Goal: Task Accomplishment & Management: Use online tool/utility

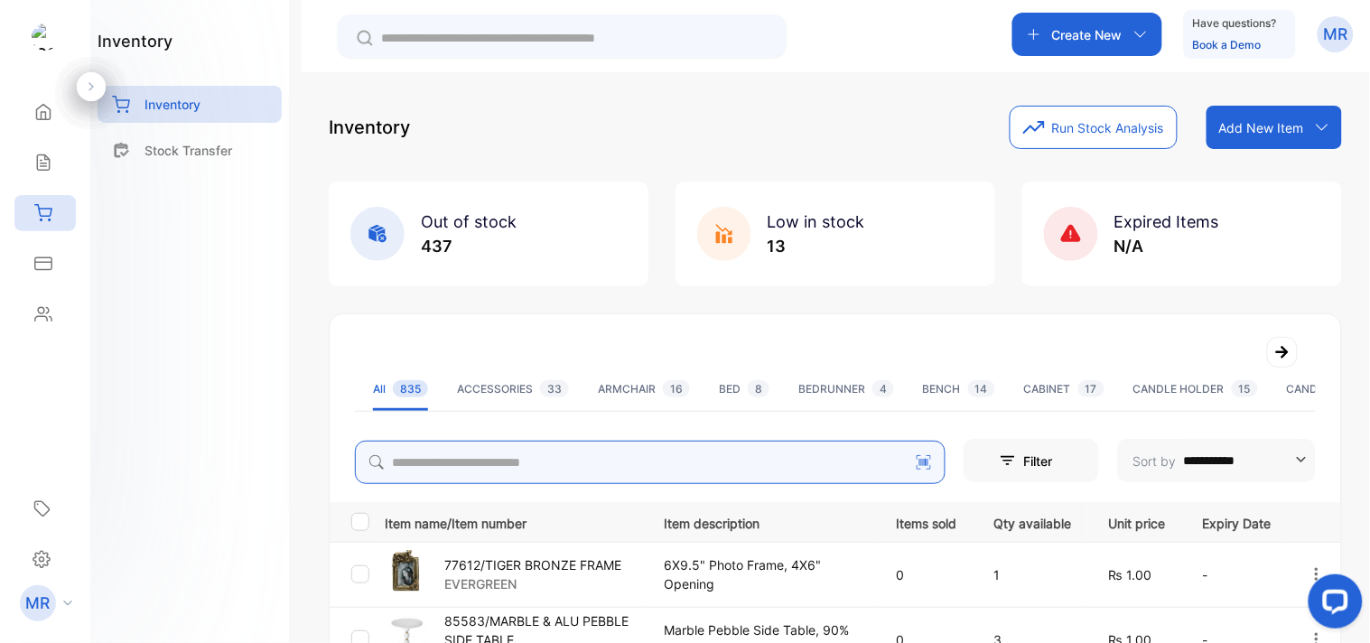
click at [476, 461] on input "search" at bounding box center [650, 462] width 591 height 43
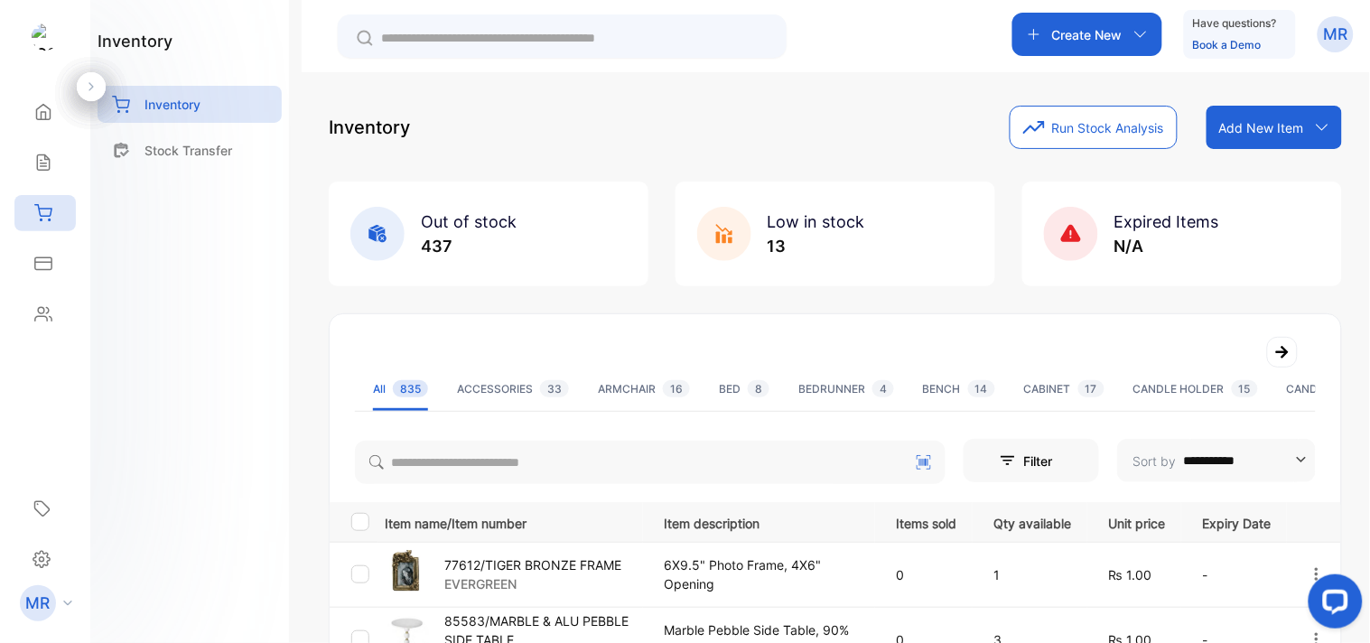
click at [172, 378] on div "inventory Inventory Stock Transfer" at bounding box center [189, 321] width 199 height 643
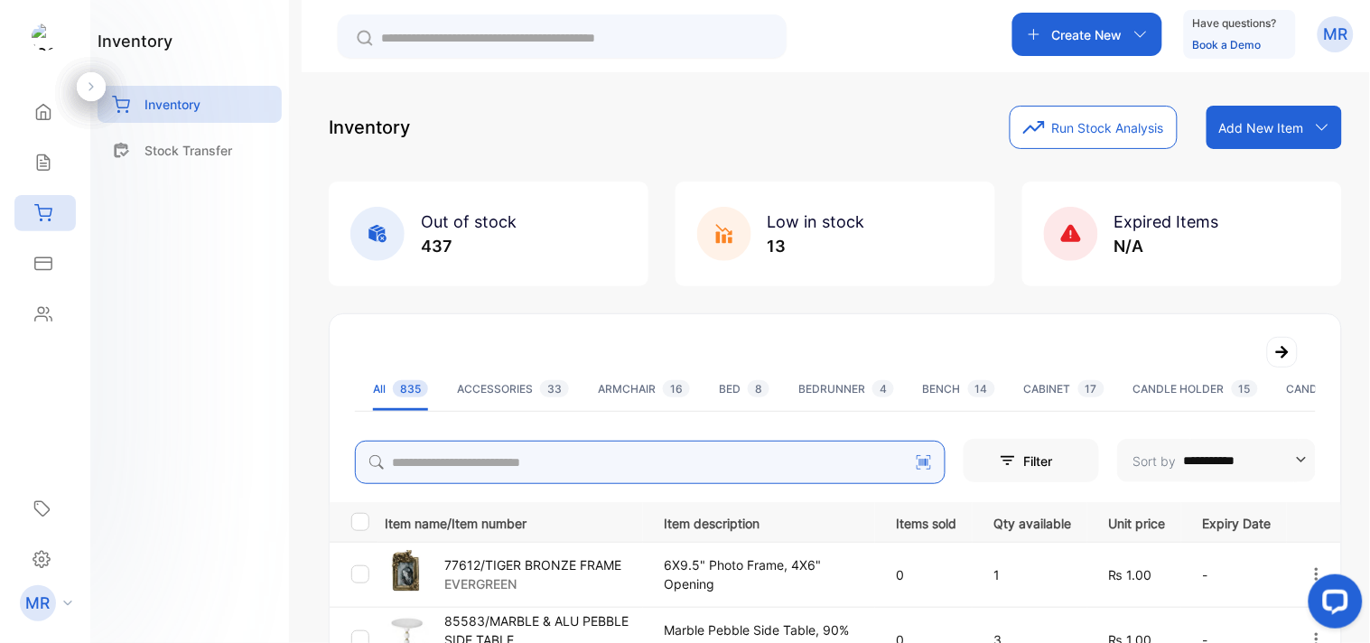
click at [481, 453] on input "search" at bounding box center [650, 462] width 591 height 43
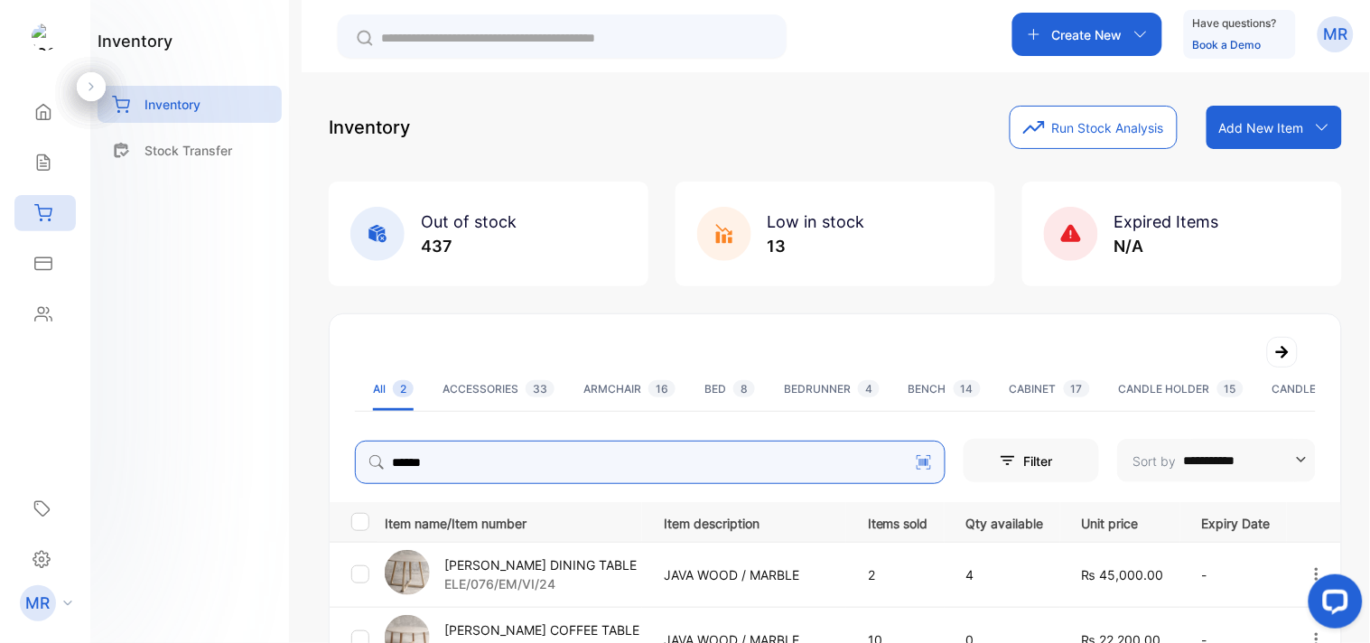
scroll to position [158, 0]
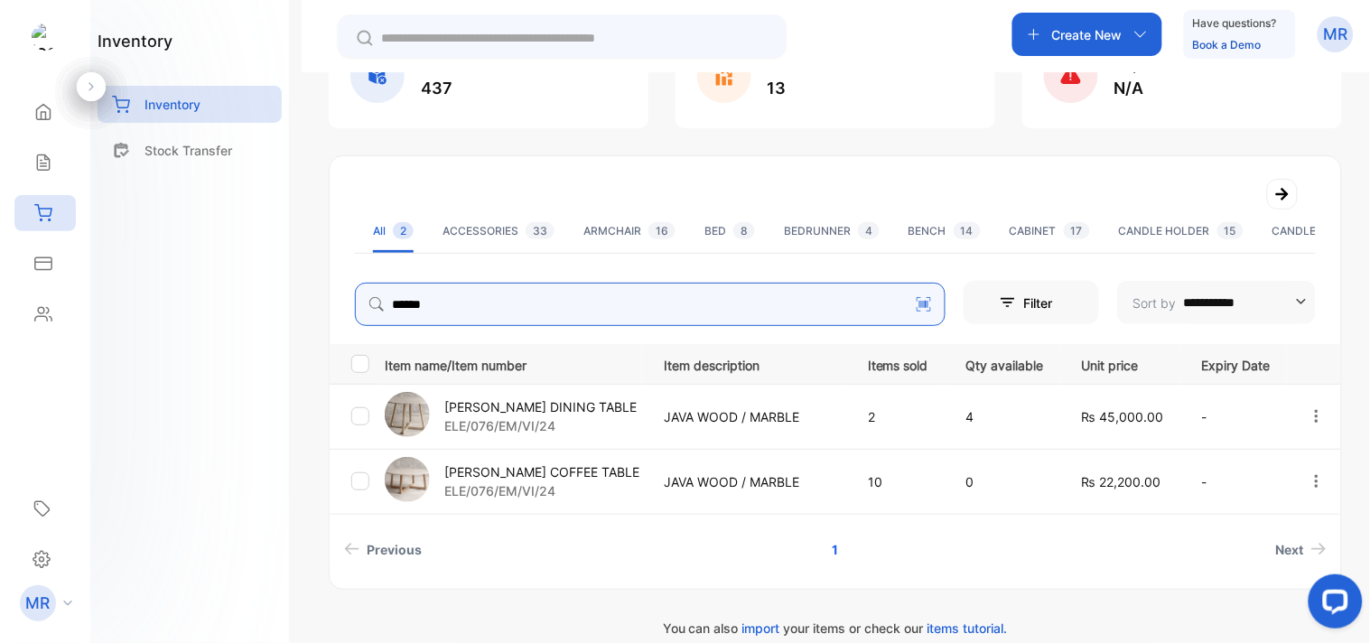
type input "*****"
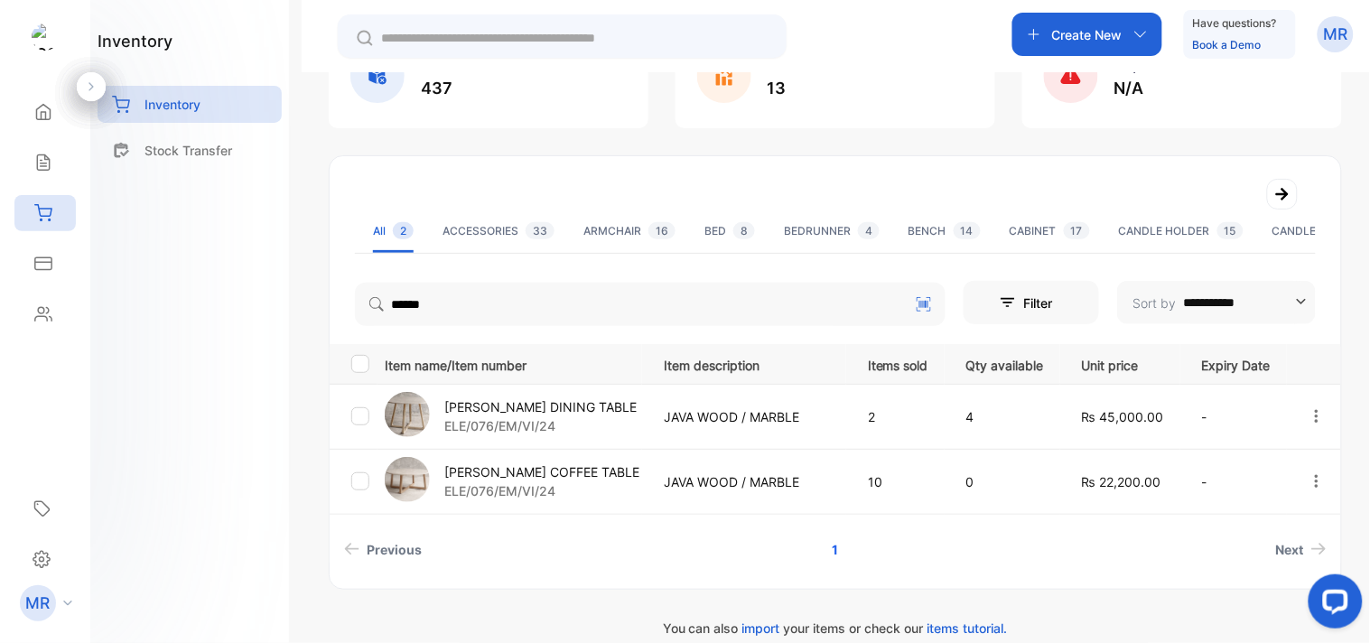
click at [565, 421] on p "ELE/076/EM/VI/24" at bounding box center [540, 425] width 192 height 19
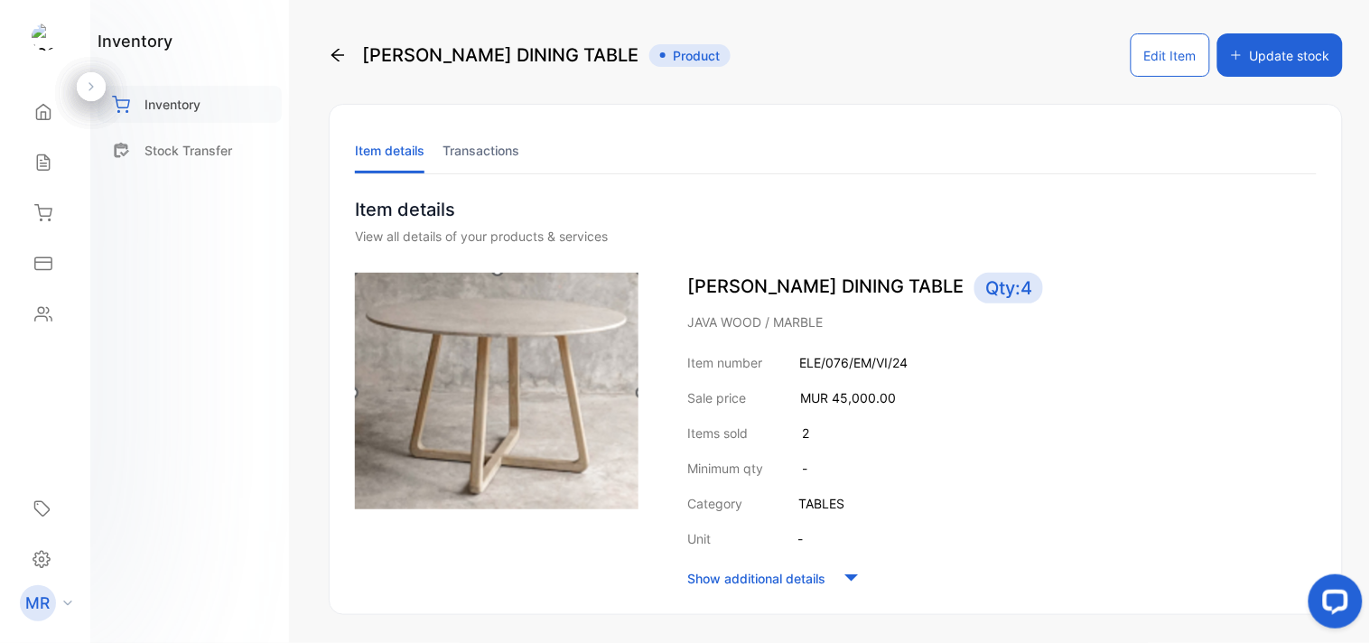
click at [196, 99] on p "Inventory" at bounding box center [173, 104] width 56 height 19
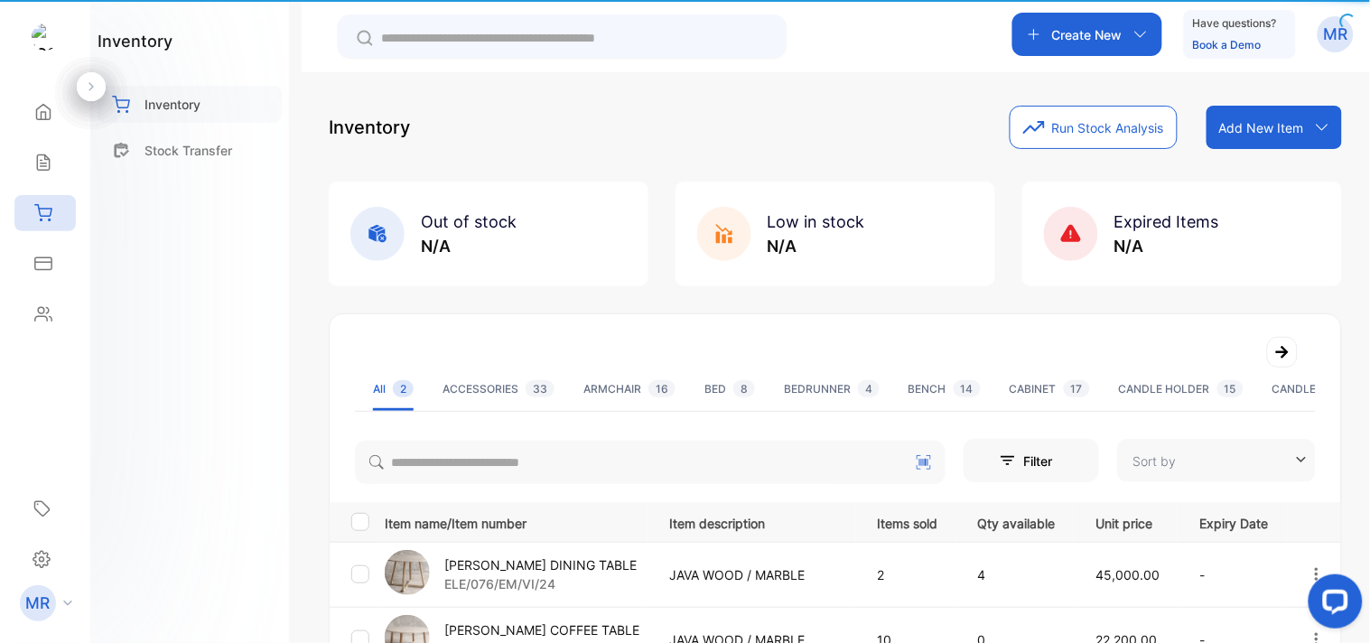
type input "**********"
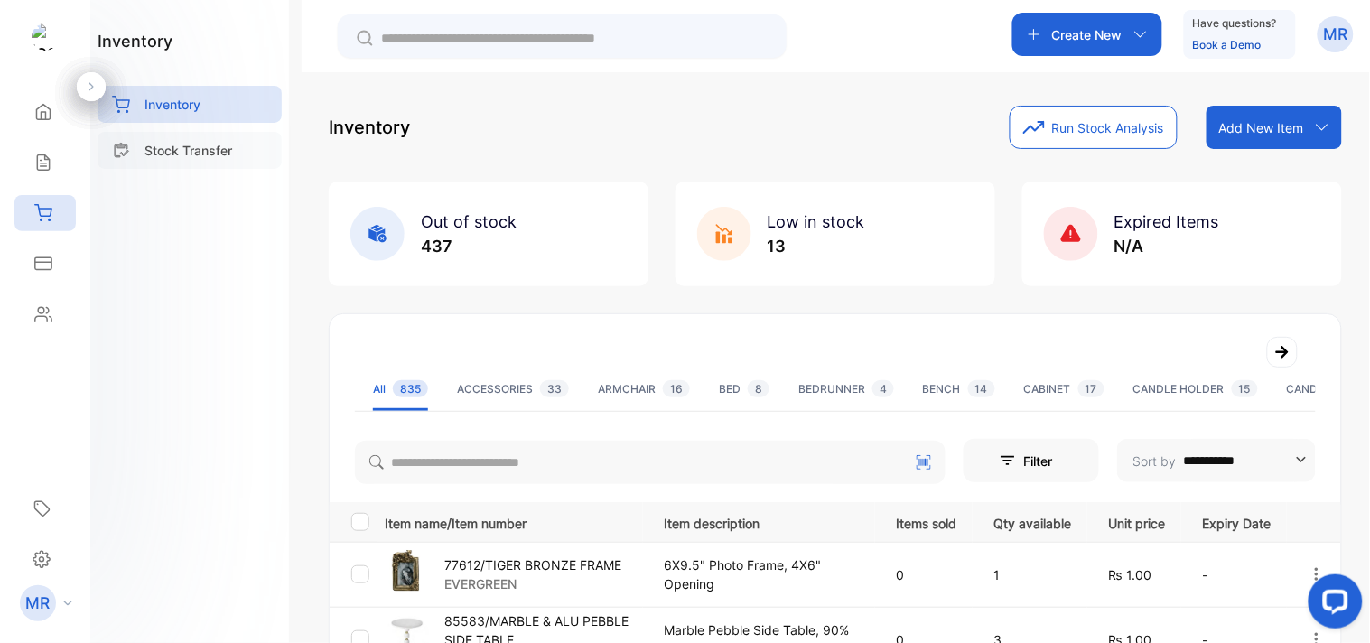
click at [185, 148] on p "Stock Transfer" at bounding box center [189, 150] width 88 height 19
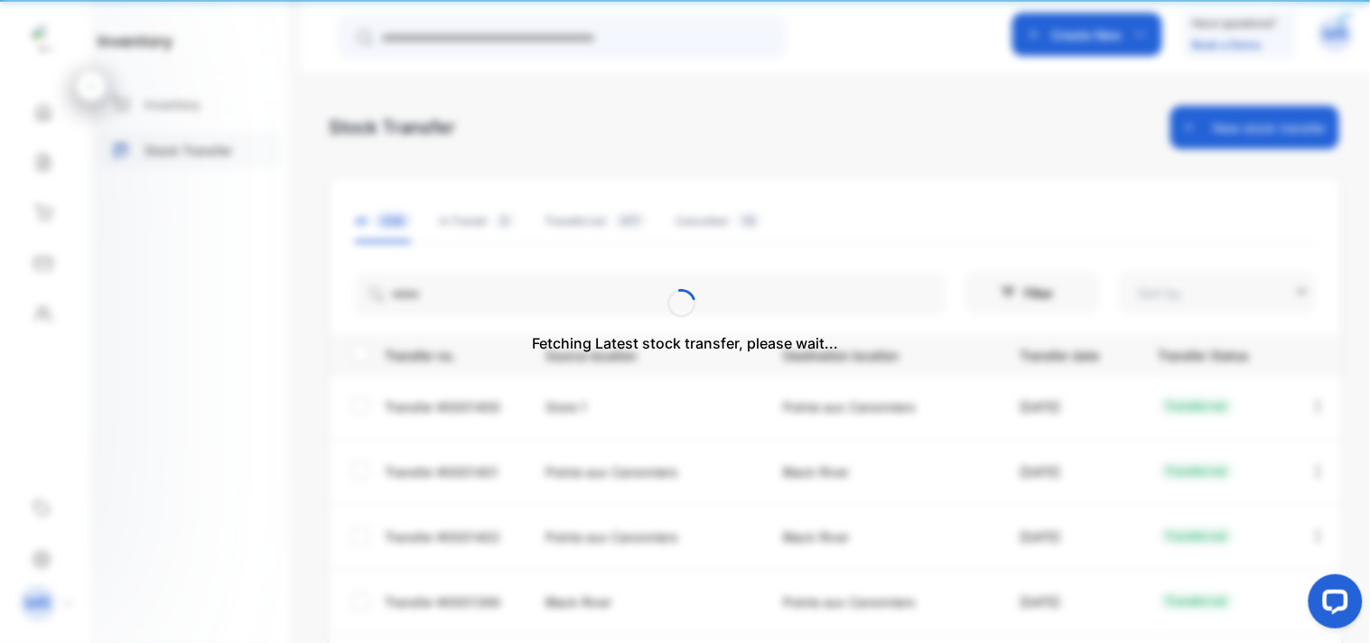
type input "**********"
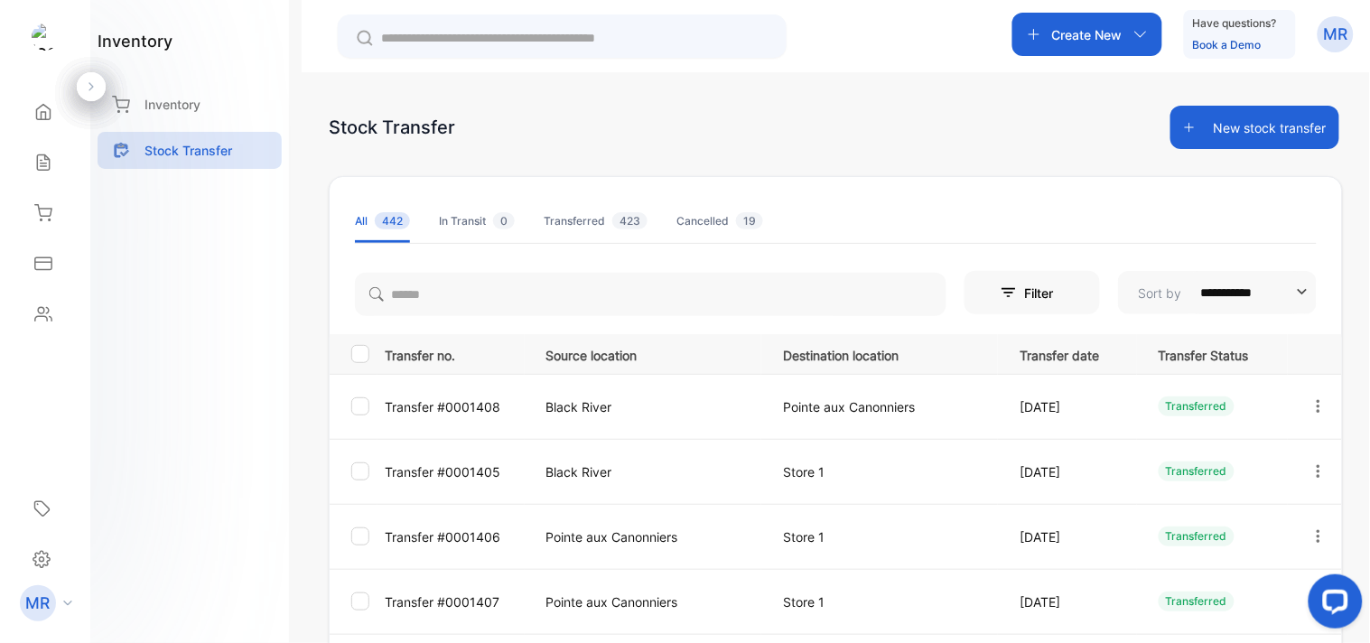
click at [1274, 121] on button "New stock transfer" at bounding box center [1255, 127] width 169 height 43
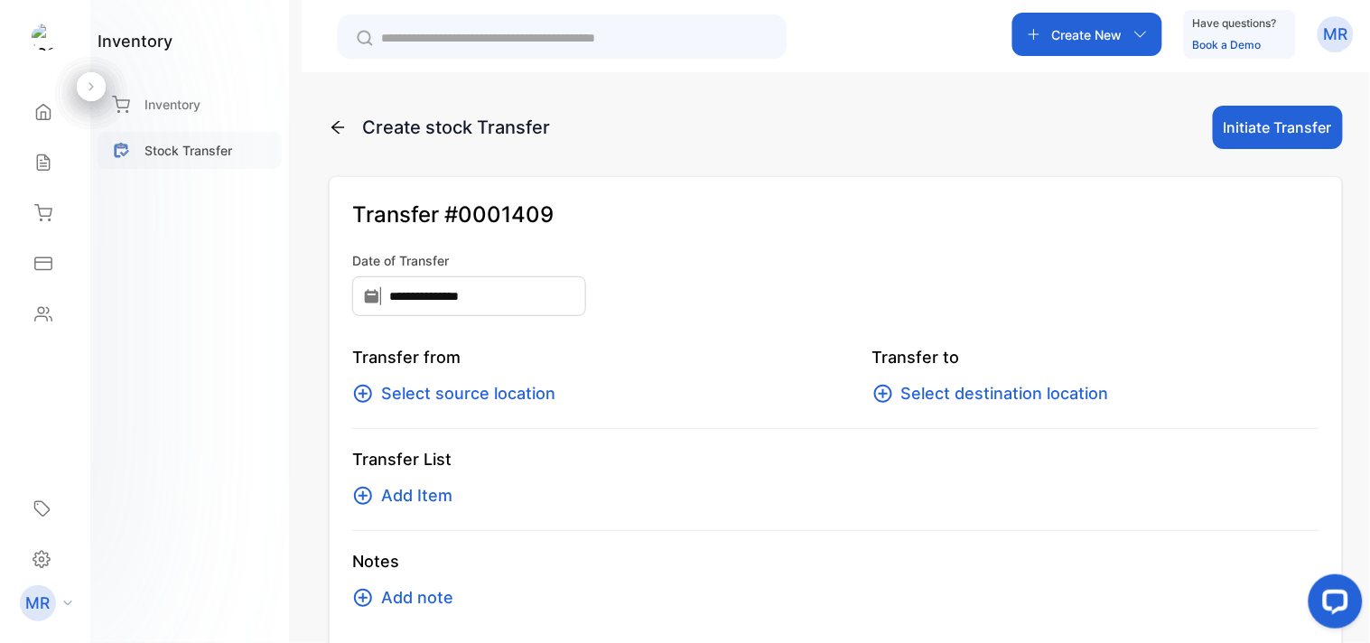
click at [192, 147] on p "Stock Transfer" at bounding box center [189, 150] width 88 height 19
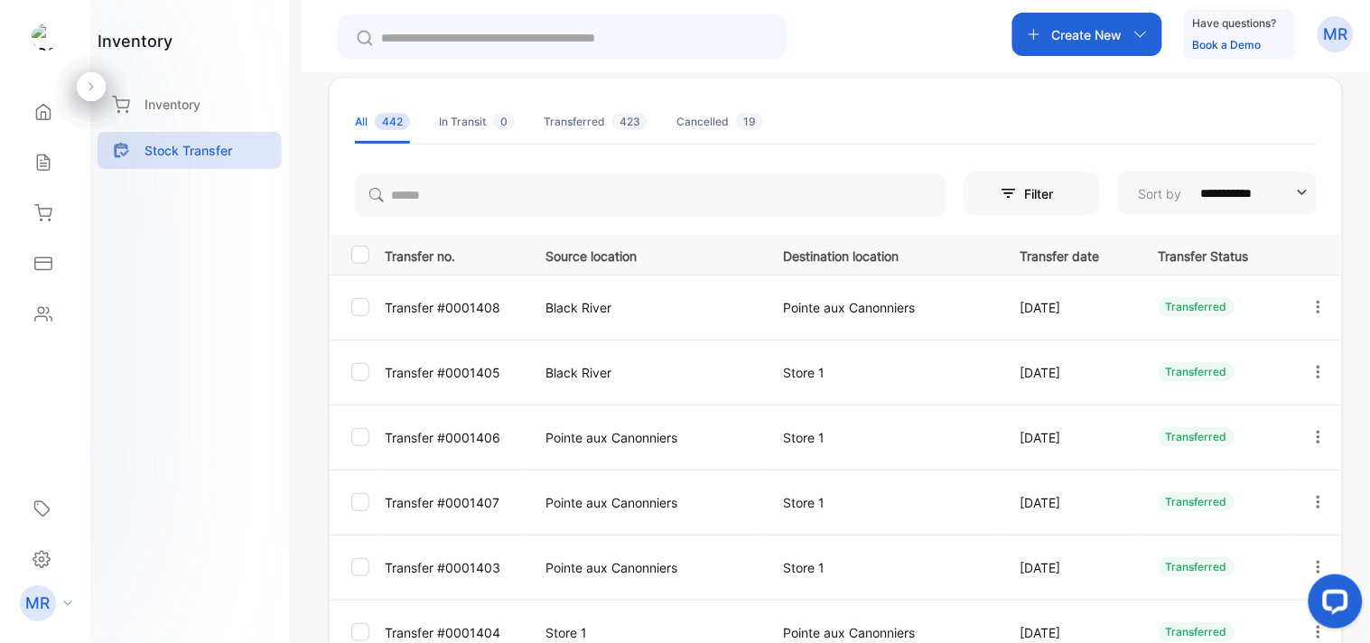
scroll to position [100, 0]
click at [1314, 299] on icon "button" at bounding box center [1319, 306] width 16 height 16
click at [1301, 353] on div "View/Edit" at bounding box center [1251, 358] width 203 height 36
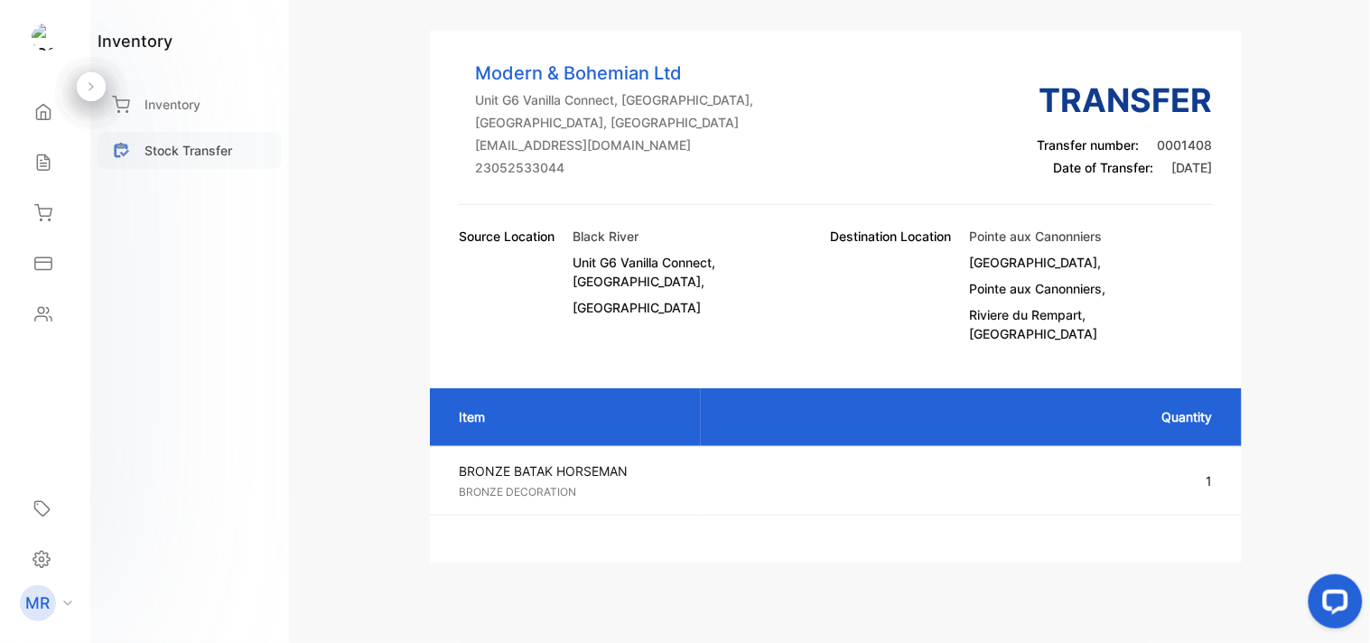
click at [193, 155] on p "Stock Transfer" at bounding box center [189, 150] width 88 height 19
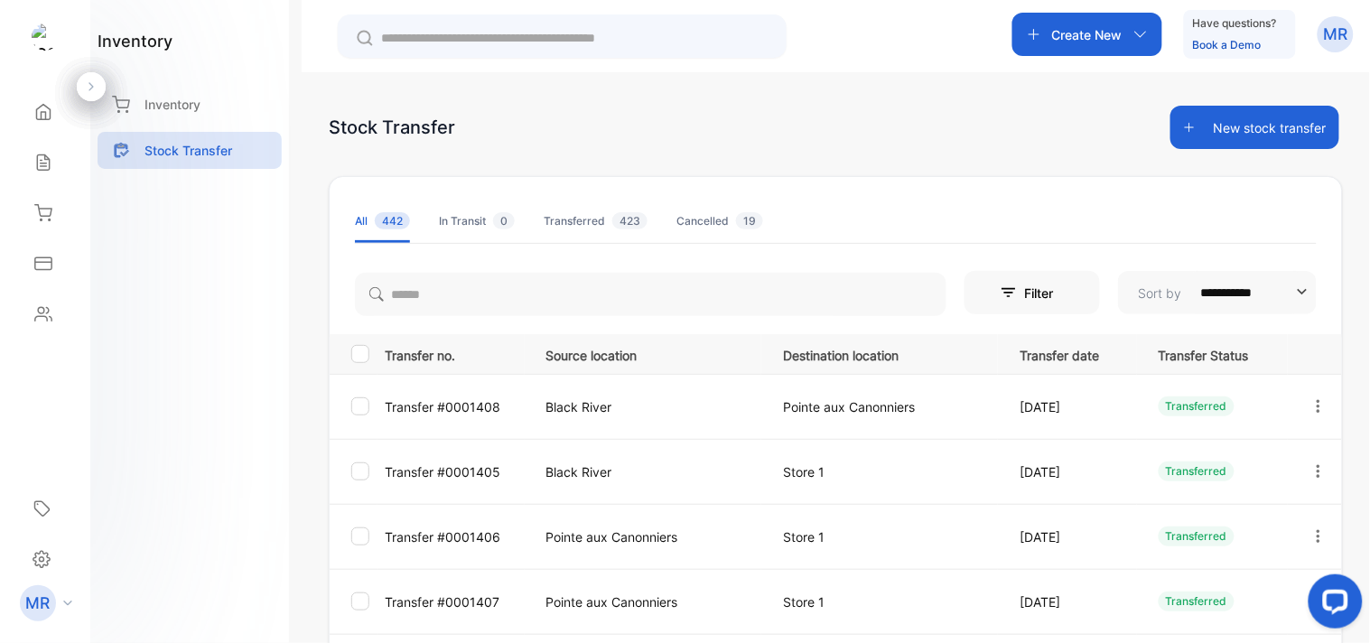
click at [1256, 138] on button "New stock transfer" at bounding box center [1255, 127] width 169 height 43
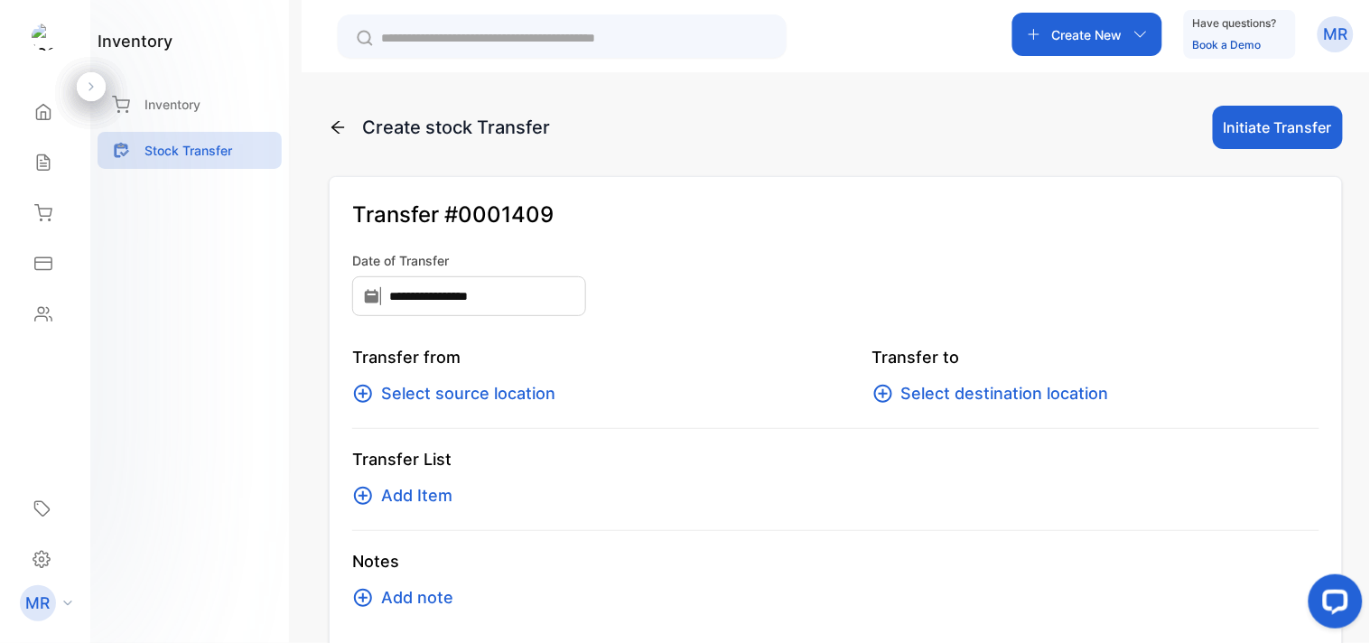
click at [500, 383] on span "Select source location" at bounding box center [468, 393] width 174 height 25
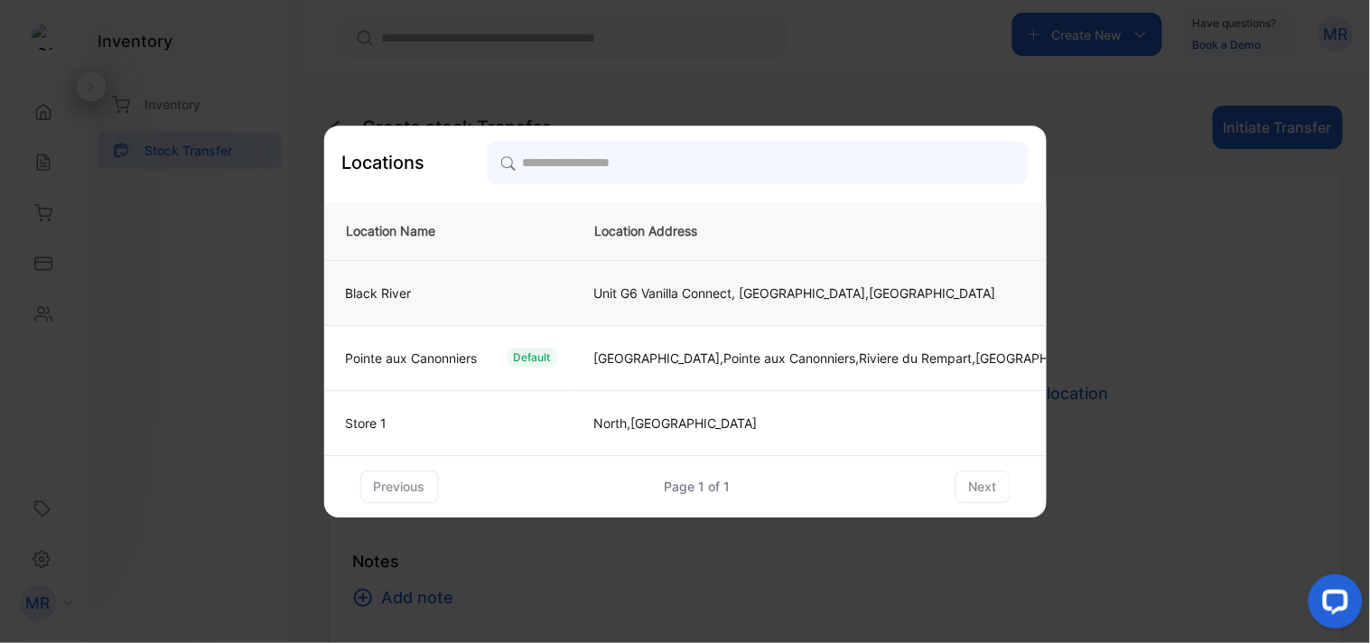
click at [491, 292] on div "Black River" at bounding box center [445, 293] width 227 height 19
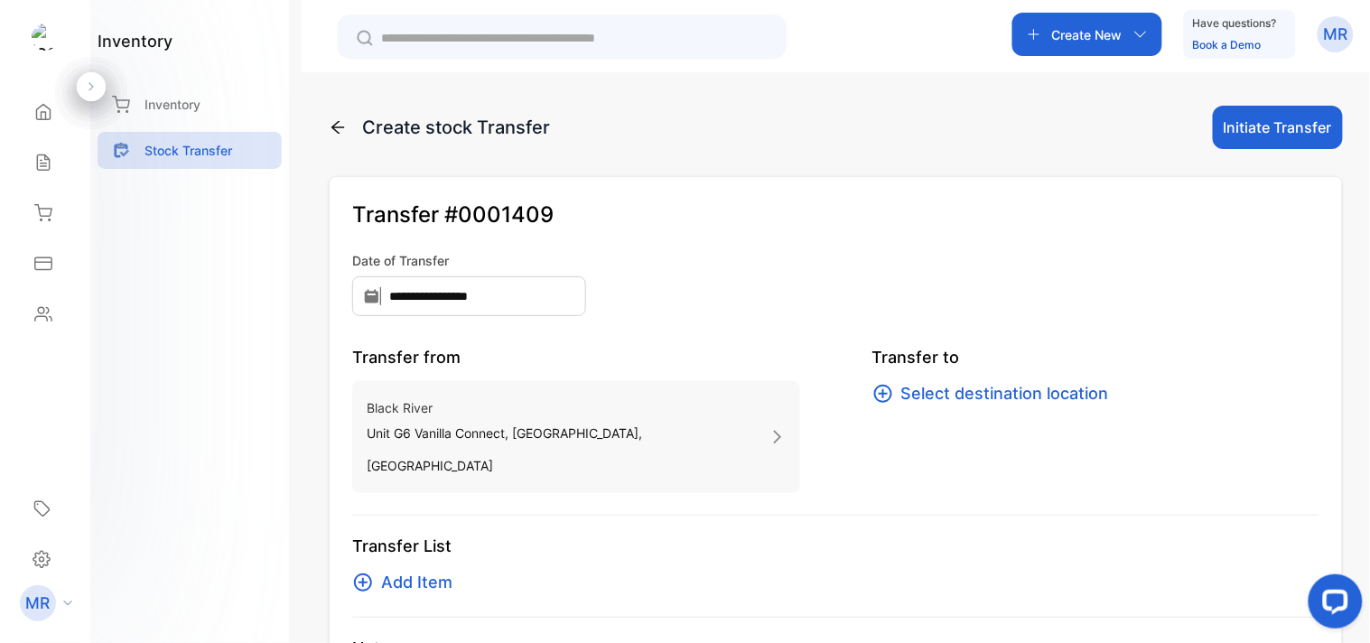
click at [1008, 392] on span "Select destination location" at bounding box center [1006, 393] width 208 height 25
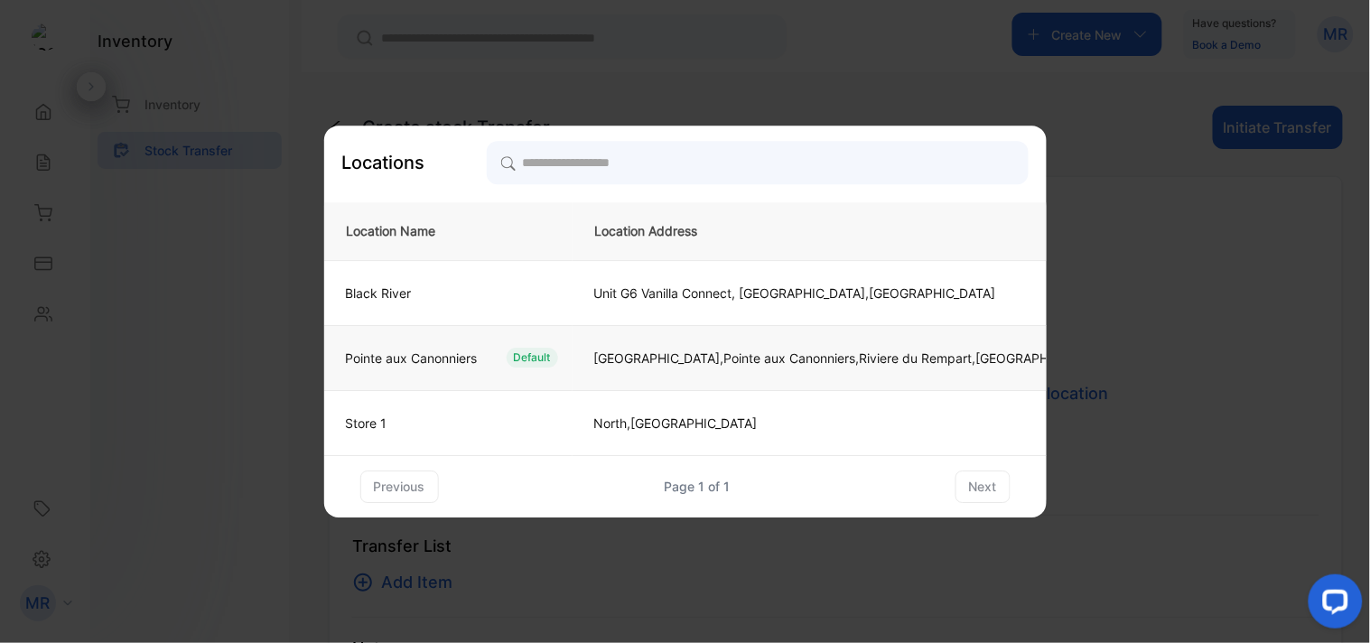
click at [500, 345] on td "Pointe aux Canonniers Default" at bounding box center [448, 357] width 248 height 65
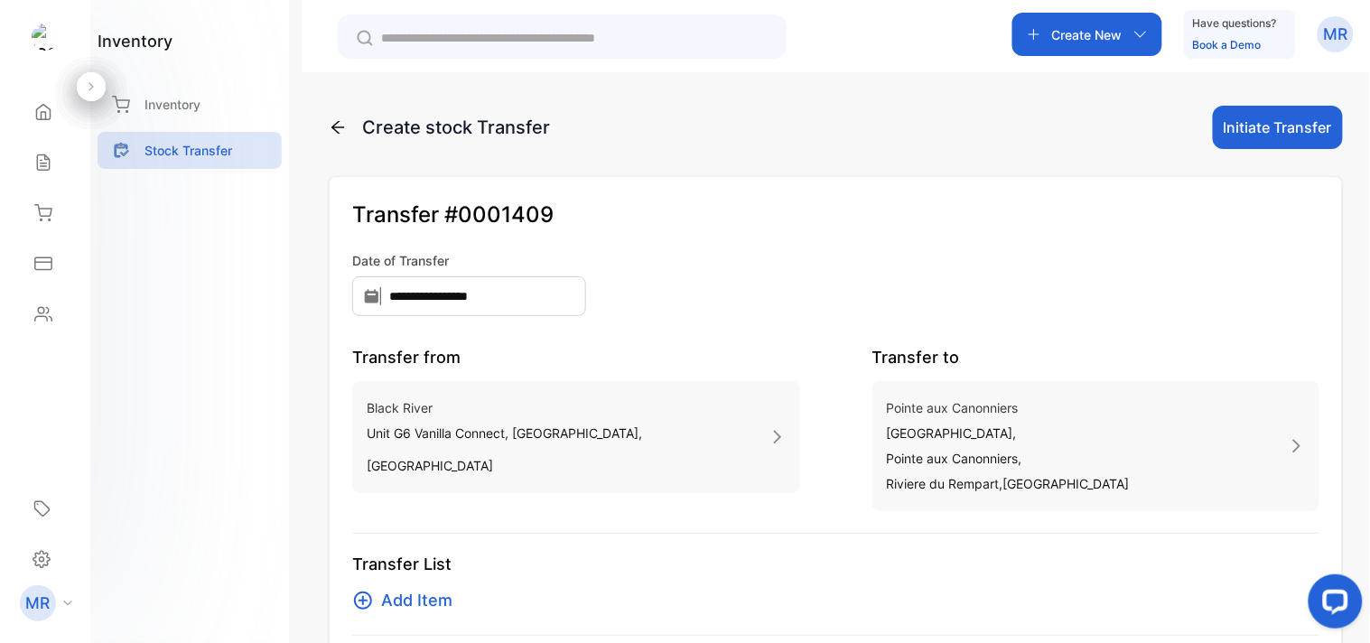
scroll to position [126, 0]
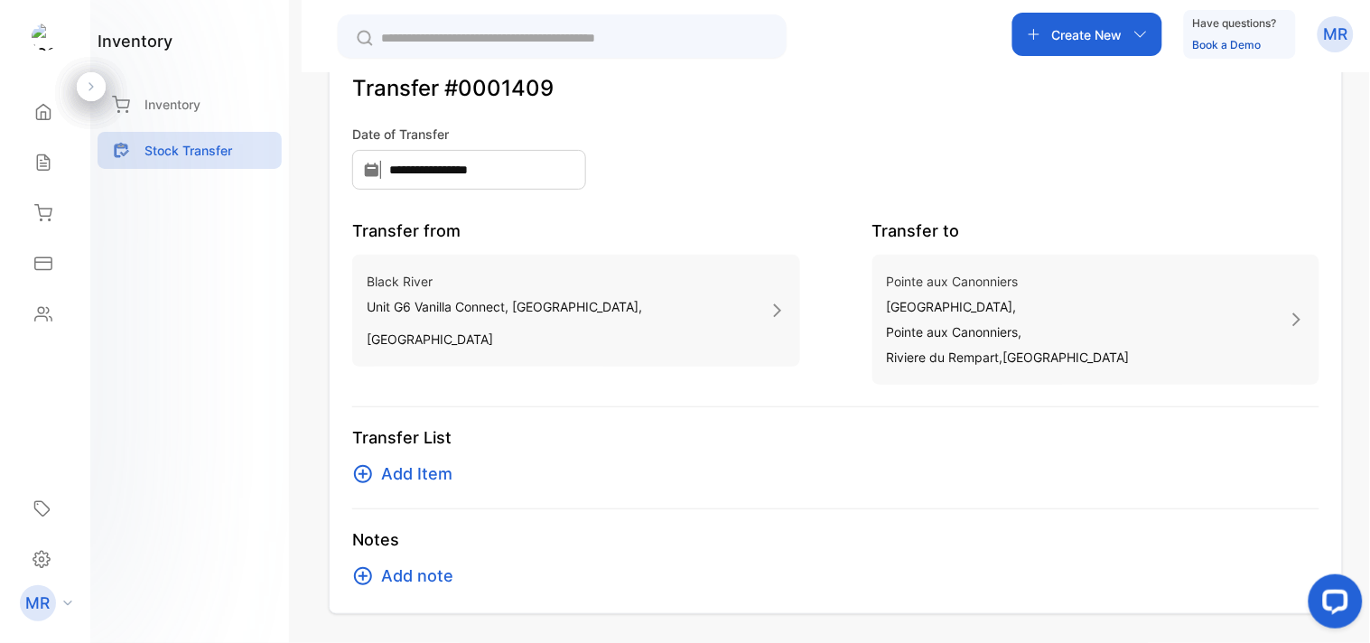
click at [411, 471] on span "Add Item" at bounding box center [416, 474] width 71 height 25
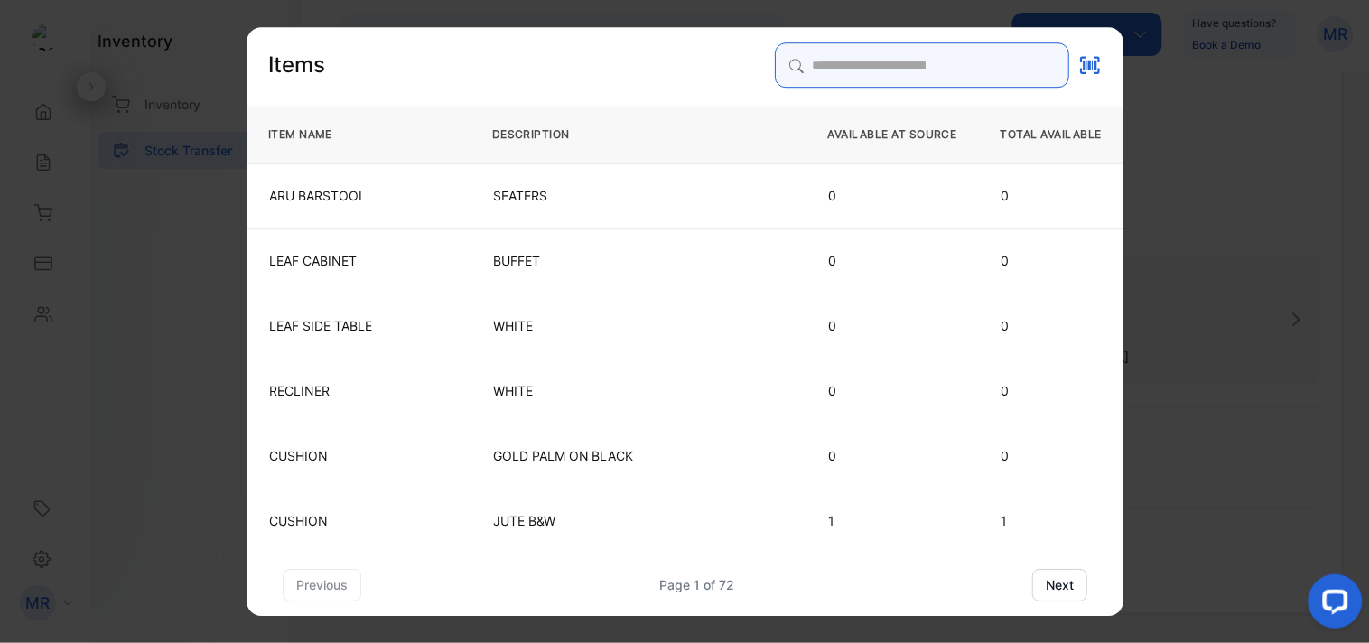
click at [838, 64] on input "search" at bounding box center [922, 64] width 294 height 45
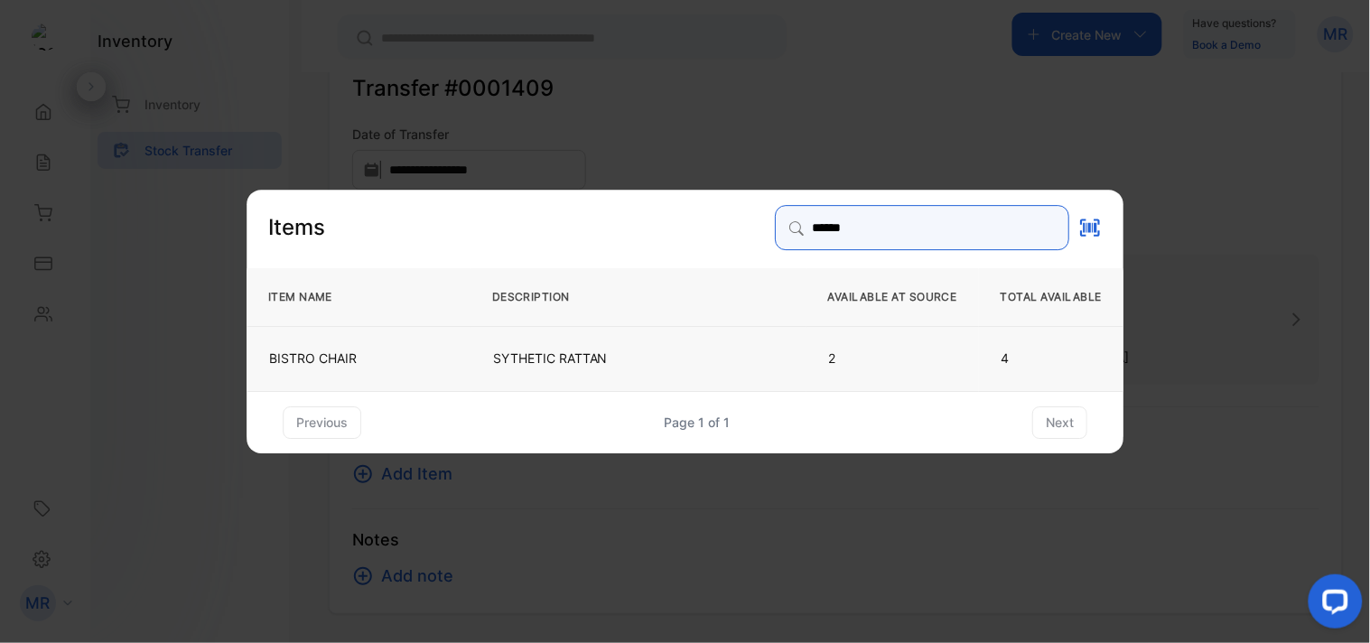
type input "******"
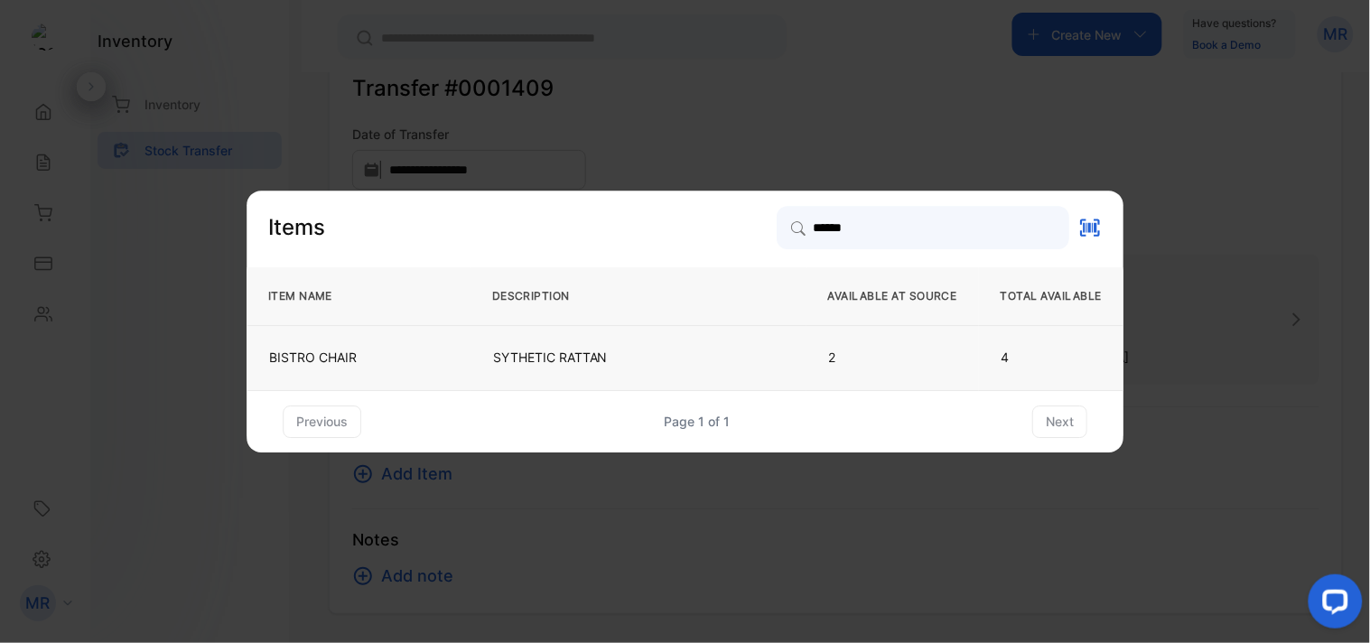
click at [668, 355] on p "SYTHETIC RATTAN" at bounding box center [638, 358] width 291 height 18
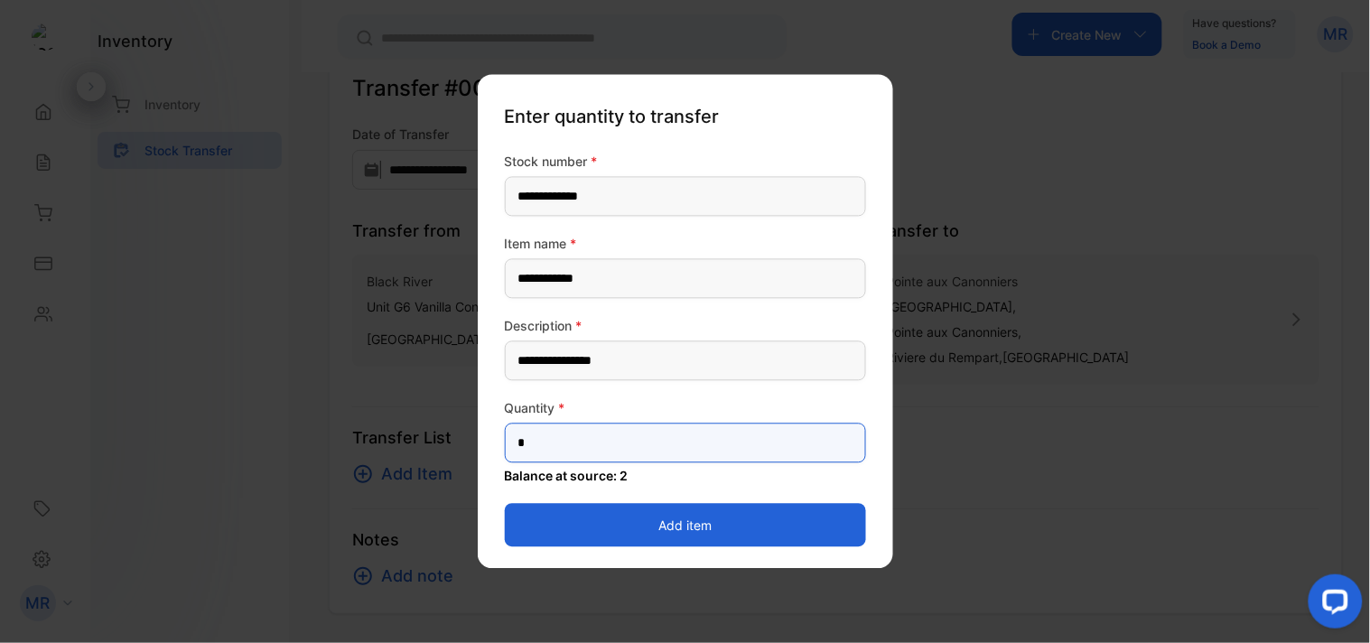
click at [603, 436] on input "*" at bounding box center [685, 444] width 361 height 40
type input "*"
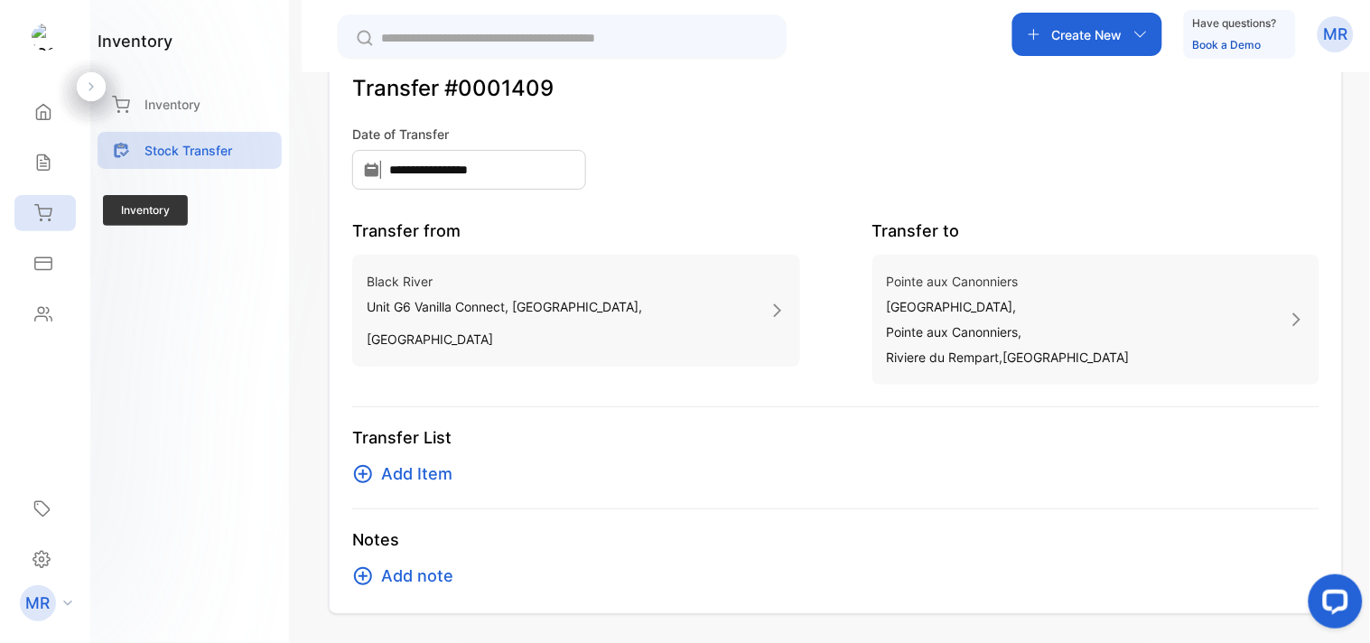
click at [49, 204] on icon at bounding box center [43, 213] width 18 height 18
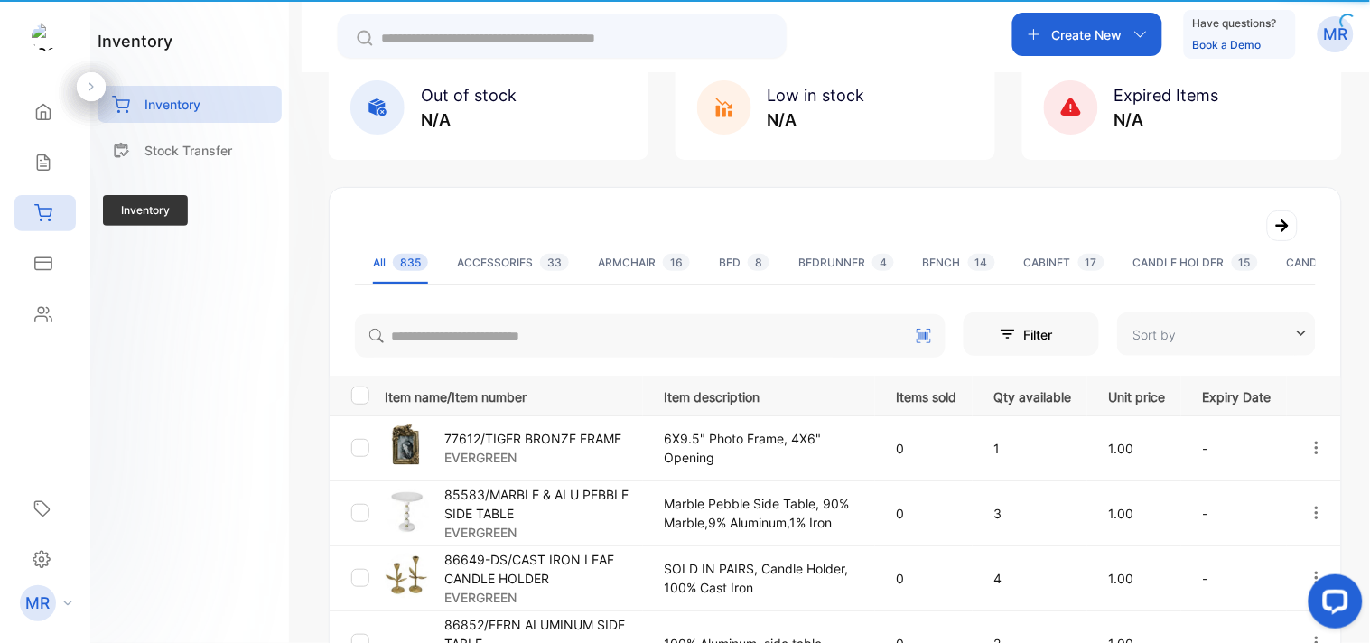
type input "**********"
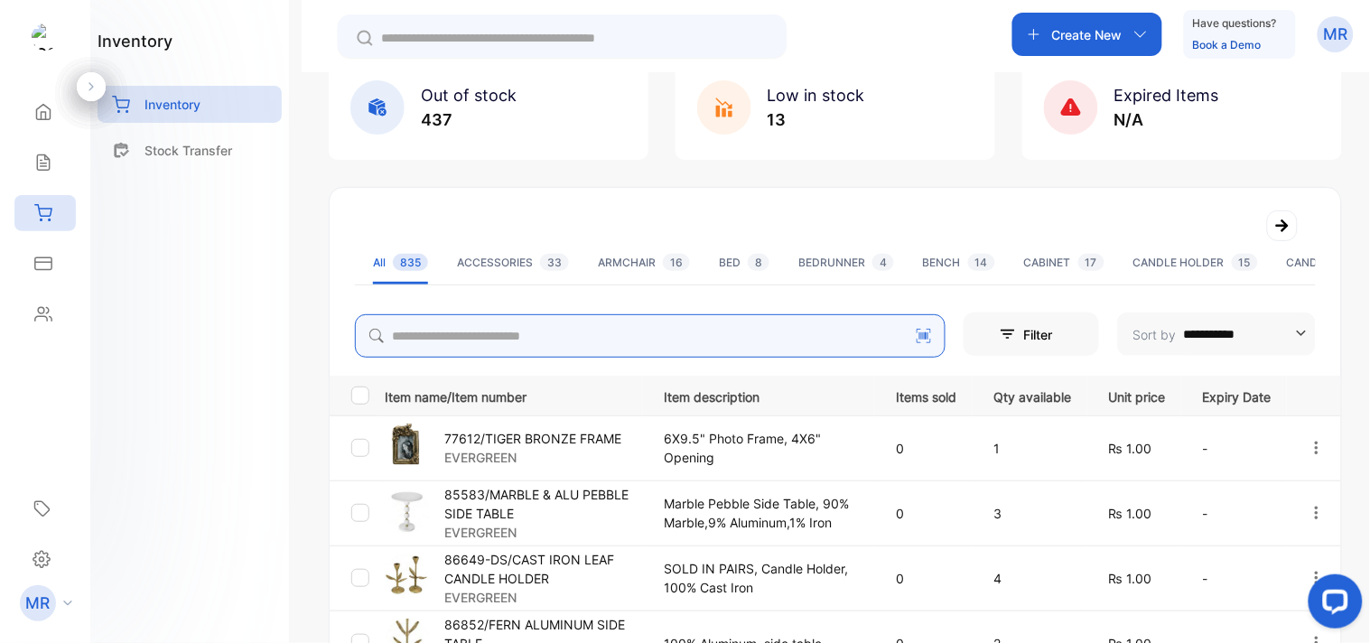
click at [569, 332] on input "search" at bounding box center [650, 335] width 591 height 43
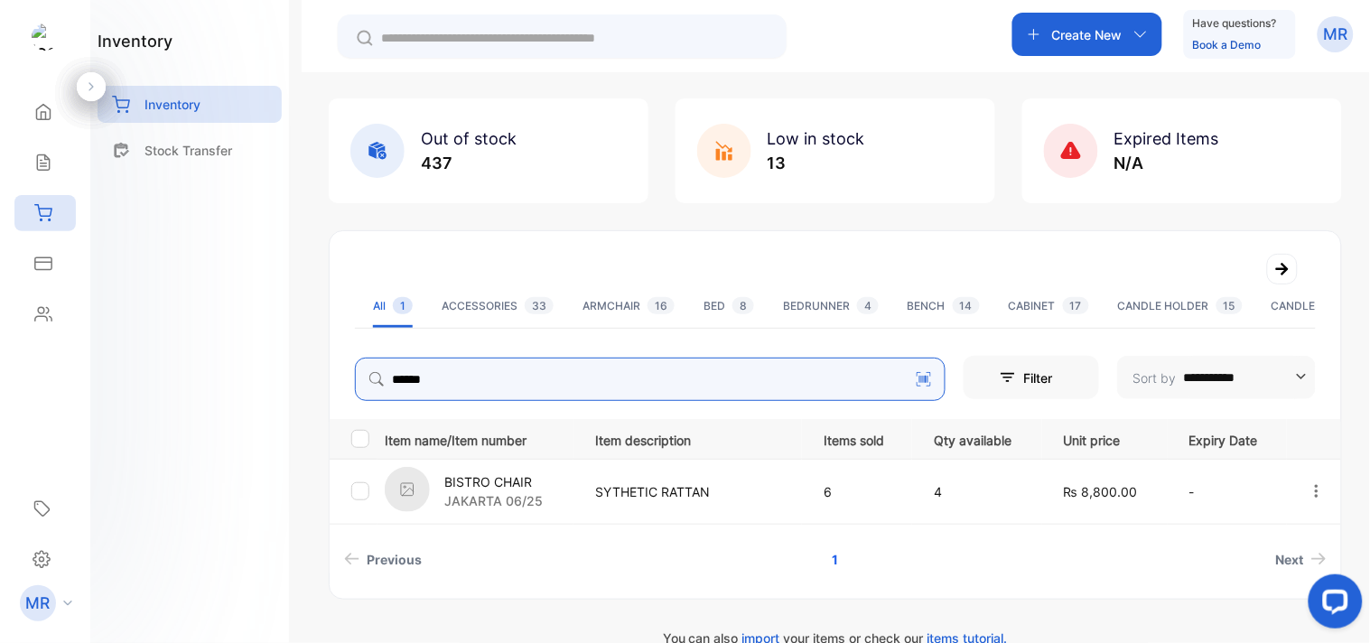
scroll to position [116, 0]
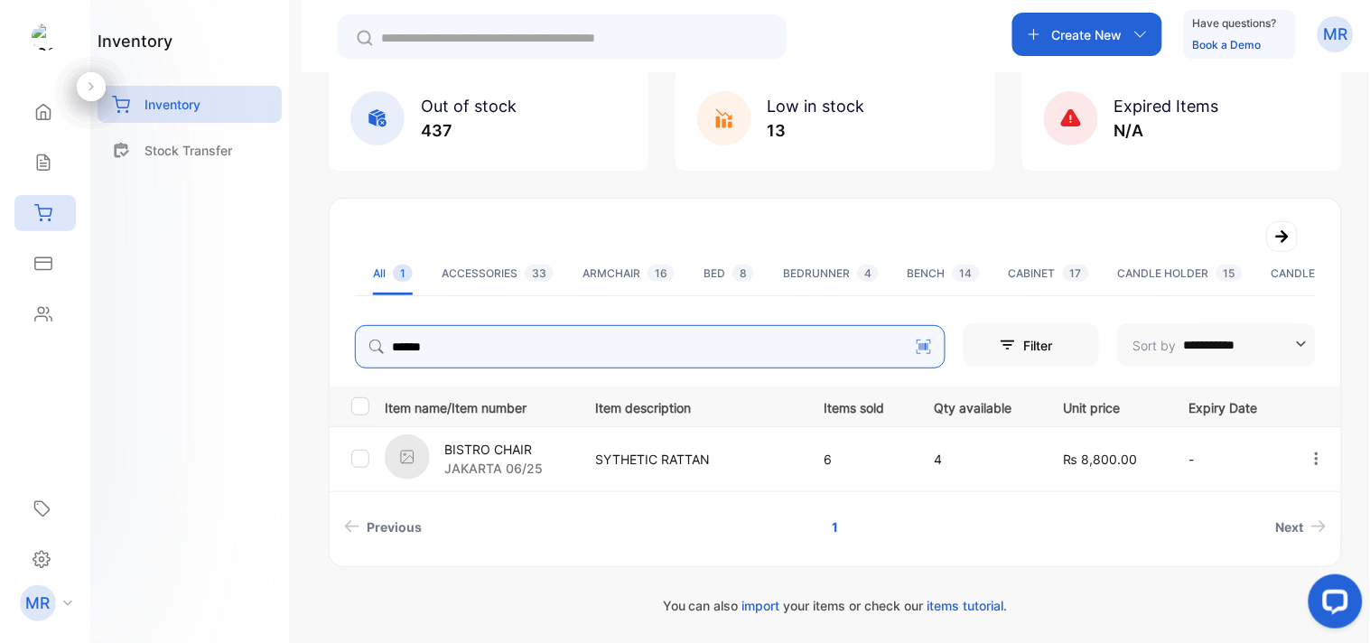
type input "******"
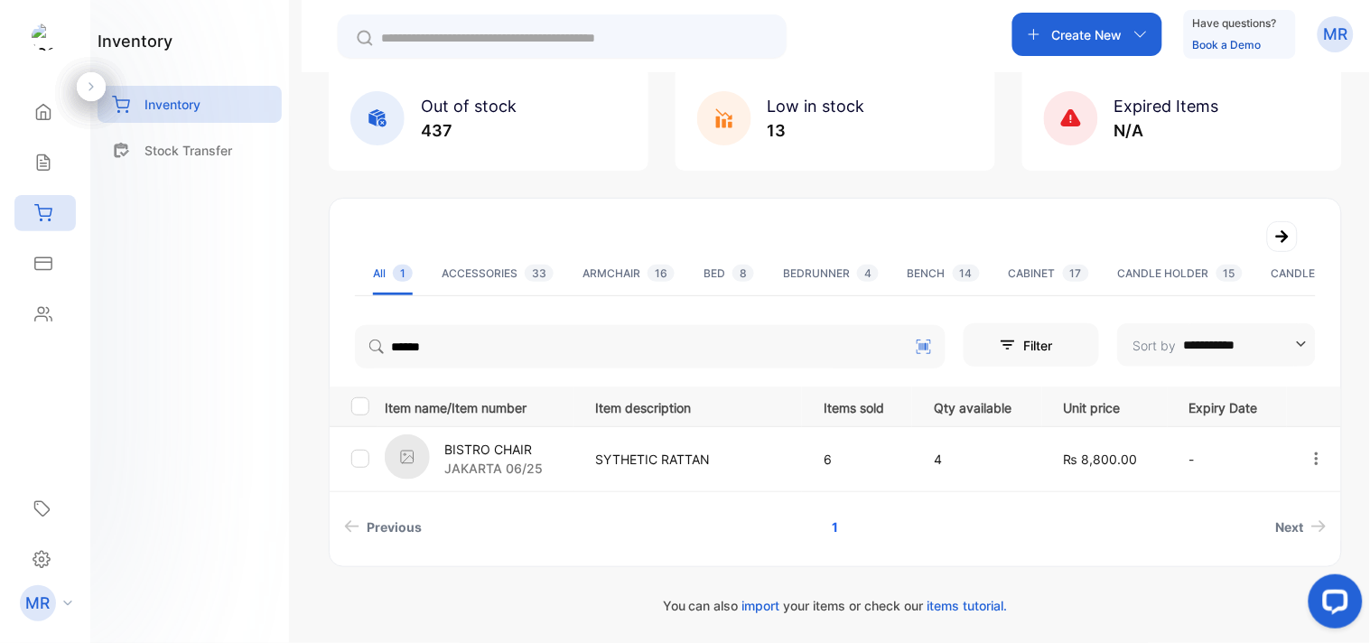
click at [204, 416] on div "inventory Inventory Stock Transfer" at bounding box center [189, 321] width 199 height 643
click at [558, 453] on div "BISTRO CHAIR [GEOGRAPHIC_DATA] 06/25" at bounding box center [479, 459] width 188 height 50
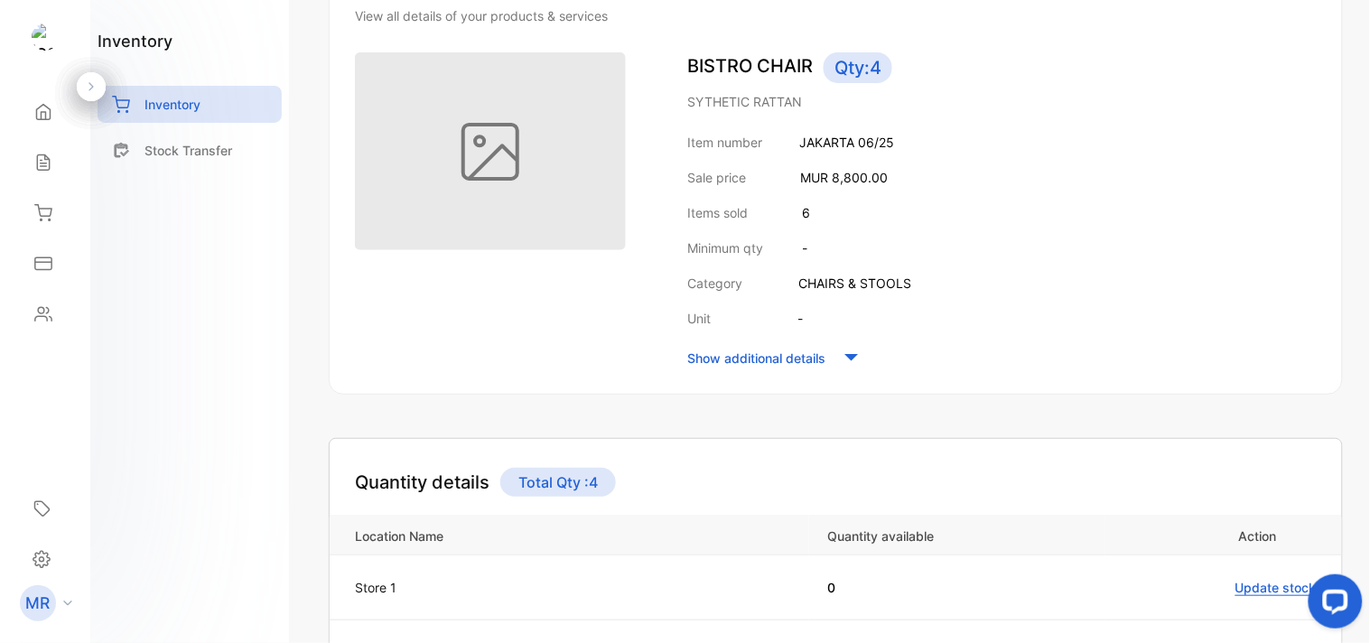
scroll to position [197, 0]
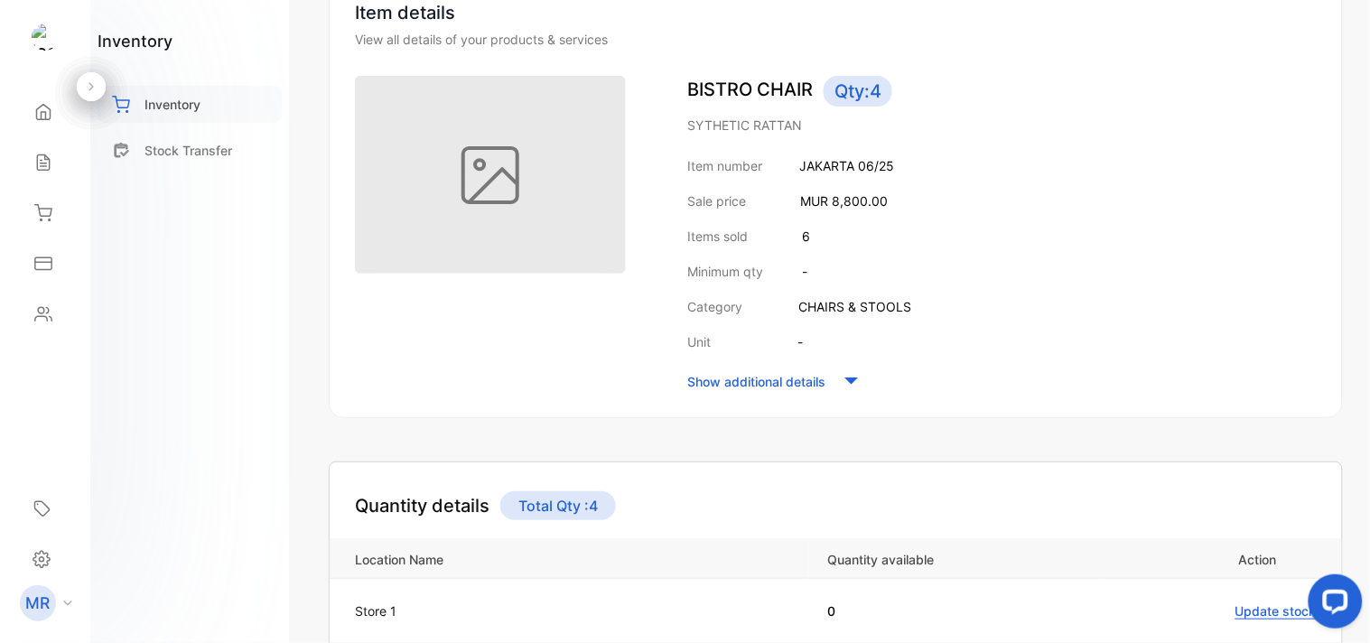
click at [199, 97] on p "Inventory" at bounding box center [173, 104] width 56 height 19
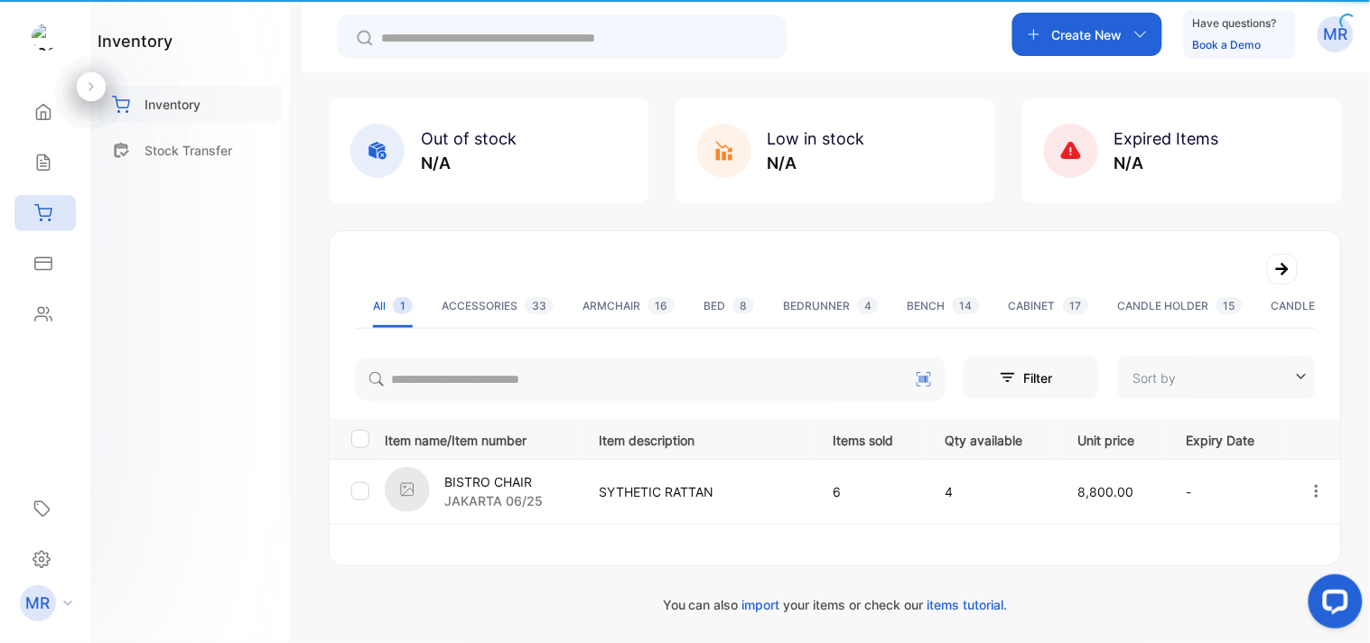
type input "**********"
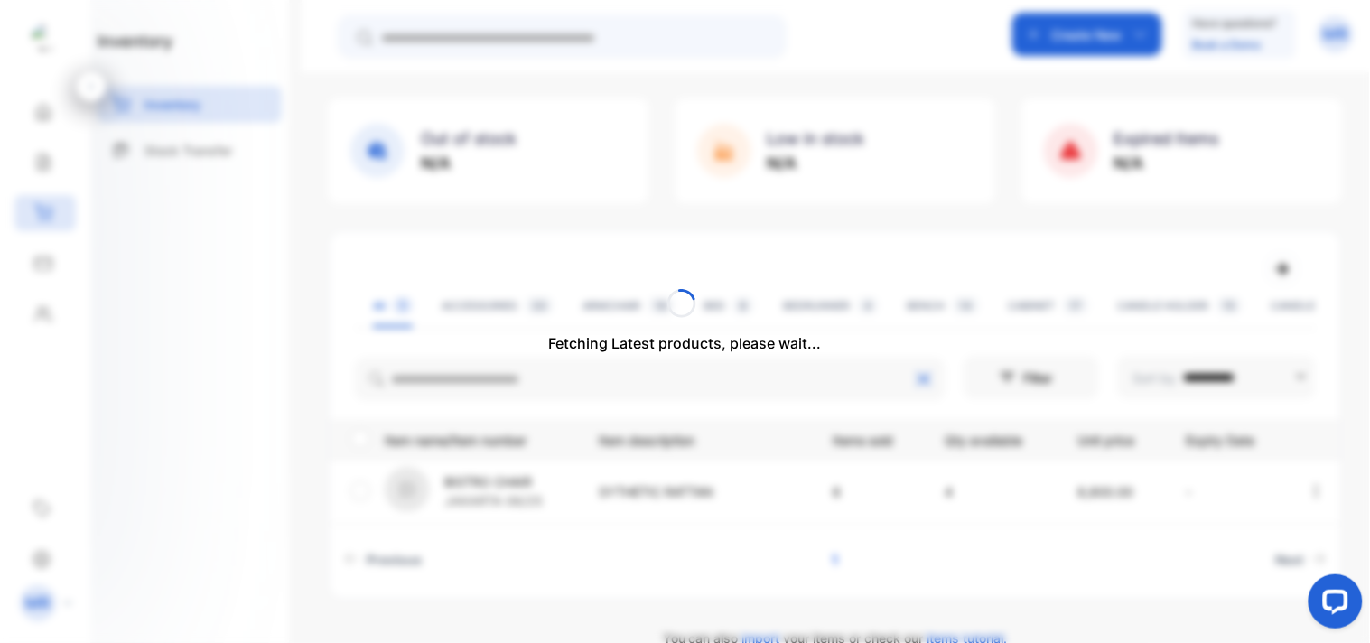
scroll to position [116, 0]
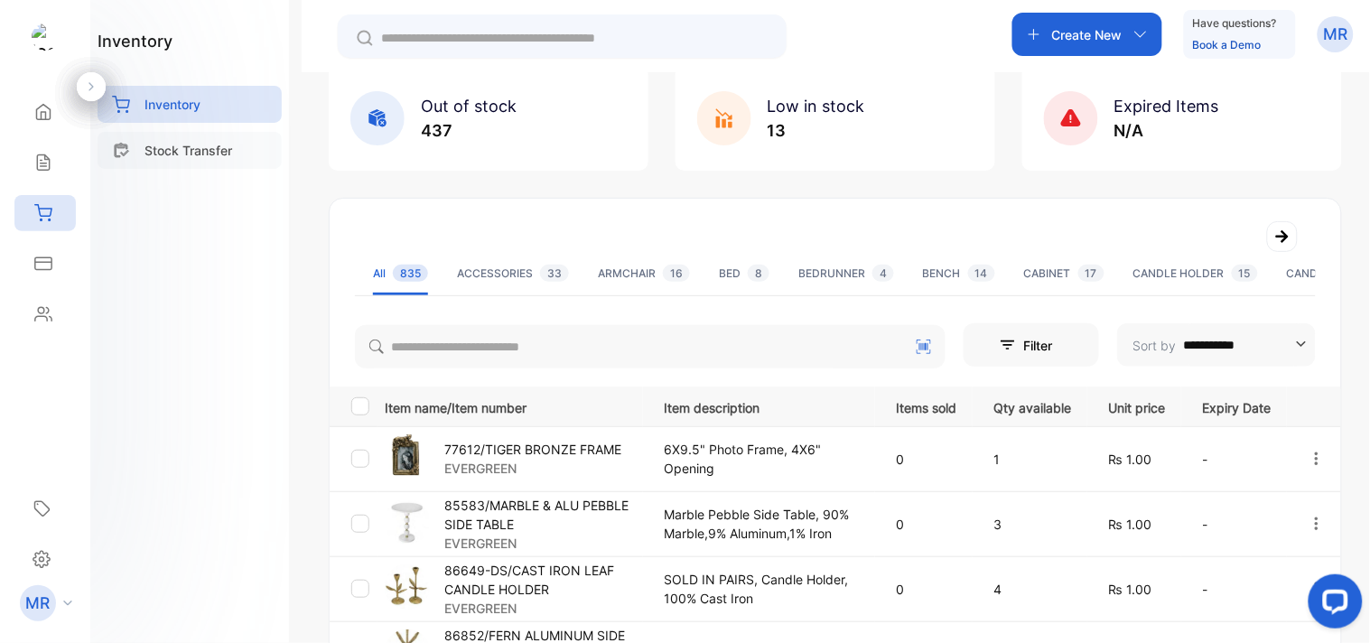
click at [220, 149] on p "Stock Transfer" at bounding box center [189, 150] width 88 height 19
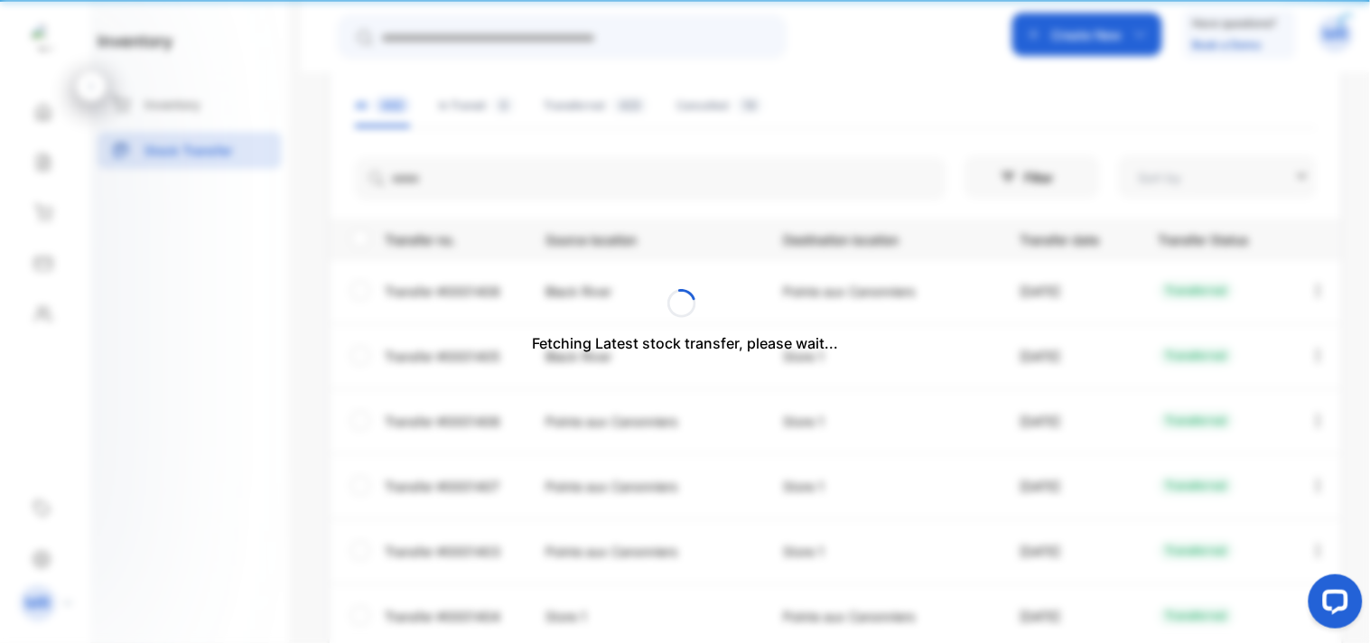
type input "**********"
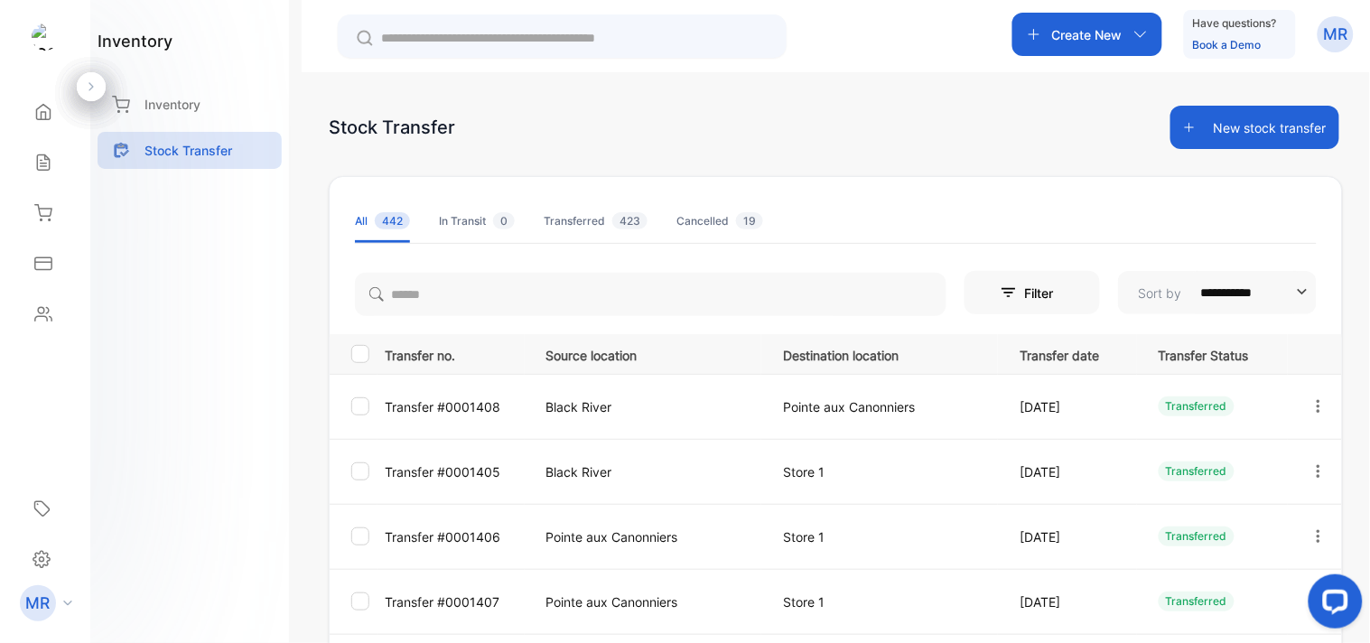
click at [1303, 129] on button "New stock transfer" at bounding box center [1255, 127] width 169 height 43
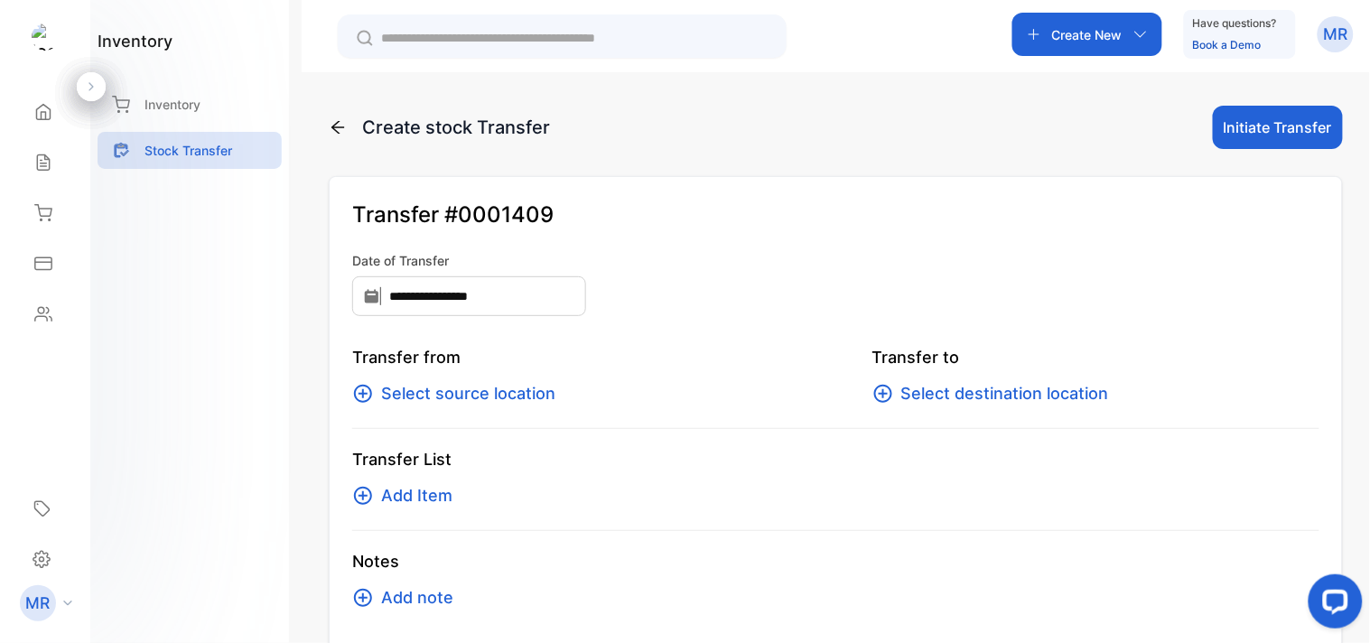
click at [472, 390] on span "Select source location" at bounding box center [468, 393] width 174 height 25
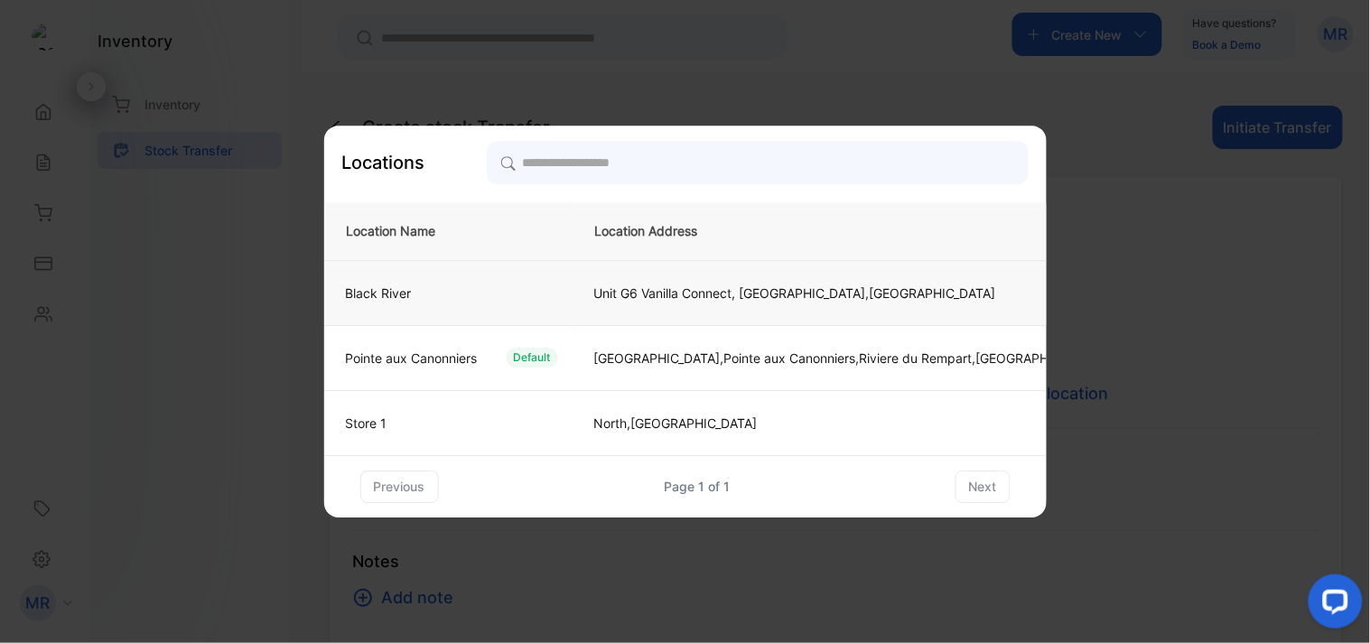
click at [491, 287] on div "Black River" at bounding box center [445, 293] width 227 height 19
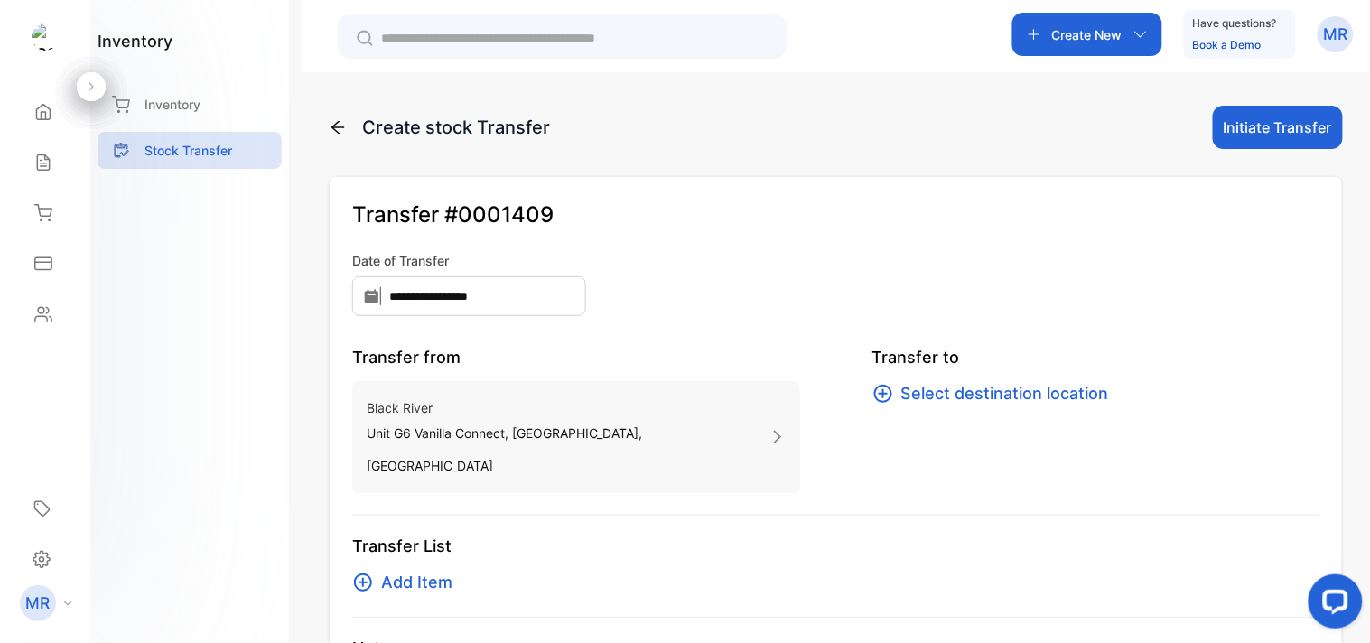
click at [1041, 377] on div "Transfer to Select destination location" at bounding box center [1097, 419] width 448 height 148
click at [1026, 407] on div "Transfer to Select destination location" at bounding box center [1097, 419] width 448 height 148
click at [1014, 391] on span "Select destination location" at bounding box center [1006, 393] width 208 height 25
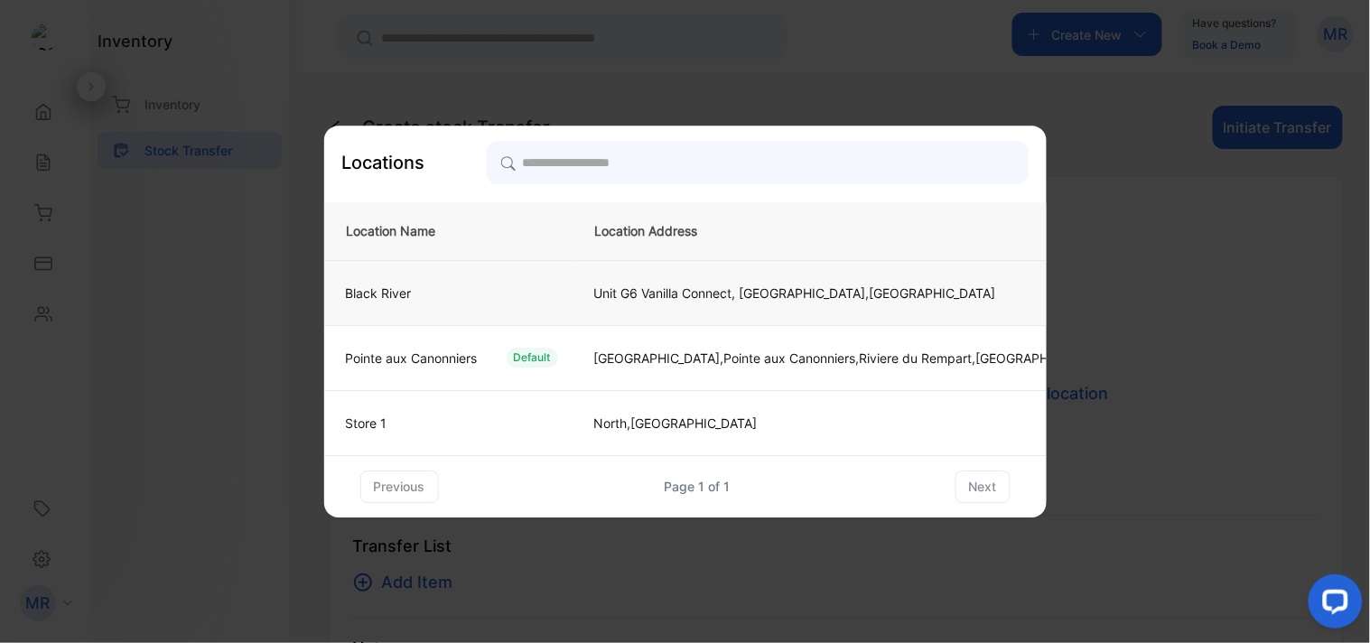
click at [536, 323] on td "Black River" at bounding box center [448, 292] width 248 height 65
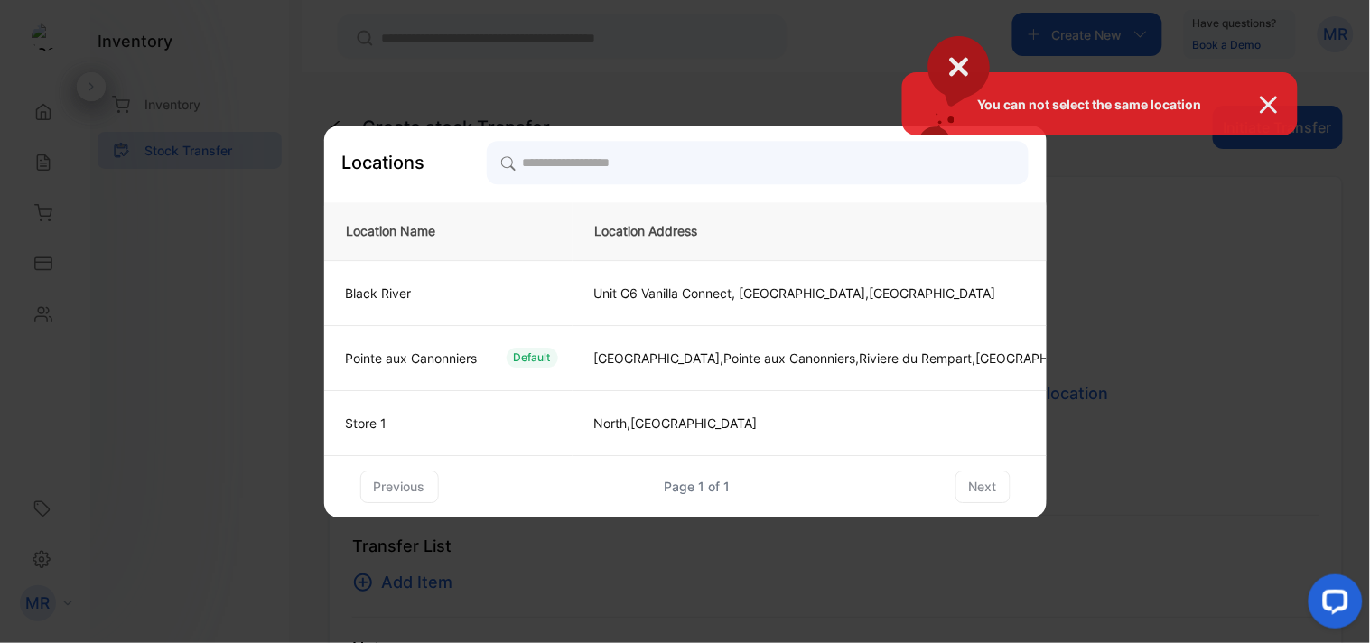
click at [465, 354] on div "You can not select the same location" at bounding box center [685, 321] width 1370 height 643
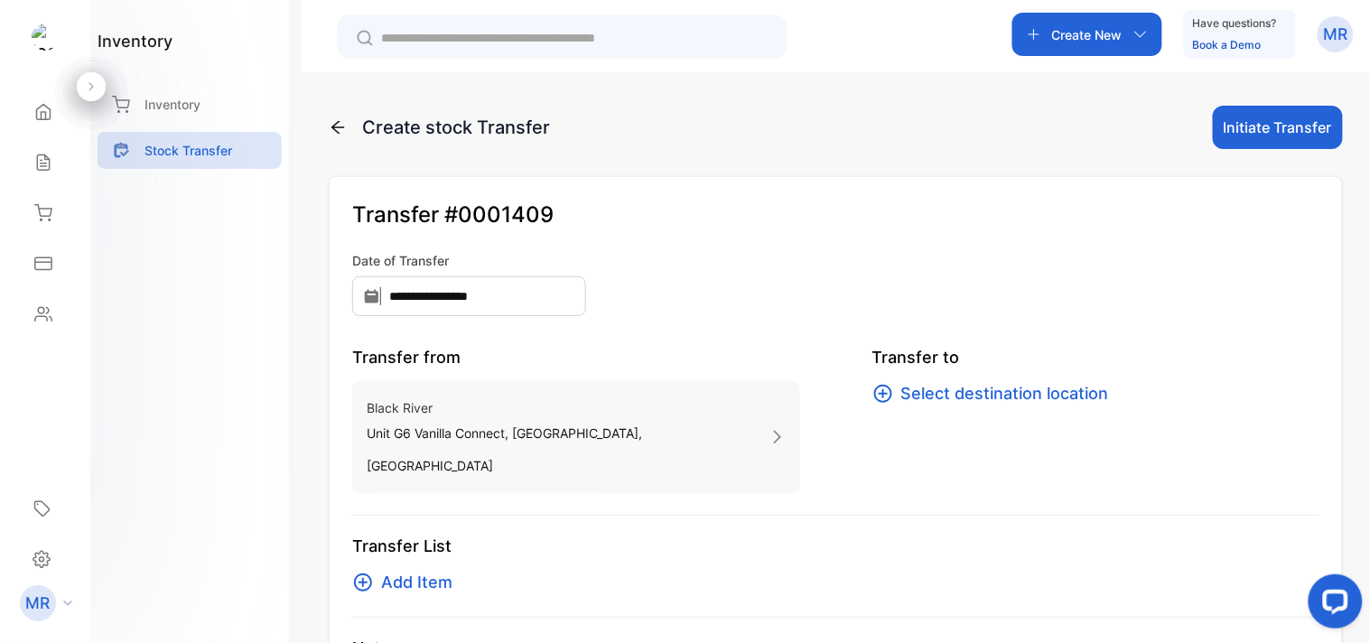
click at [955, 391] on span "Select destination location" at bounding box center [1006, 393] width 208 height 25
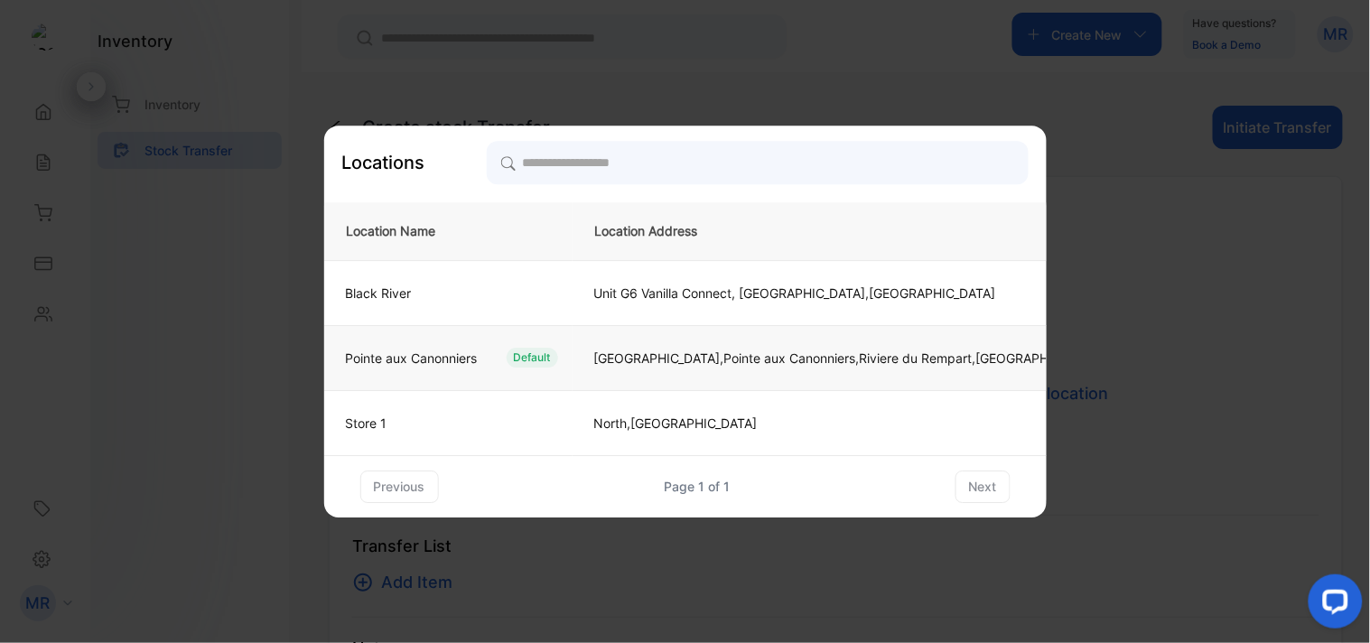
click at [484, 349] on div "Pointe aux Canonniers Default" at bounding box center [445, 358] width 227 height 20
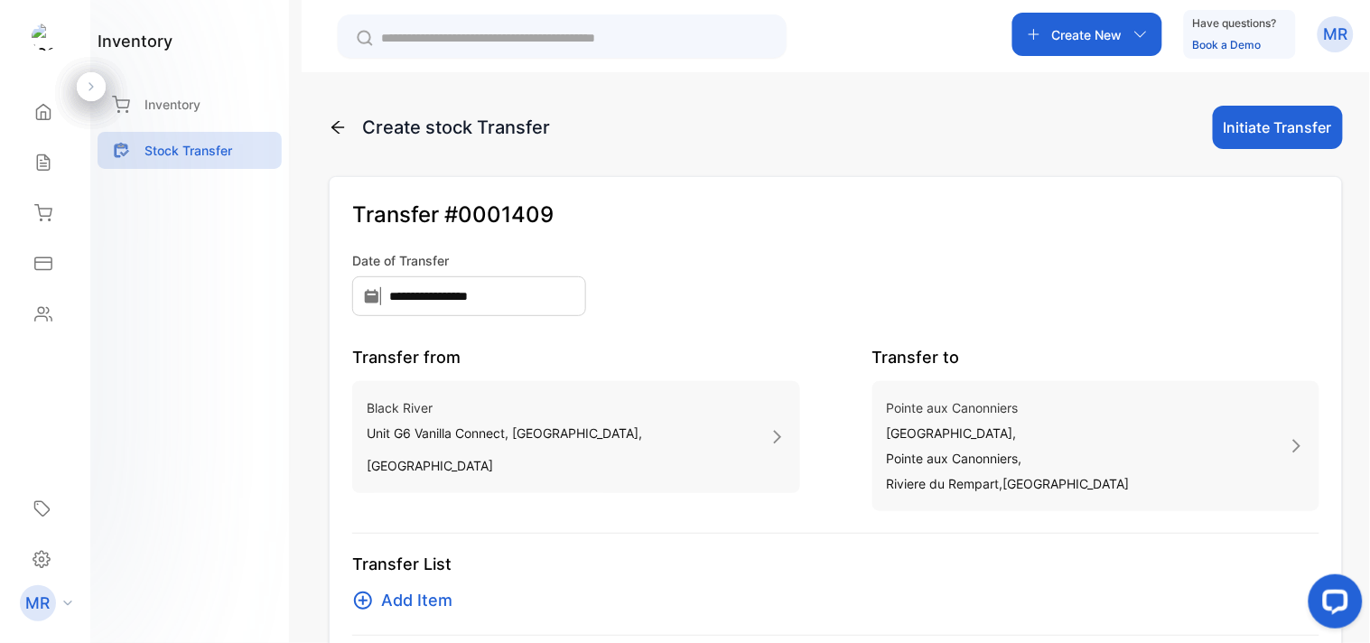
scroll to position [126, 0]
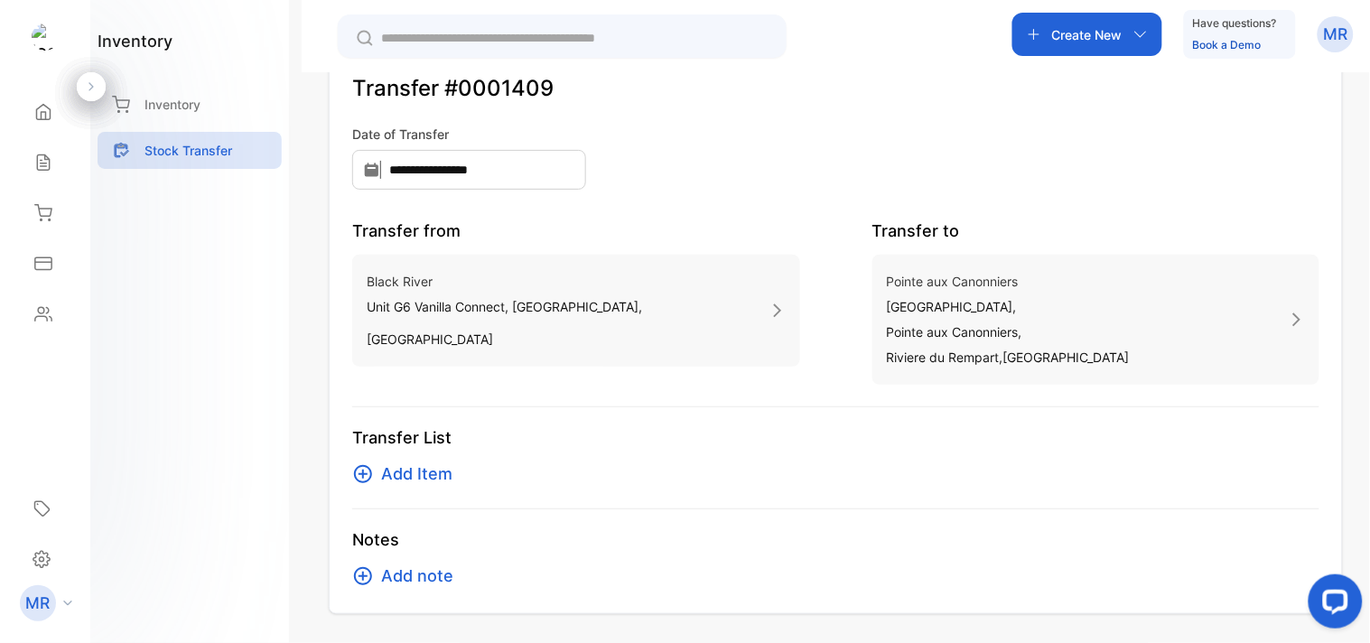
click at [396, 472] on span "Add Item" at bounding box center [416, 474] width 71 height 25
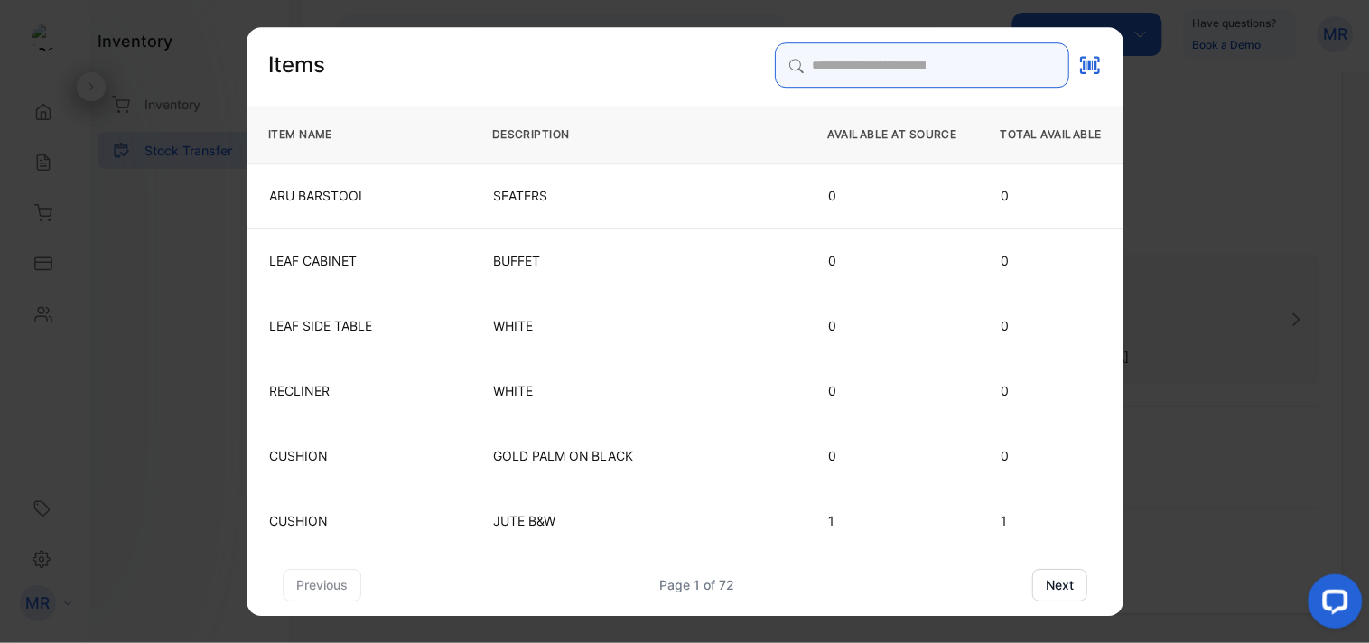
click at [818, 61] on input "search" at bounding box center [922, 64] width 294 height 45
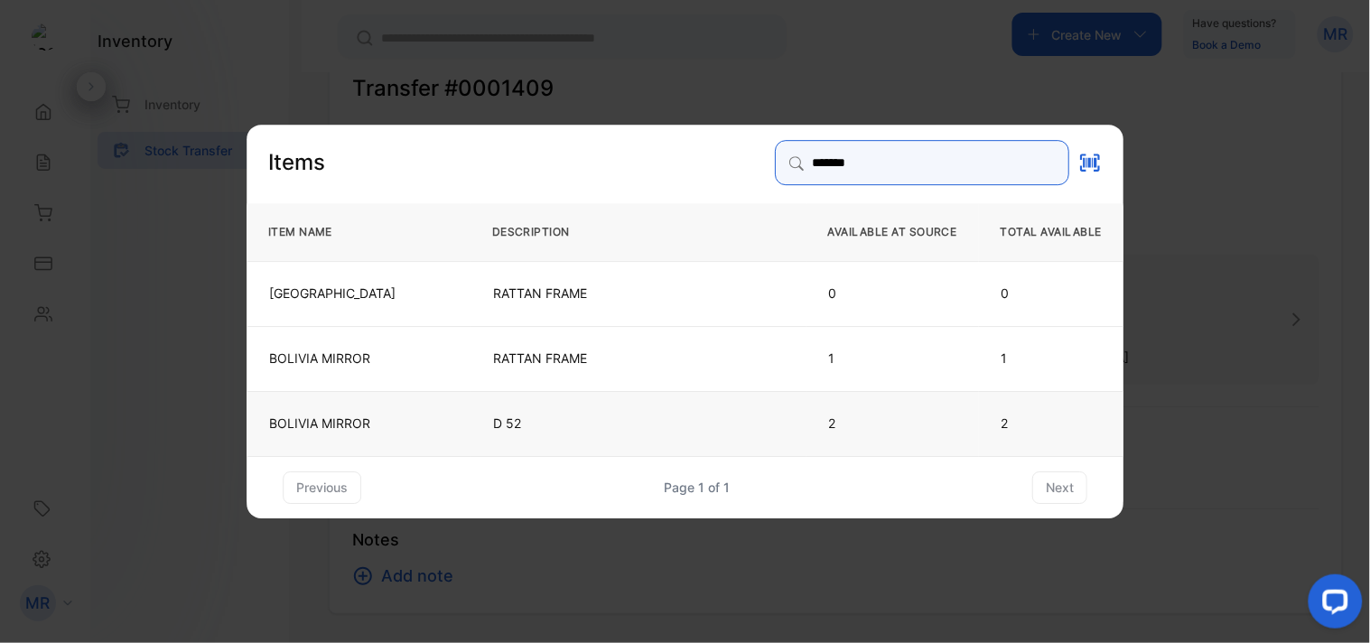
type input "*******"
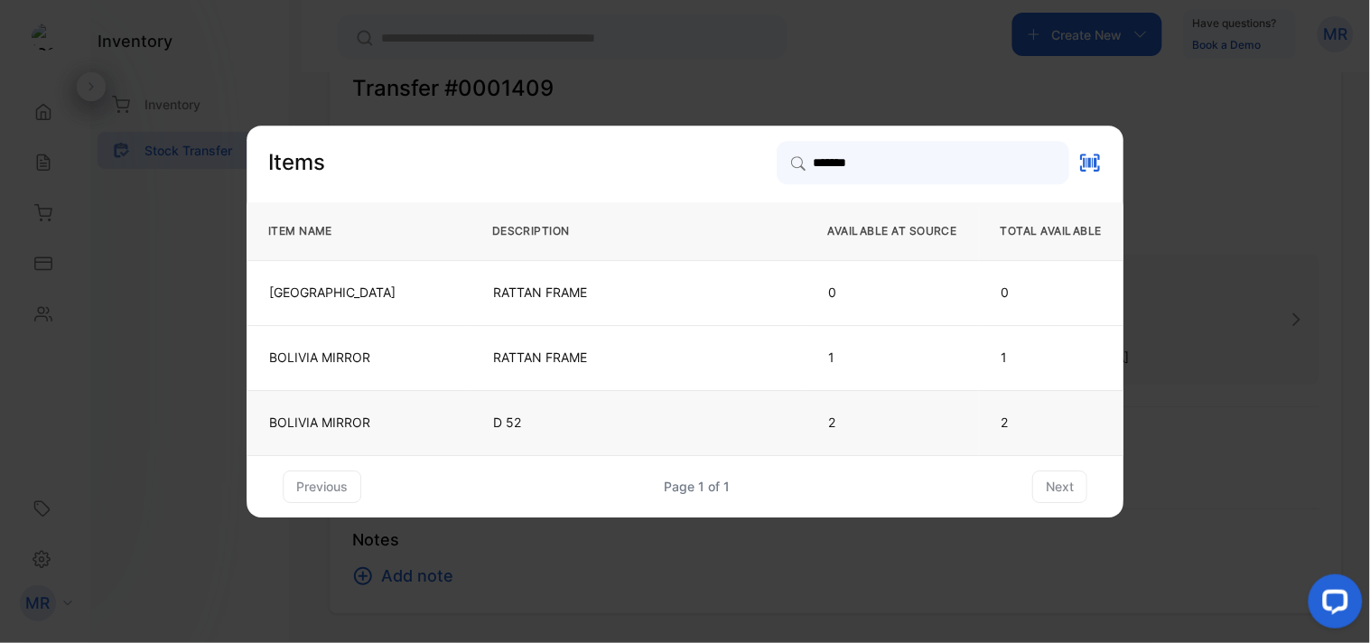
click at [575, 434] on td "D 52" at bounding box center [639, 422] width 336 height 65
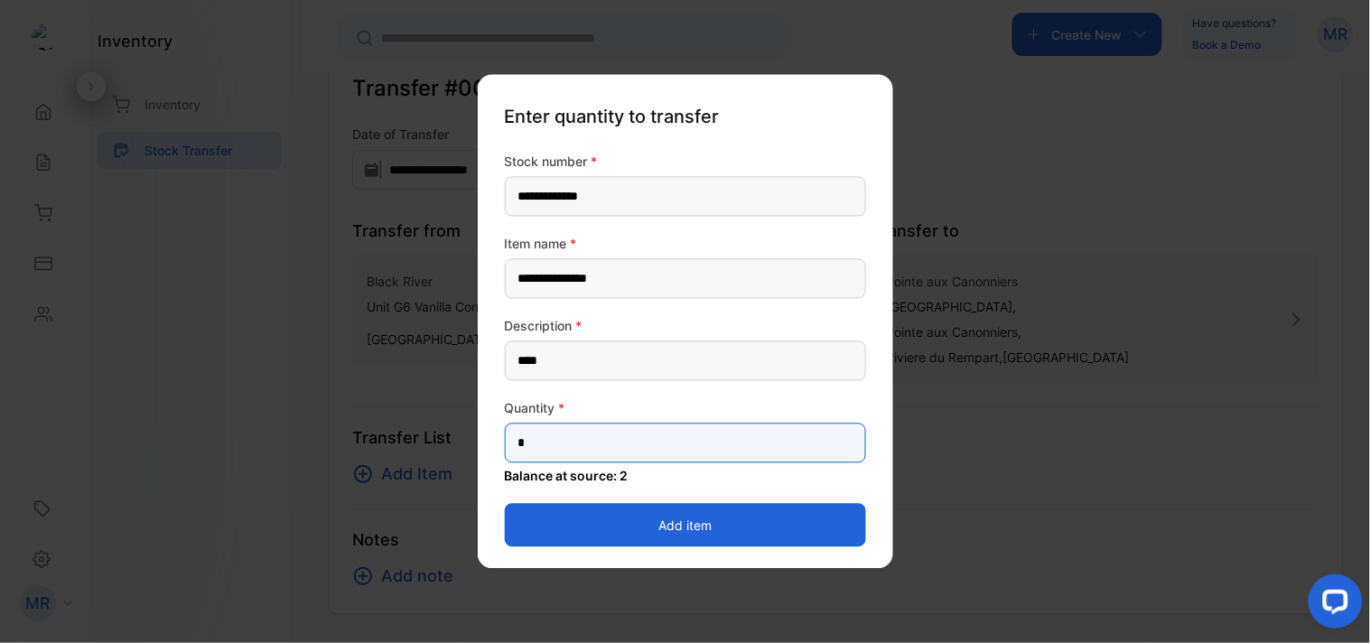
click at [628, 443] on input "*" at bounding box center [685, 444] width 361 height 40
type input "*"
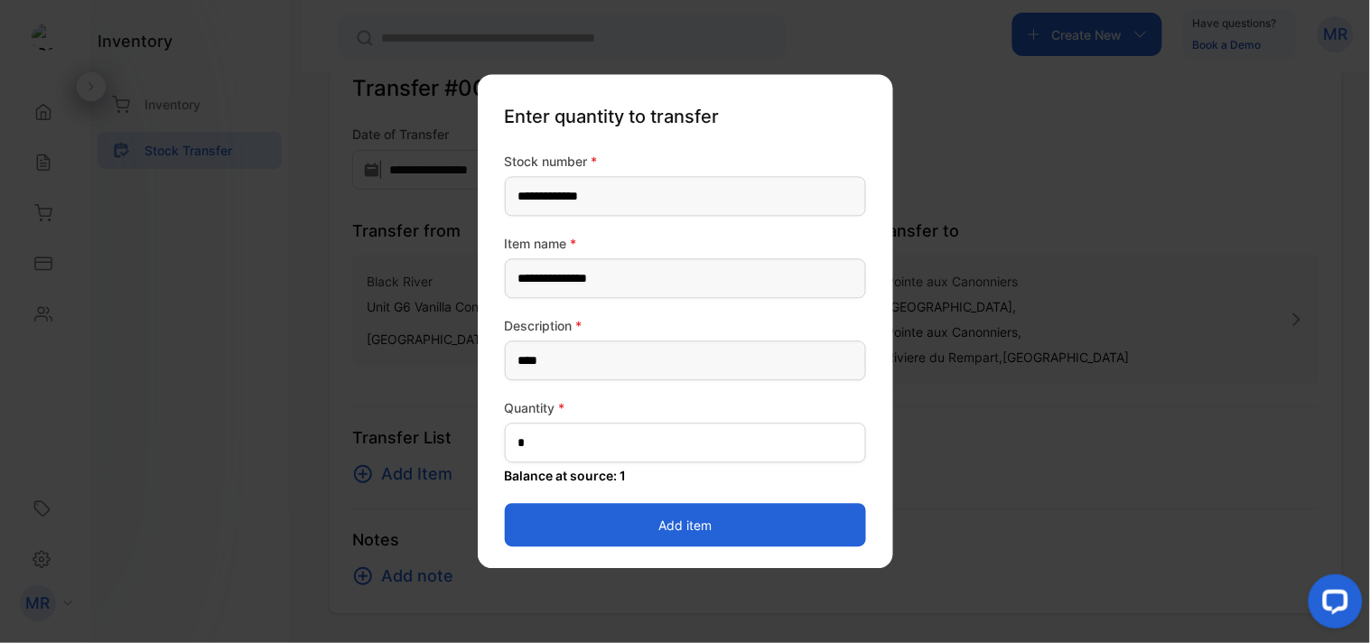
click at [800, 536] on button "Add item" at bounding box center [685, 525] width 361 height 43
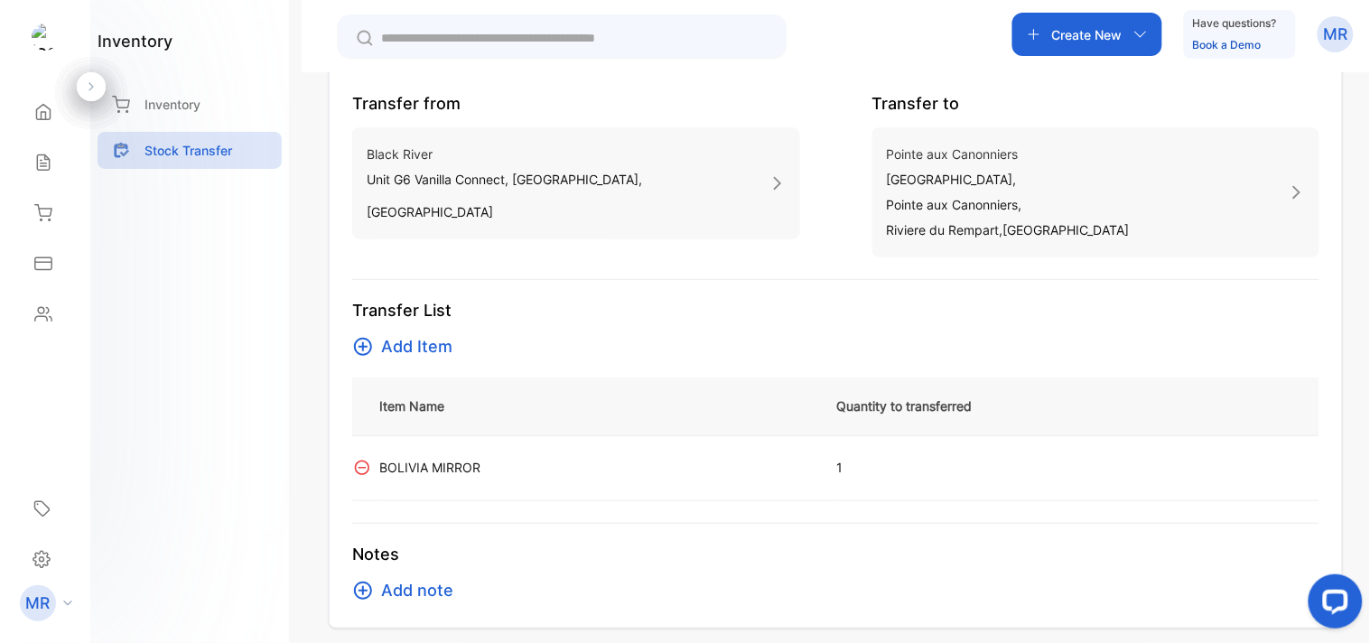
scroll to position [267, 0]
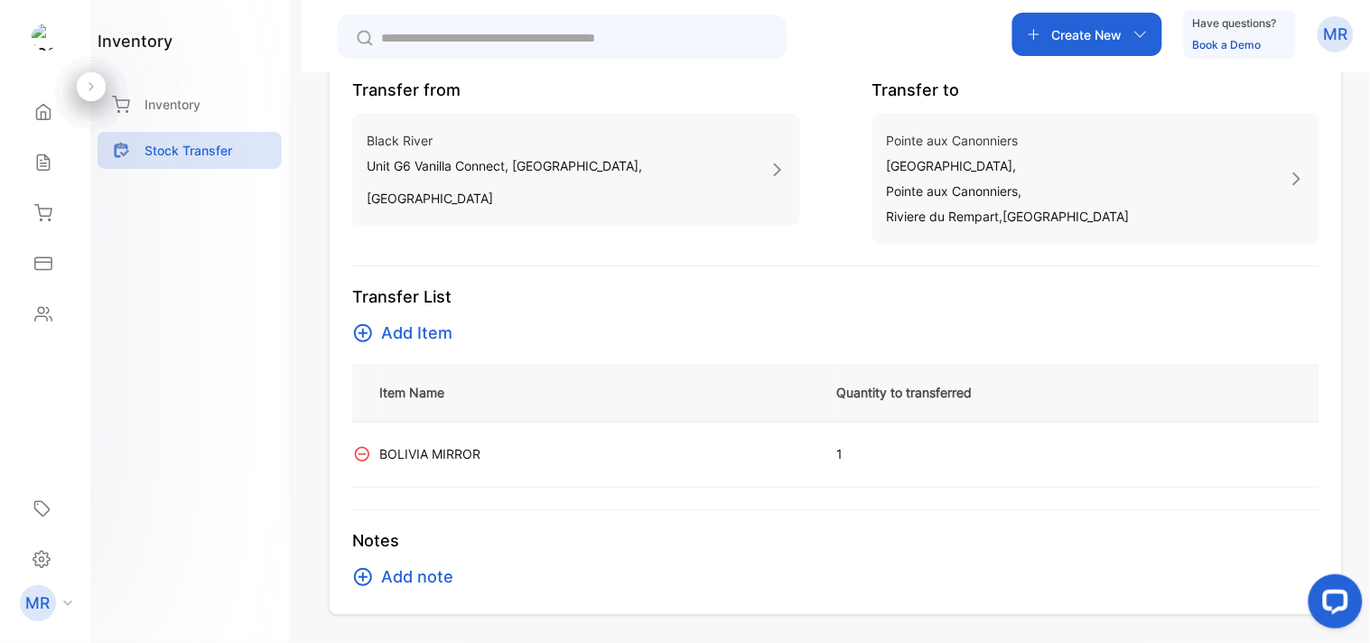
click at [416, 321] on span "Add Item" at bounding box center [416, 333] width 71 height 25
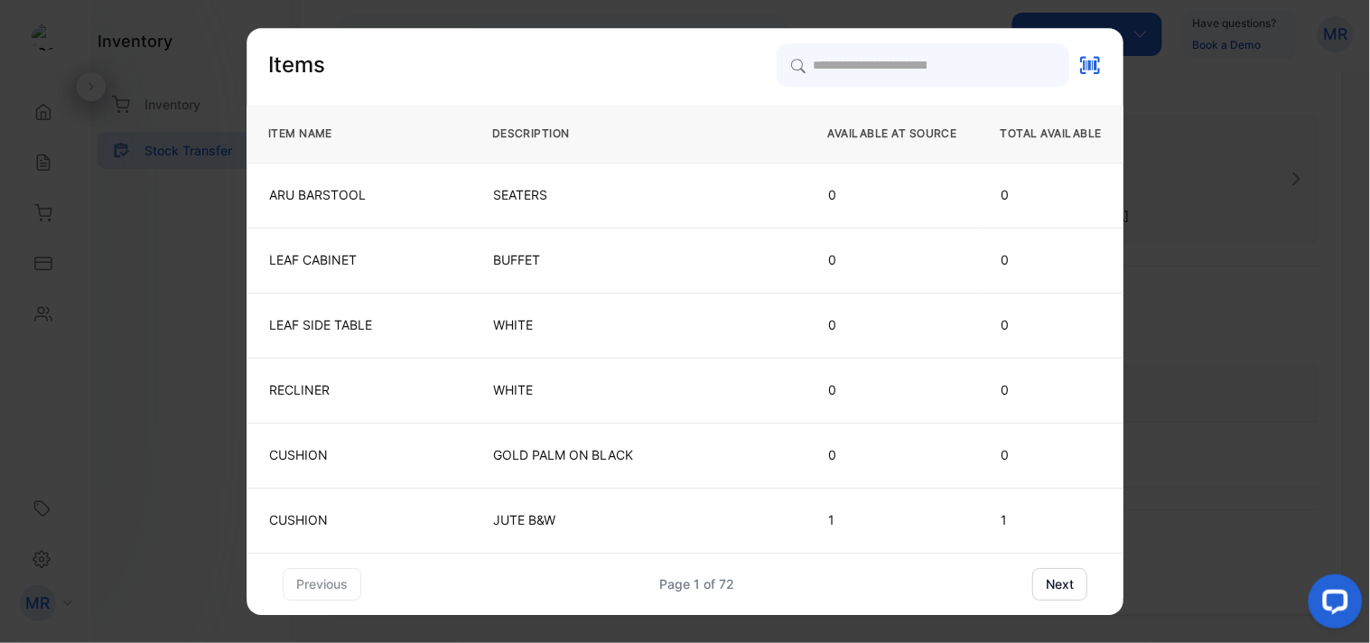
click at [792, 149] on th "DESCRIPTION" at bounding box center [639, 134] width 336 height 58
click at [801, 68] on input "search" at bounding box center [922, 64] width 294 height 45
type input "**********"
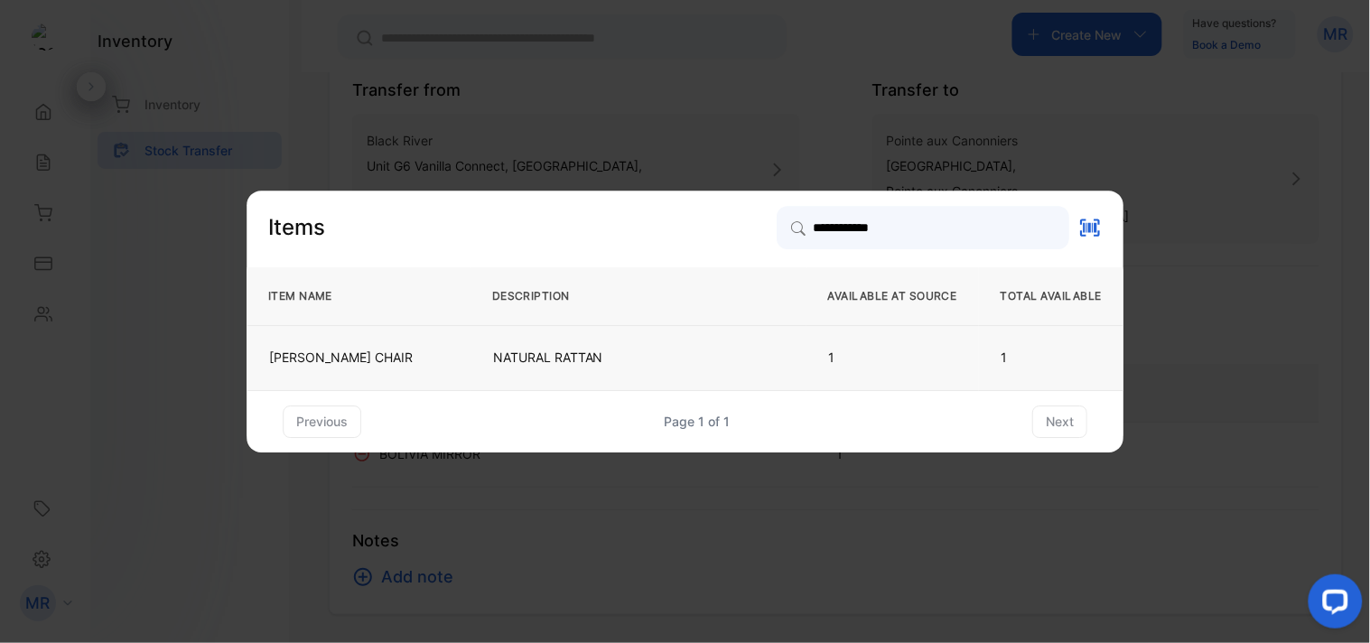
click at [780, 340] on td "NATURAL RATTAN" at bounding box center [639, 357] width 336 height 65
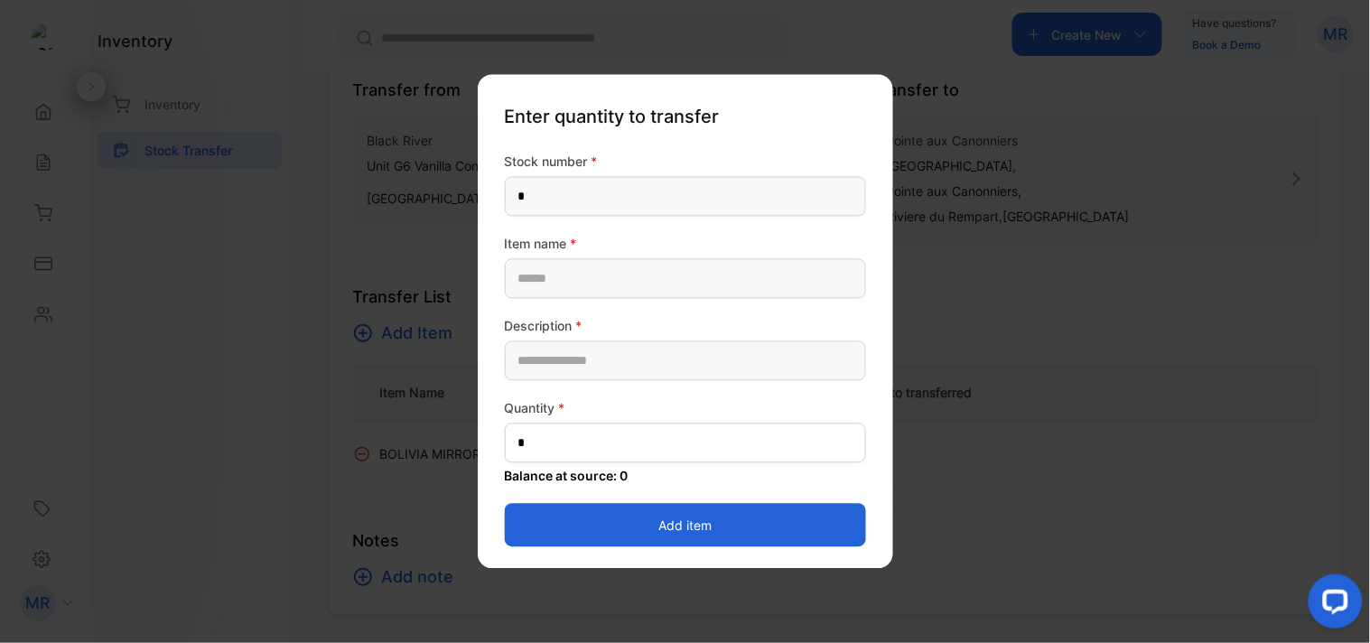
type number-inputstockNumber "**********"
type name-inputitemName "**********"
type input "**********"
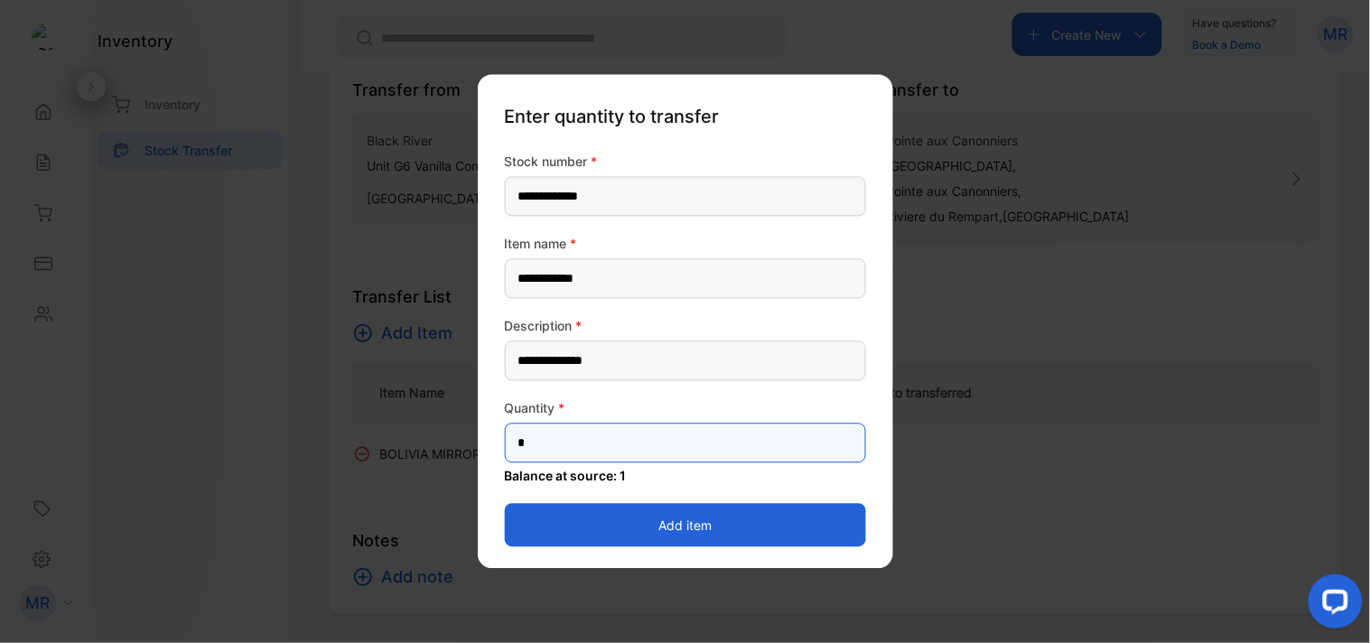
click at [594, 445] on input "*" at bounding box center [685, 444] width 361 height 40
type input "*"
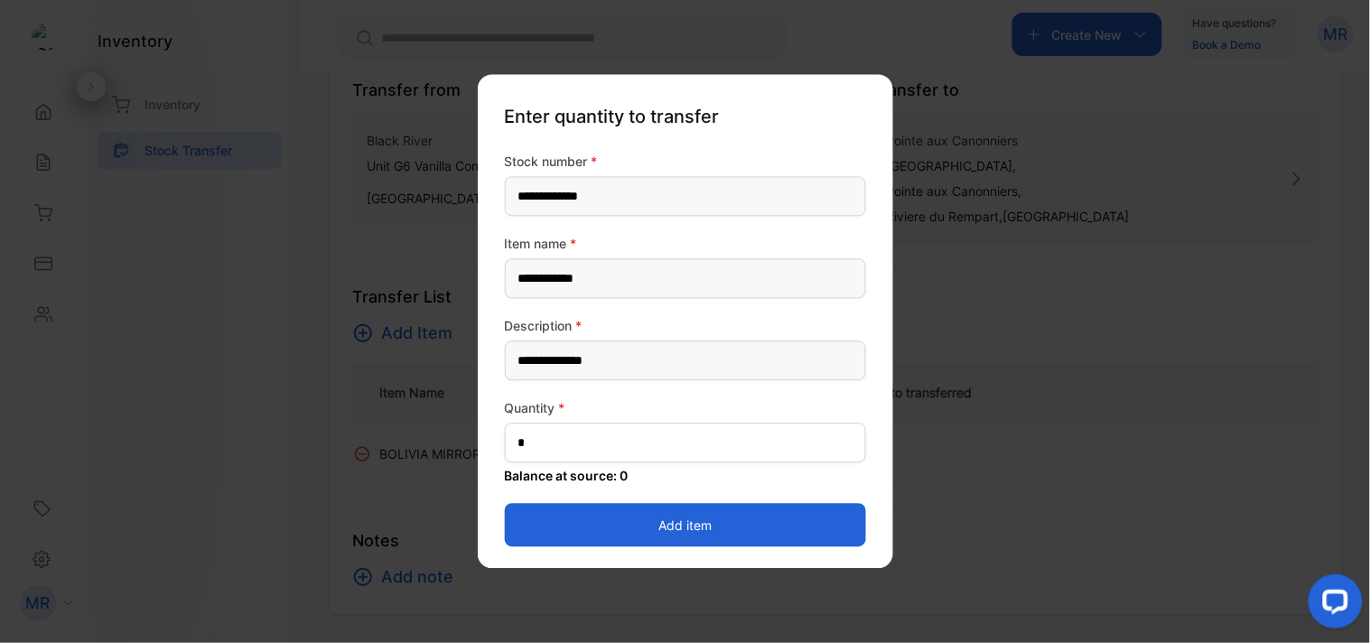
click at [808, 517] on button "Add item" at bounding box center [685, 525] width 361 height 43
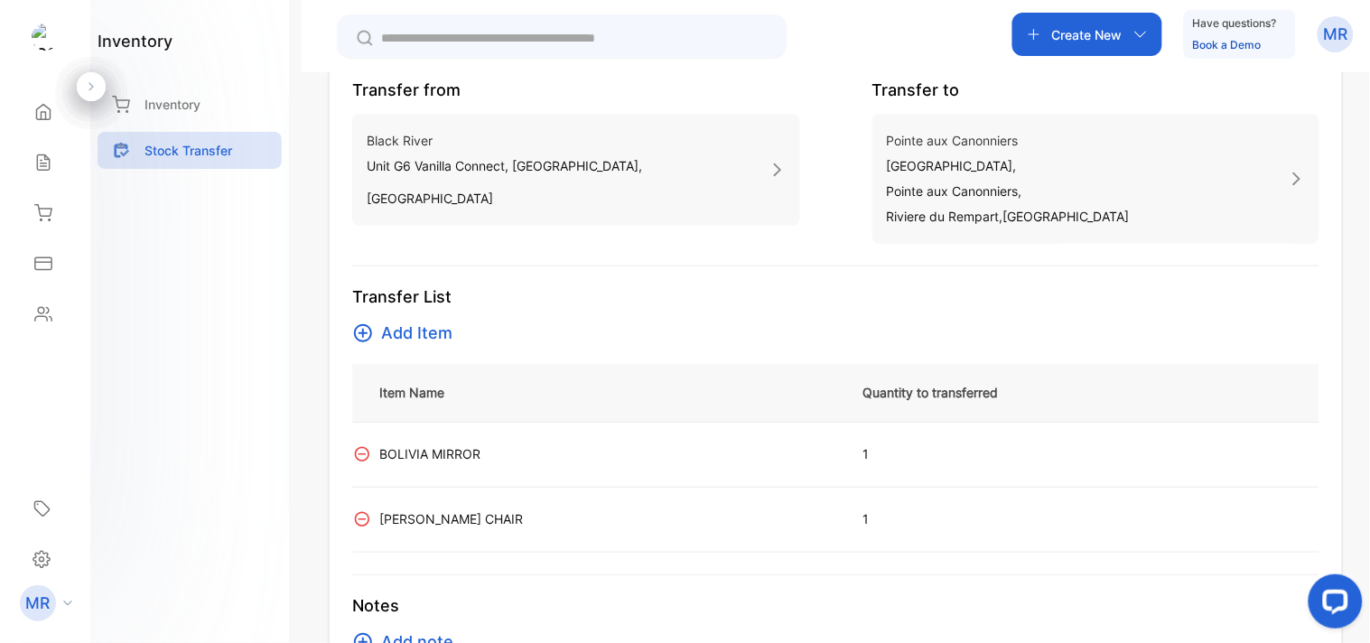
click at [411, 323] on span "Add Item" at bounding box center [416, 333] width 71 height 25
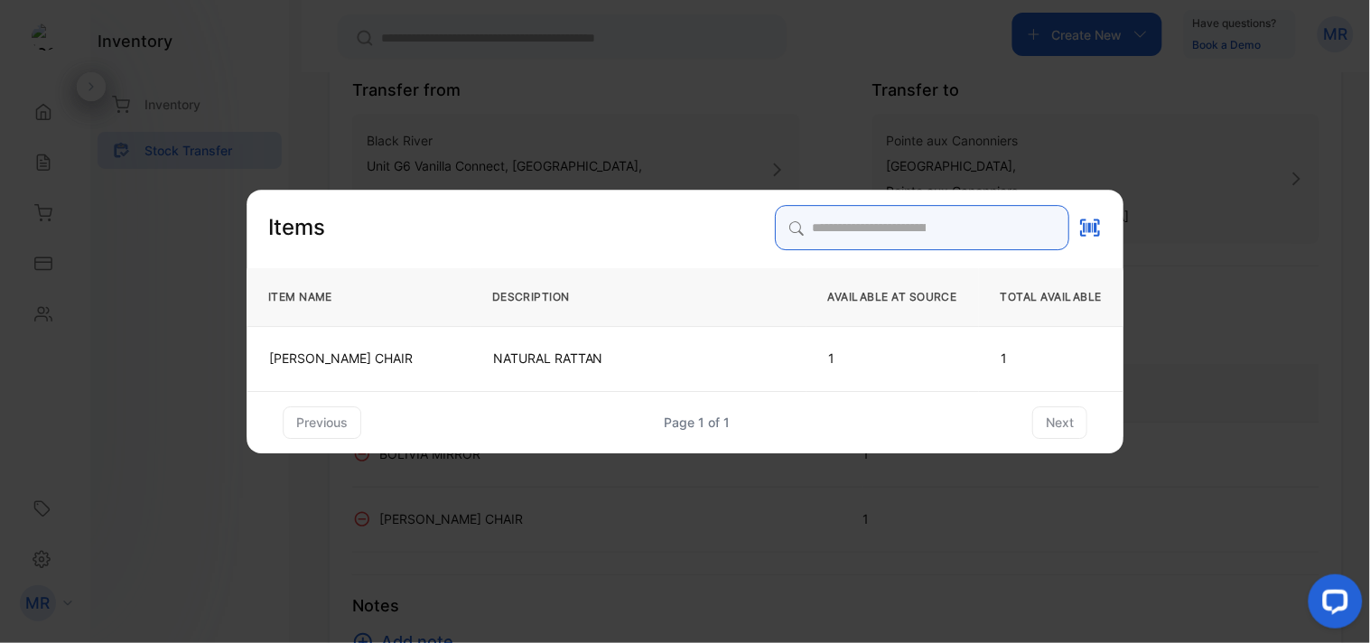
click at [814, 215] on input "search" at bounding box center [922, 227] width 294 height 45
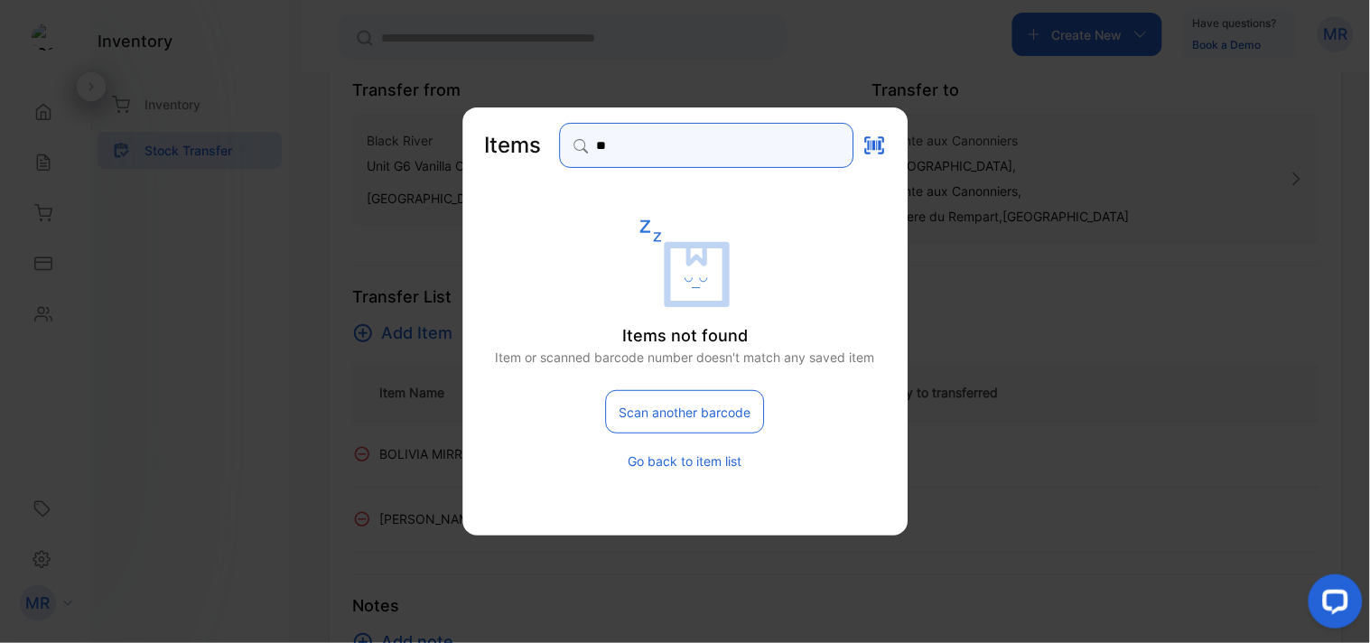
type input "*"
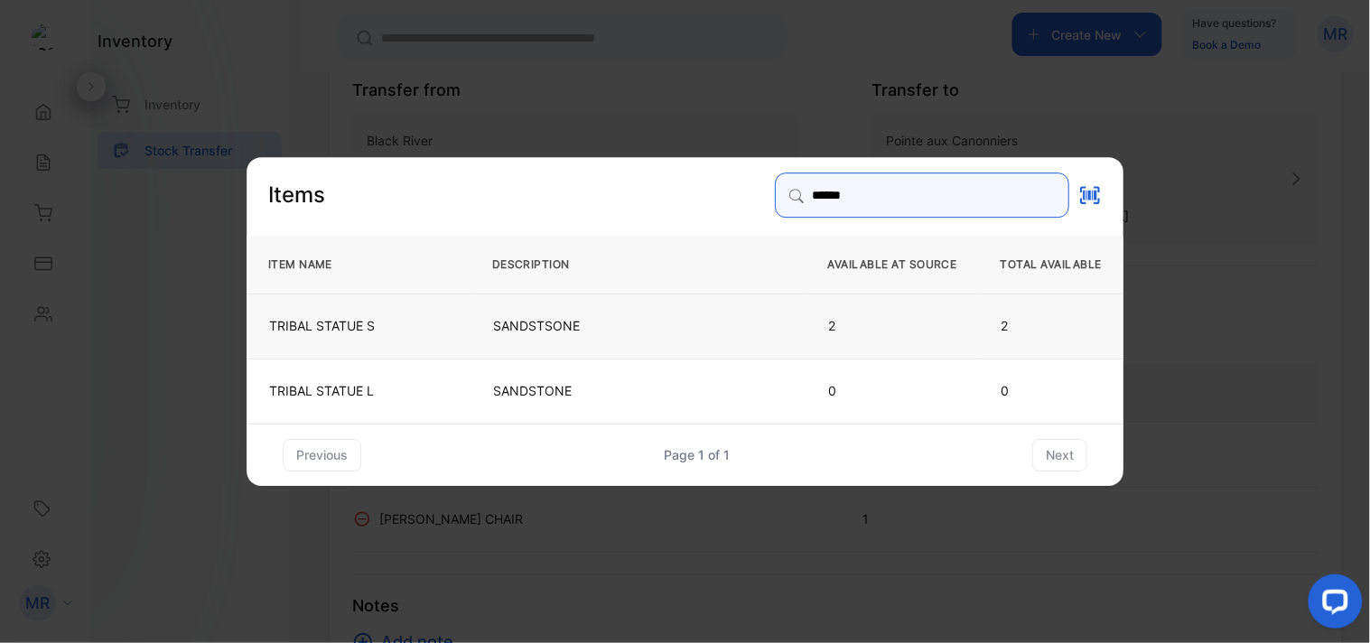
type input "******"
click at [453, 332] on td "TRIBAL STATUE S" at bounding box center [359, 325] width 224 height 65
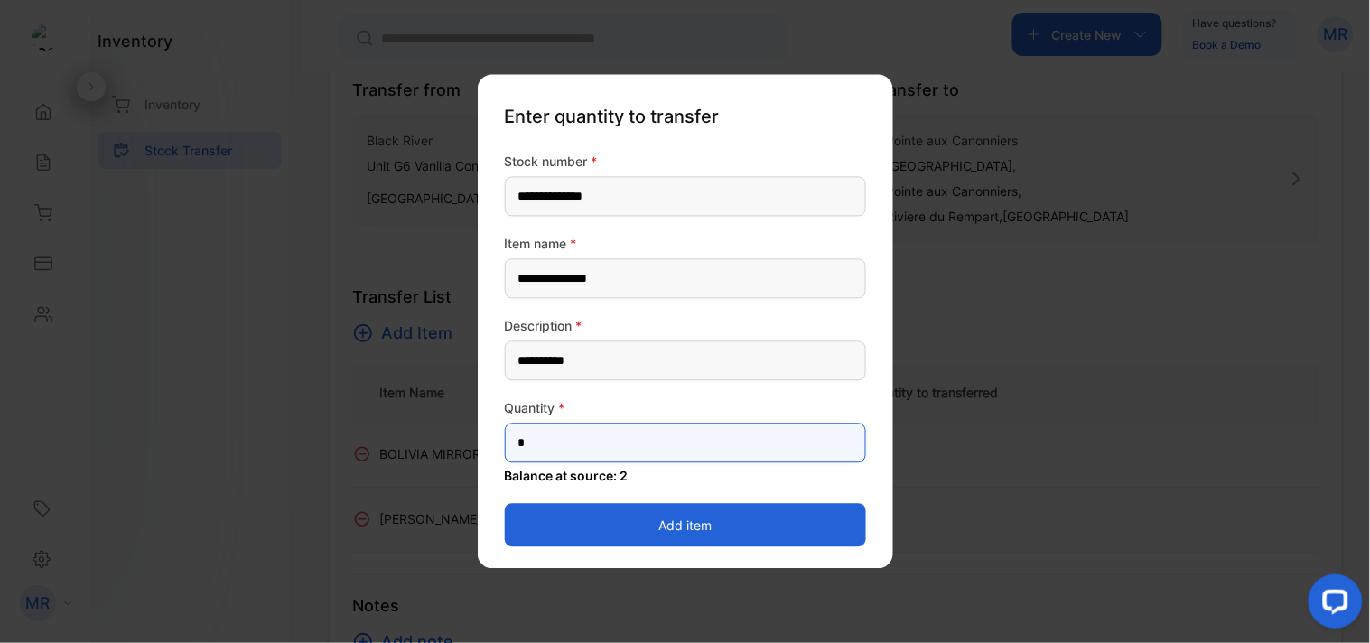
click at [554, 438] on input "*" at bounding box center [685, 444] width 361 height 40
type input "*"
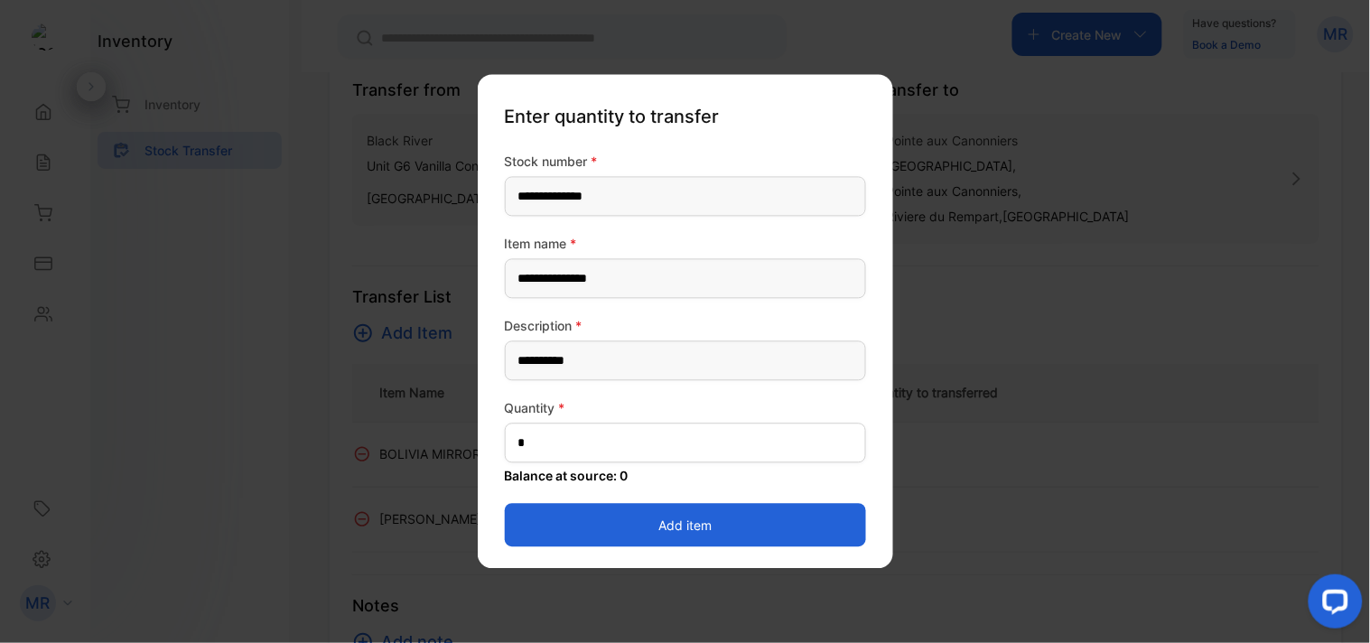
click at [714, 525] on button "Add item" at bounding box center [685, 525] width 361 height 43
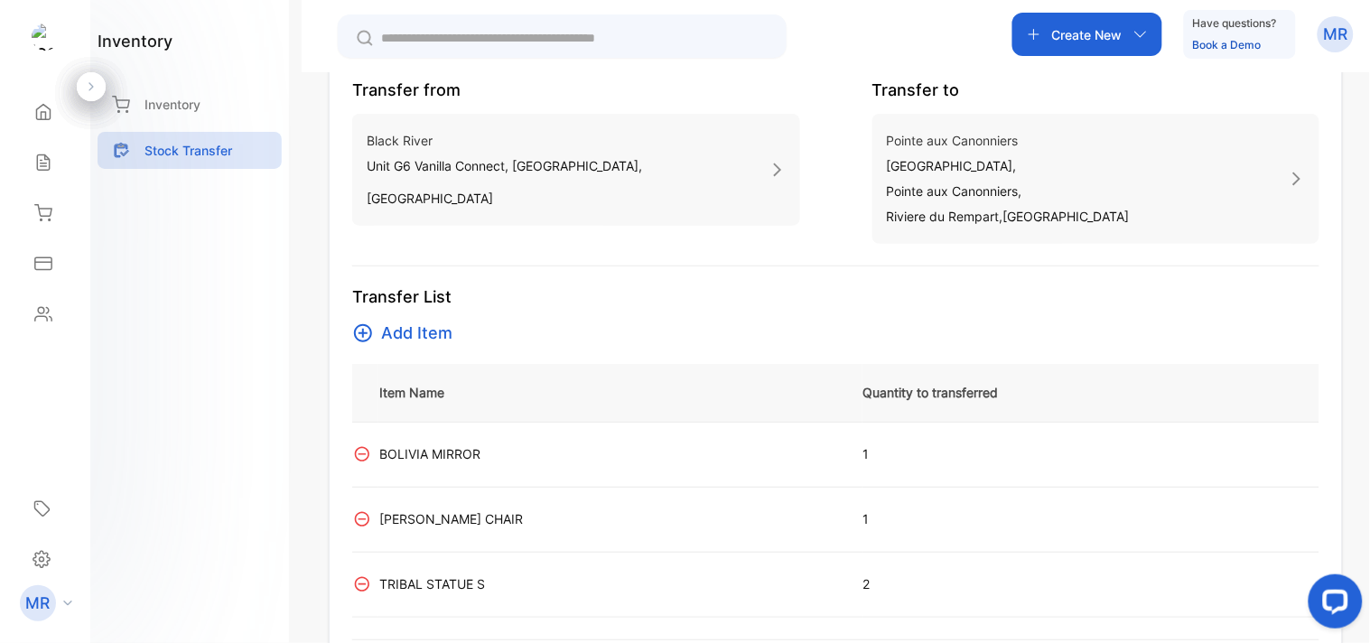
click at [423, 338] on span "Add Item" at bounding box center [416, 333] width 71 height 25
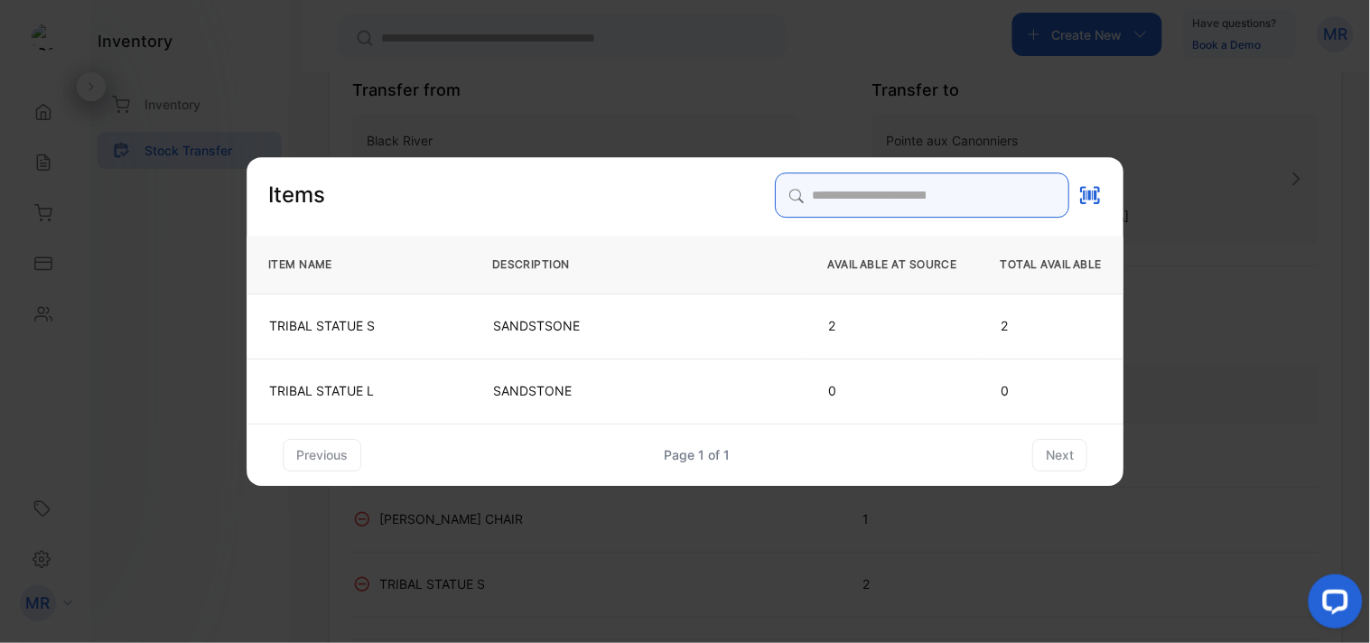
click at [795, 181] on input "search" at bounding box center [922, 195] width 294 height 45
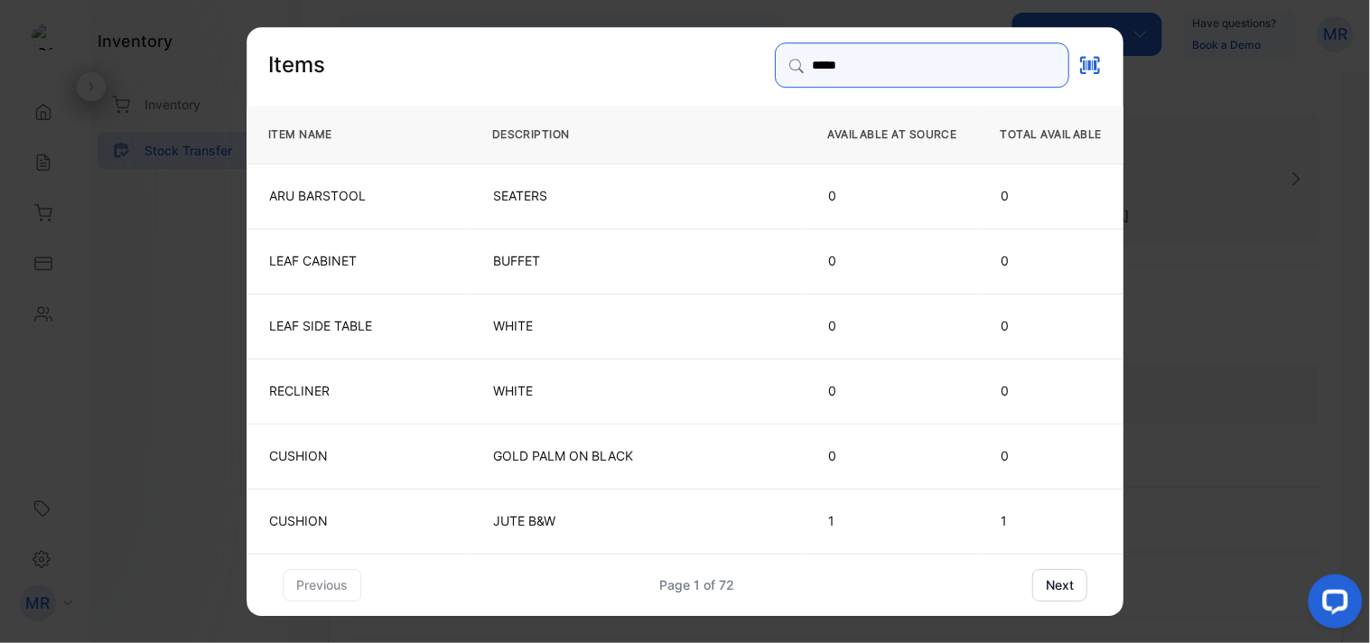
type input "******"
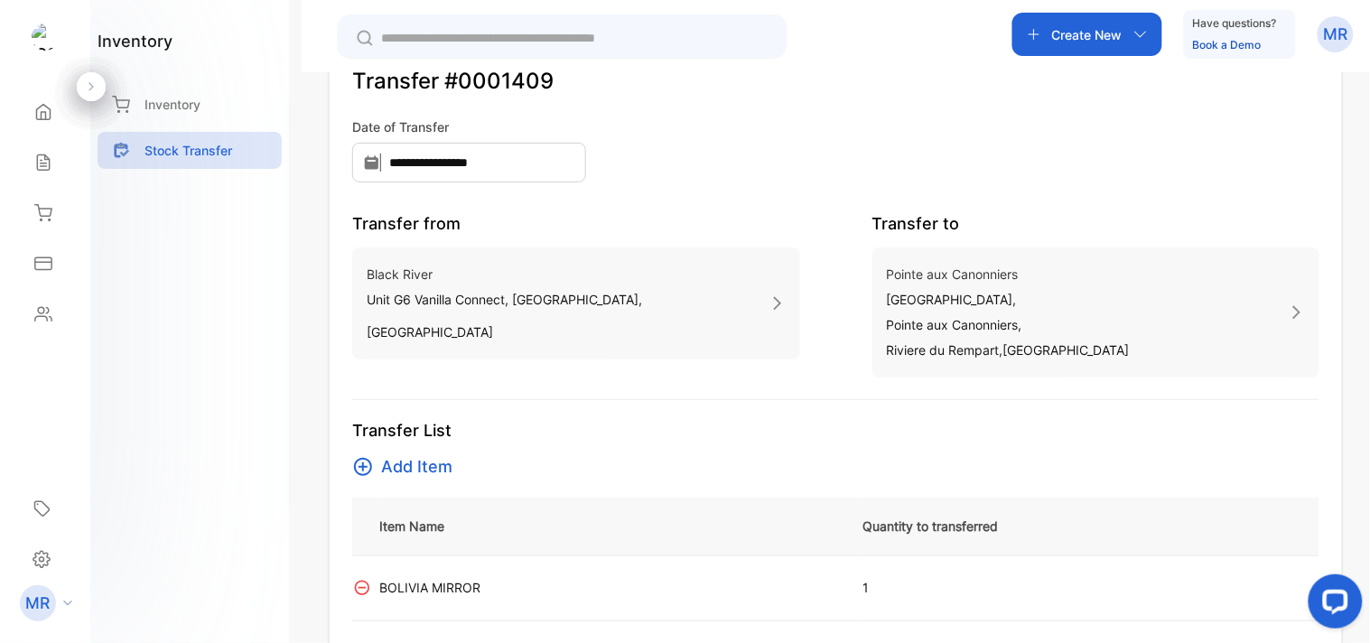
scroll to position [130, 0]
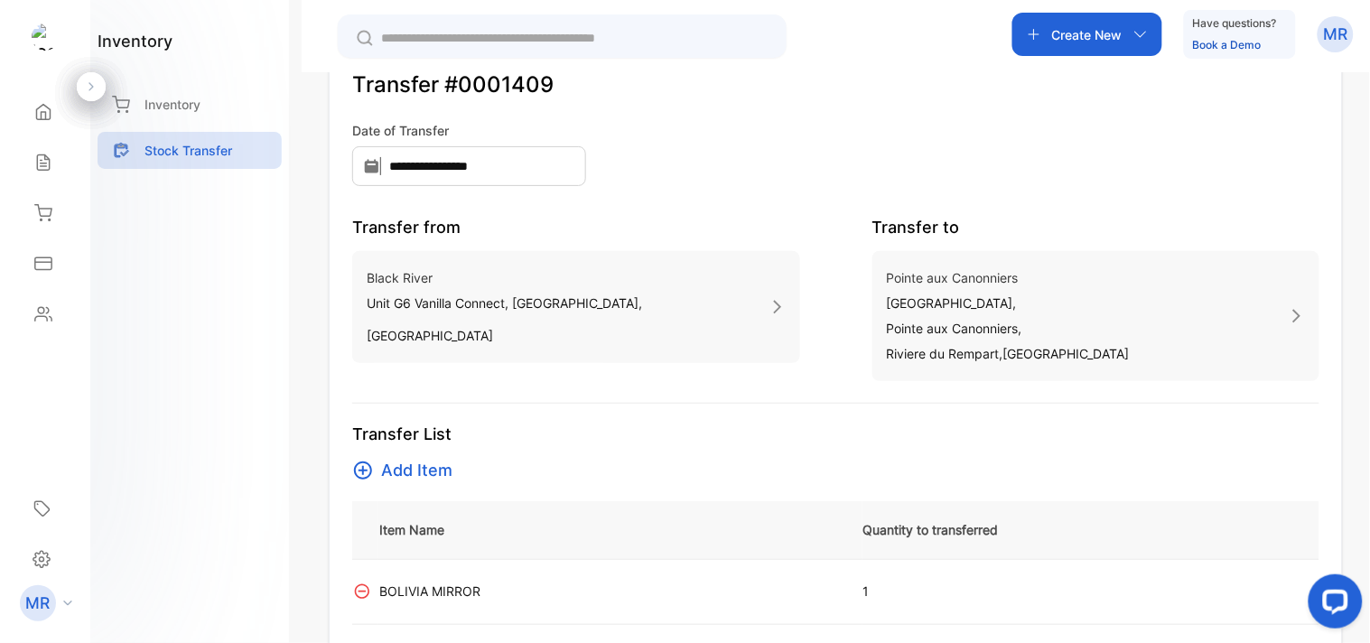
click at [411, 467] on span "Add Item" at bounding box center [416, 470] width 71 height 25
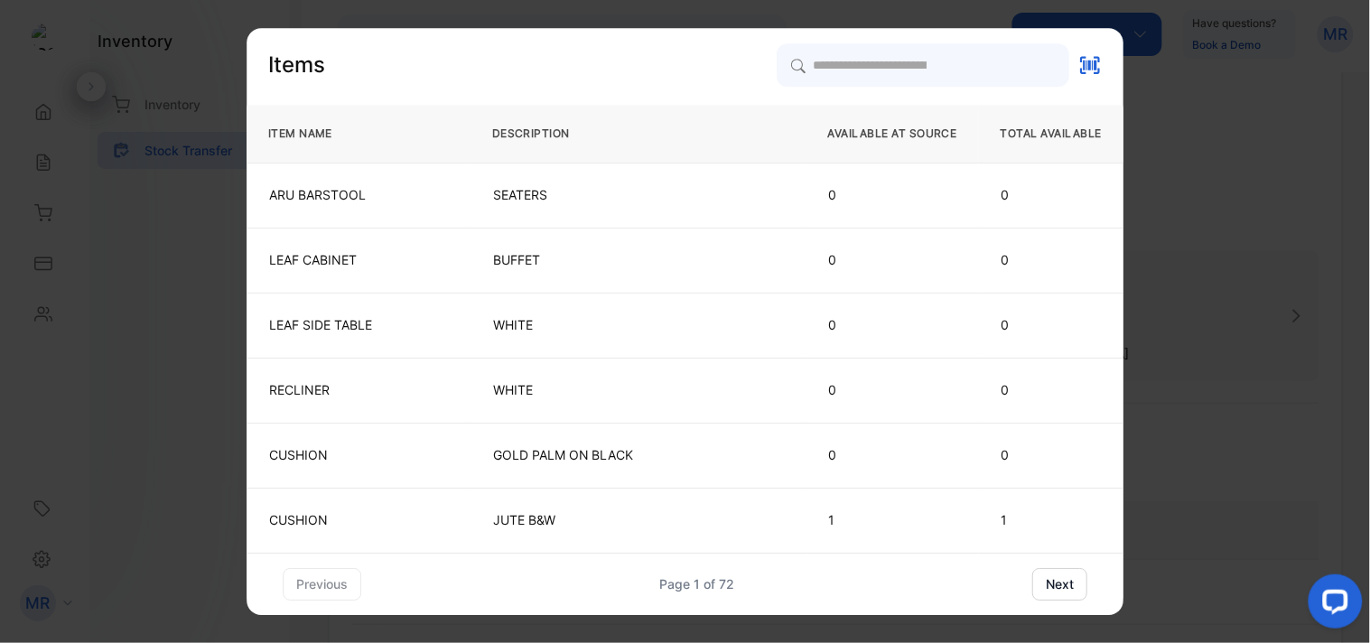
click at [790, 194] on td "SEATERS" at bounding box center [639, 195] width 336 height 65
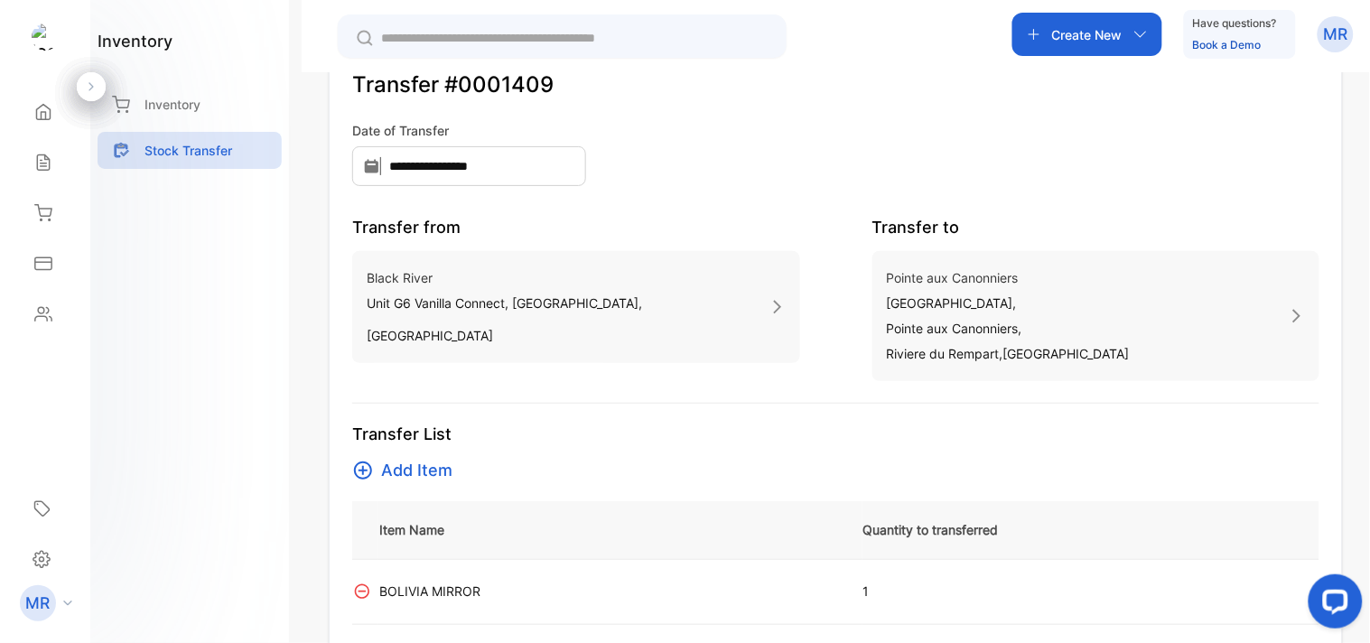
click at [425, 467] on span "Add Item" at bounding box center [416, 470] width 71 height 25
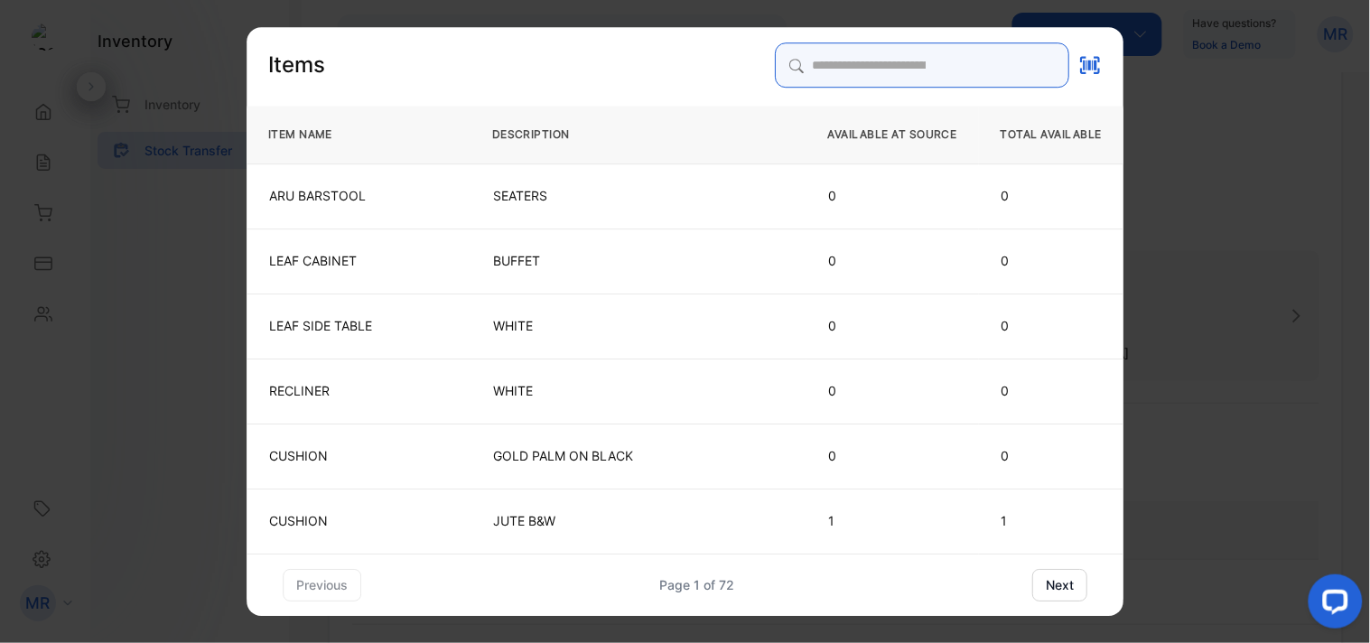
click at [855, 55] on input "search" at bounding box center [922, 64] width 294 height 45
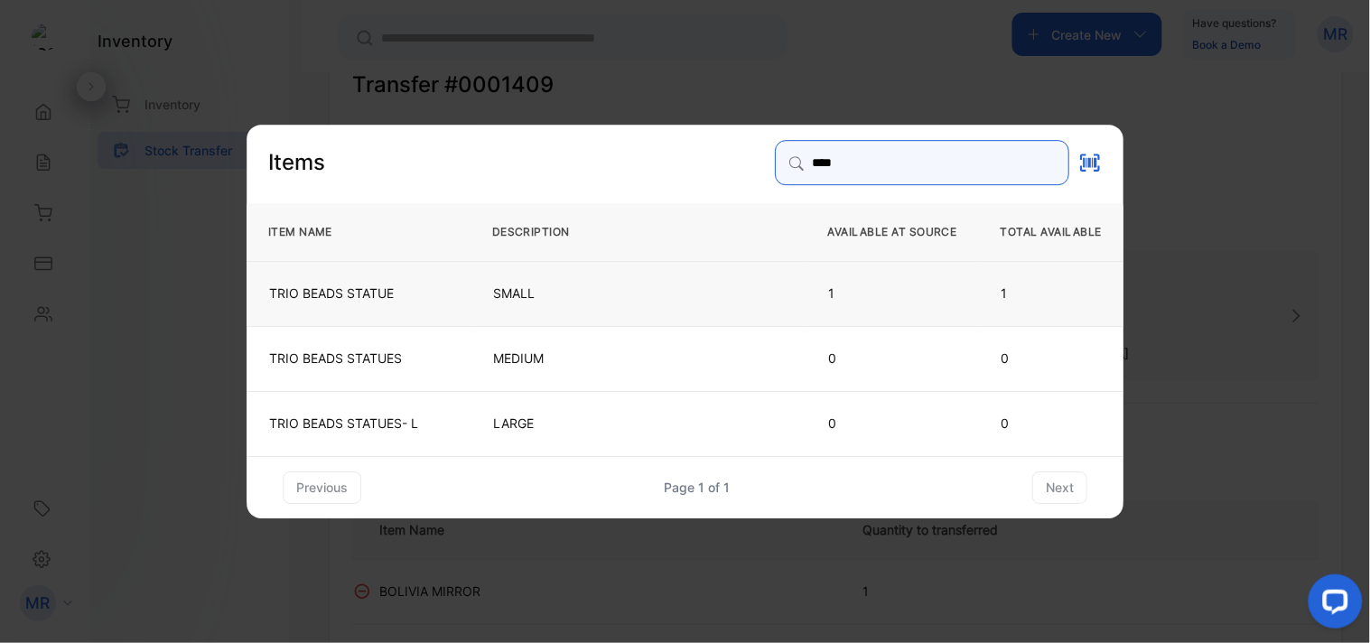
type input "****"
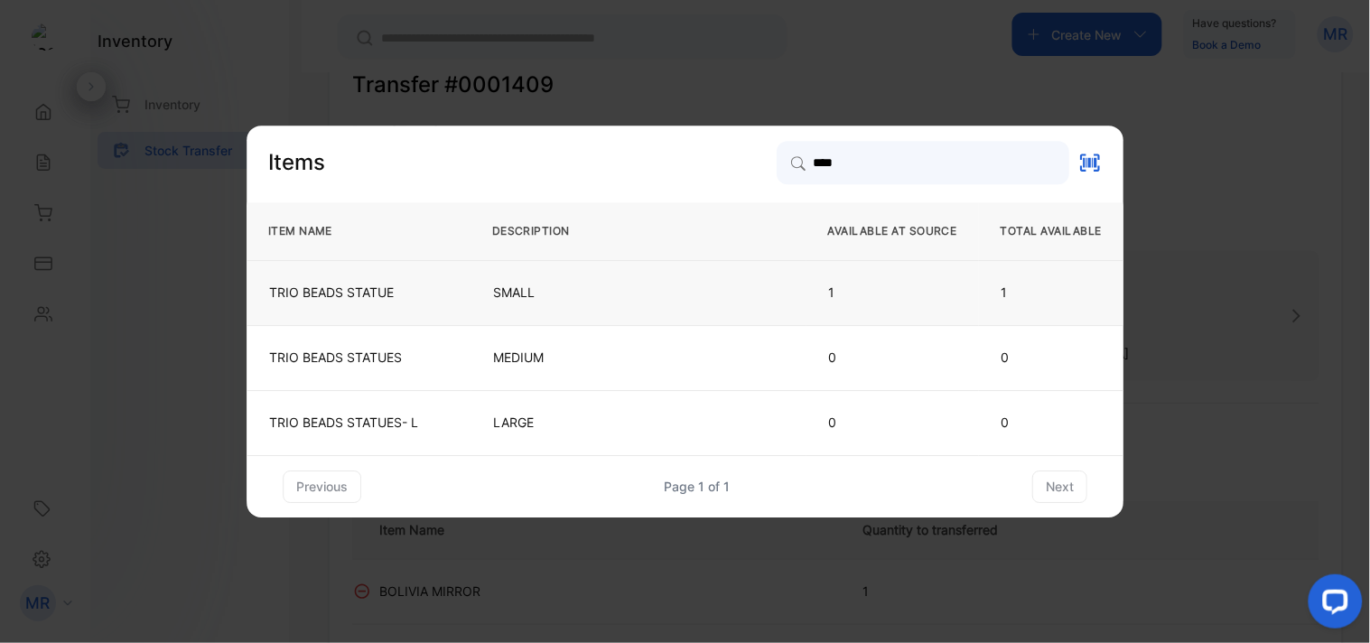
click at [642, 280] on td "SMALL" at bounding box center [639, 292] width 336 height 65
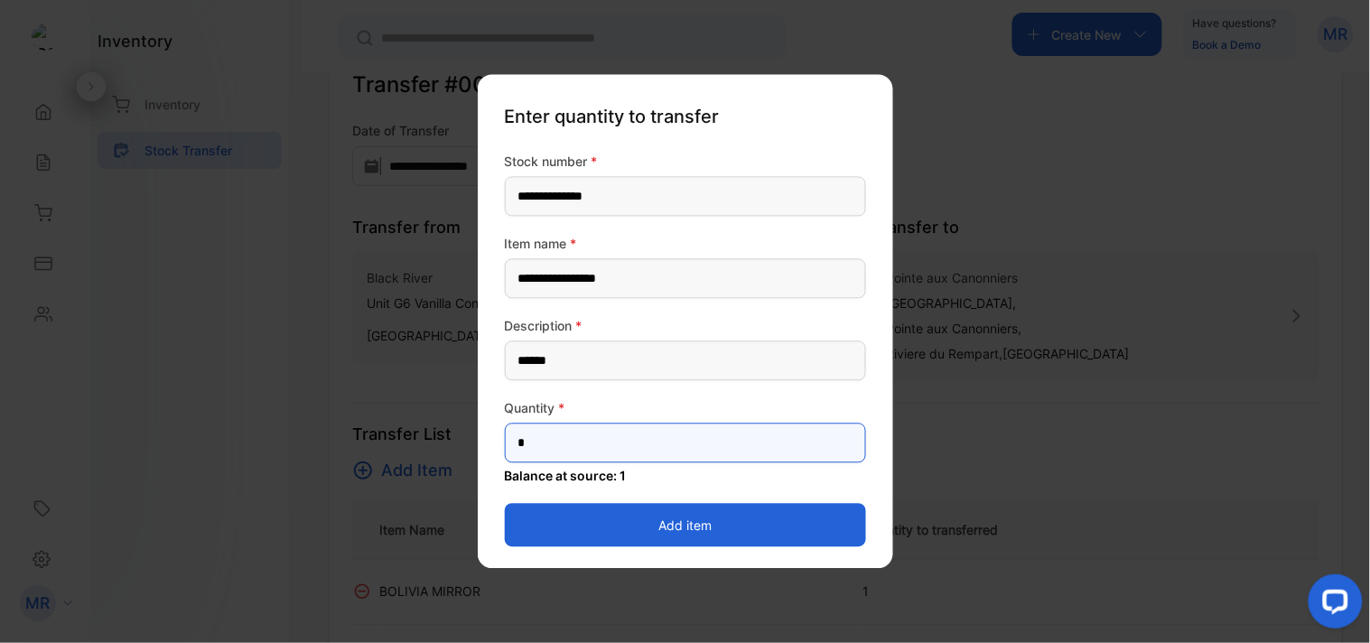
click at [583, 445] on input "*" at bounding box center [685, 444] width 361 height 40
type input "*"
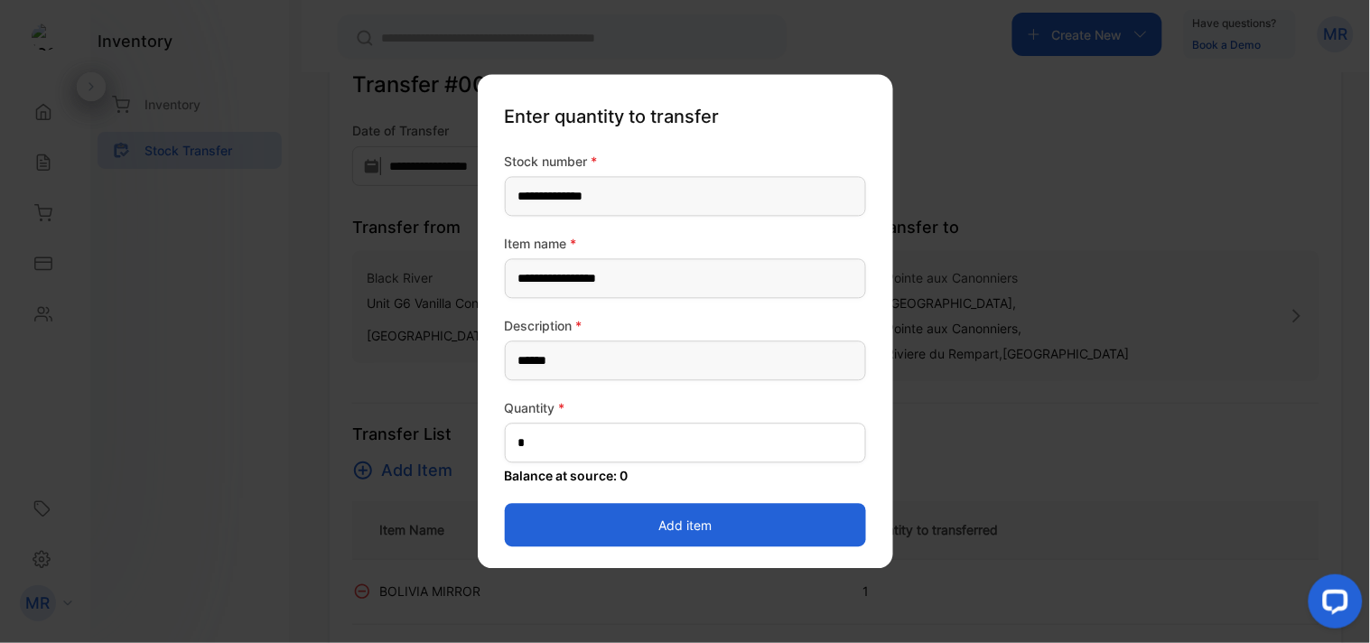
click at [796, 528] on button "Add item" at bounding box center [685, 525] width 361 height 43
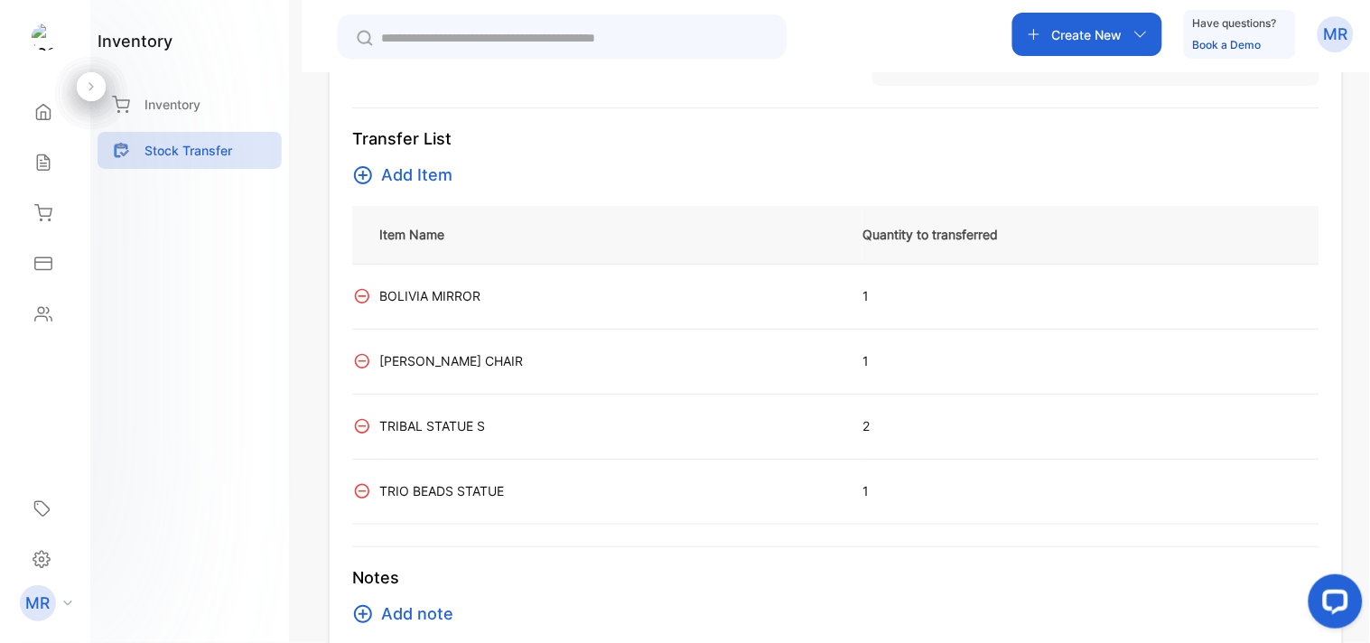
scroll to position [178, 0]
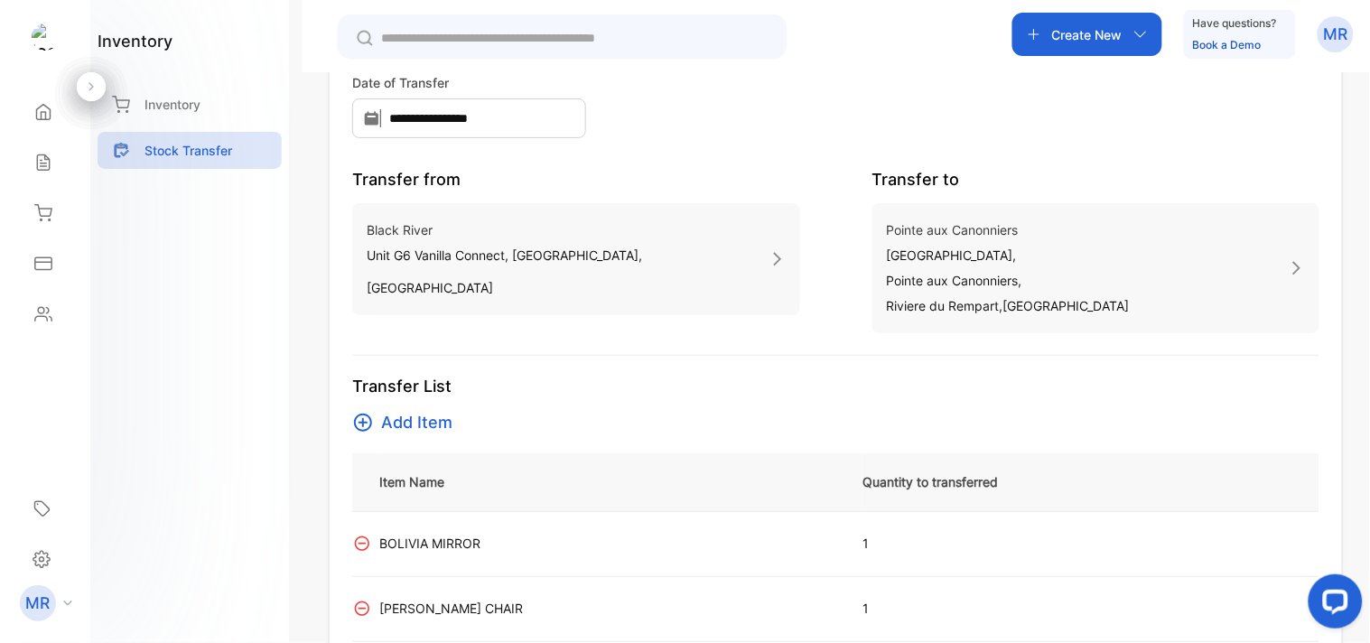
click at [434, 423] on span "Add Item" at bounding box center [416, 422] width 71 height 25
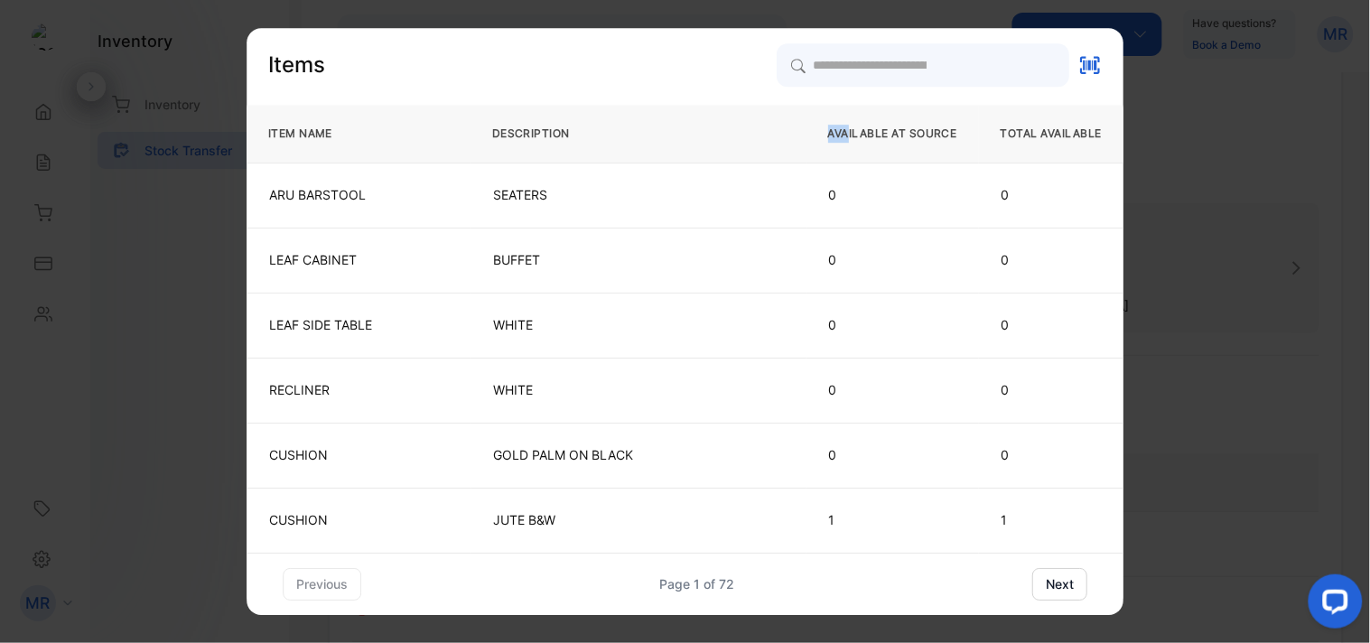
drag, startPoint x: 846, startPoint y: 140, endPoint x: 780, endPoint y: 122, distance: 69.2
click at [780, 122] on tr "ITEM NAME DESCRIPTION AVAILABLE AT SOURCE TOTAL AVAILABLE" at bounding box center [685, 134] width 877 height 58
click at [780, 122] on th "DESCRIPTION" at bounding box center [639, 134] width 336 height 58
click at [827, 52] on input "search" at bounding box center [922, 64] width 294 height 45
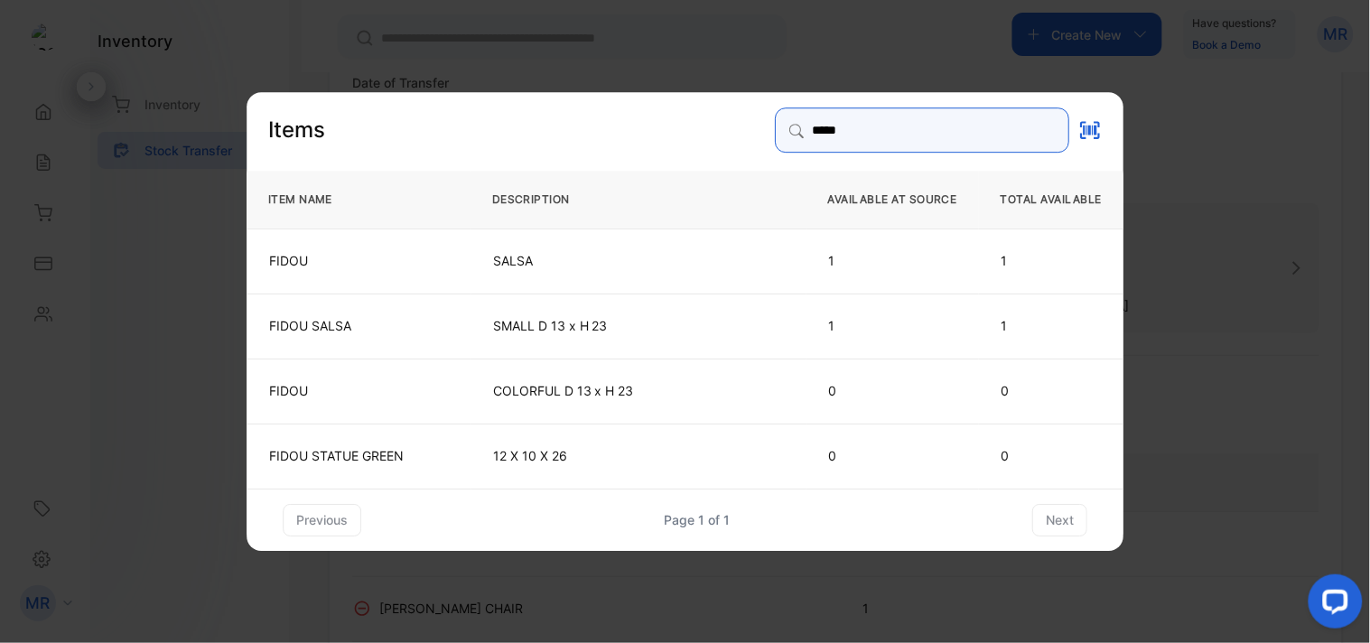
type input "*****"
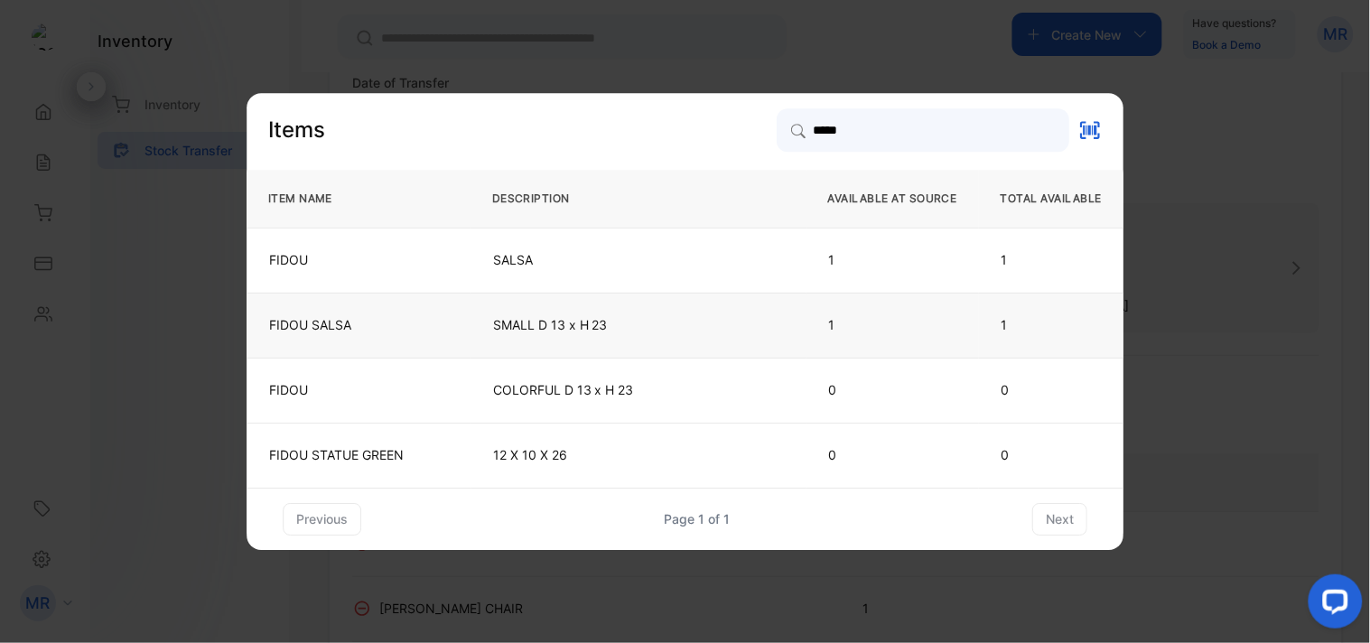
click at [655, 323] on p "SMALL D 13 x H 23" at bounding box center [638, 325] width 291 height 18
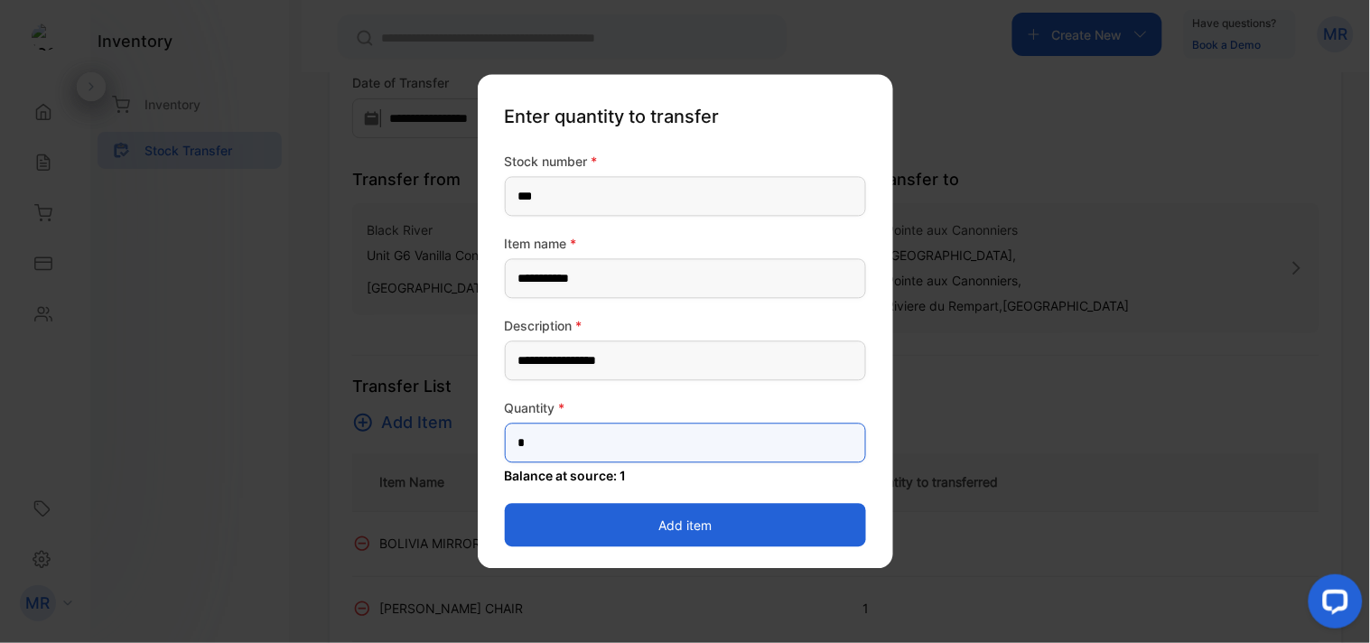
click at [617, 462] on input "*" at bounding box center [685, 444] width 361 height 40
type input "*"
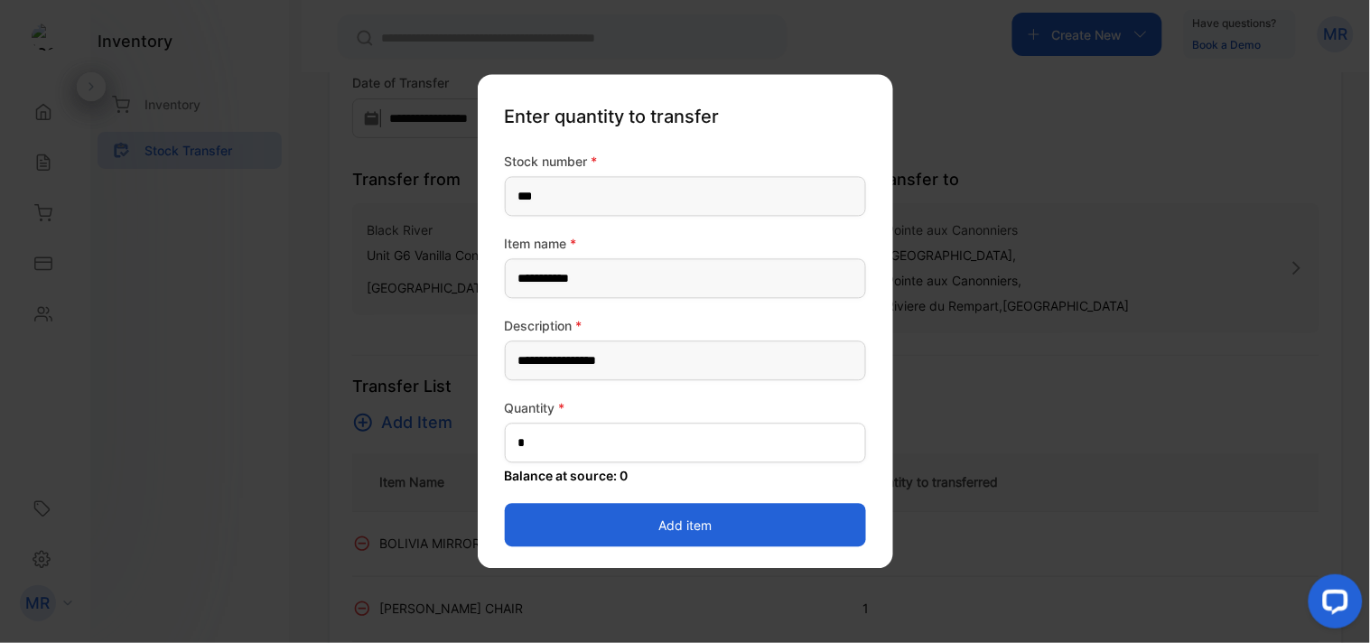
click at [804, 524] on button "Add item" at bounding box center [685, 525] width 361 height 43
click at [804, 524] on td "BOLIVIA MIRROR" at bounding box center [620, 543] width 484 height 65
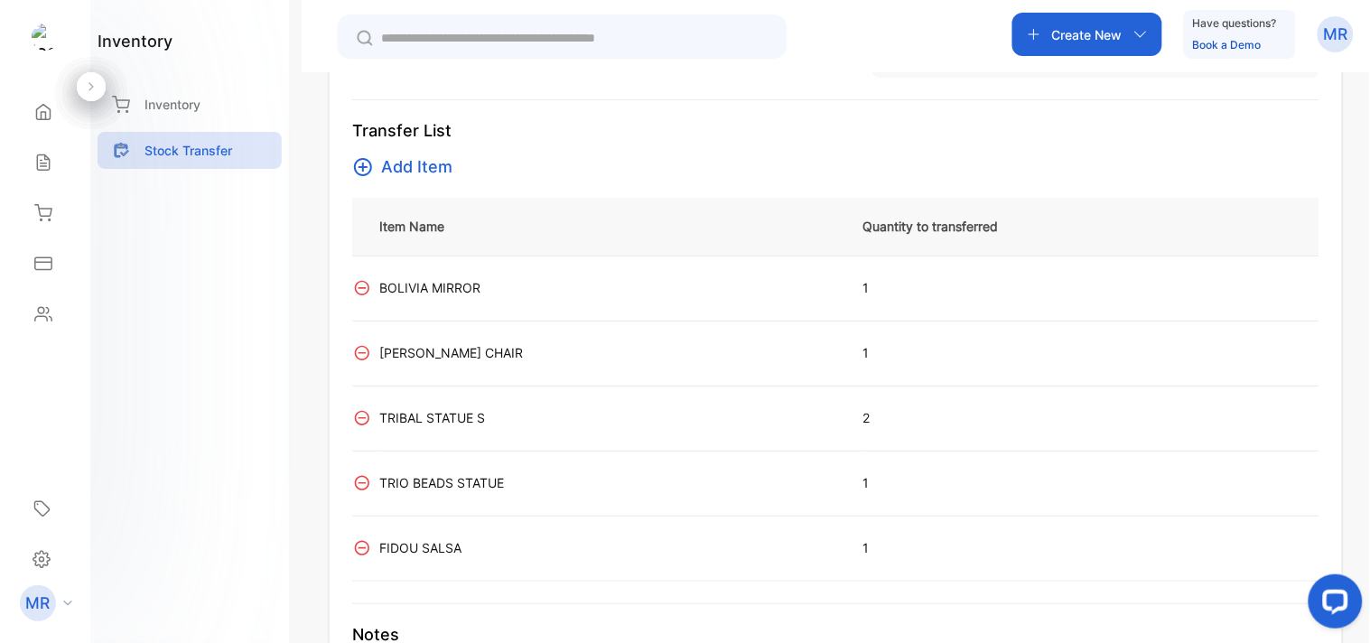
scroll to position [313, 0]
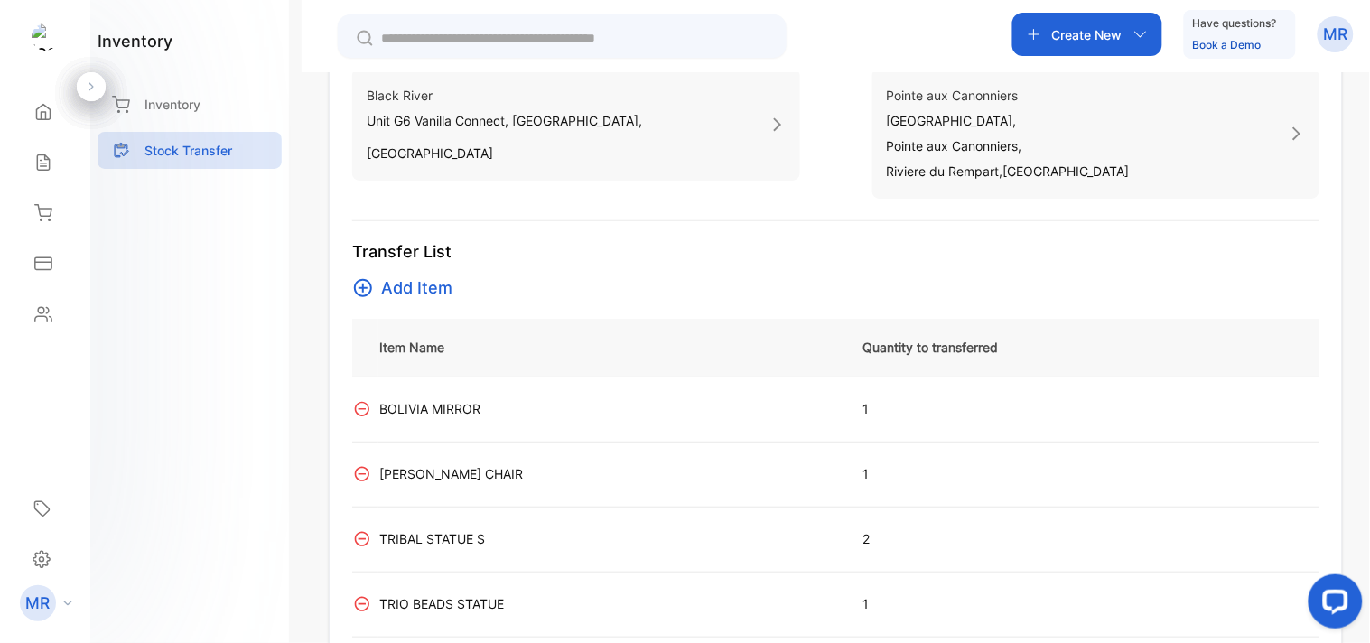
click at [416, 286] on span "Add Item" at bounding box center [416, 288] width 71 height 25
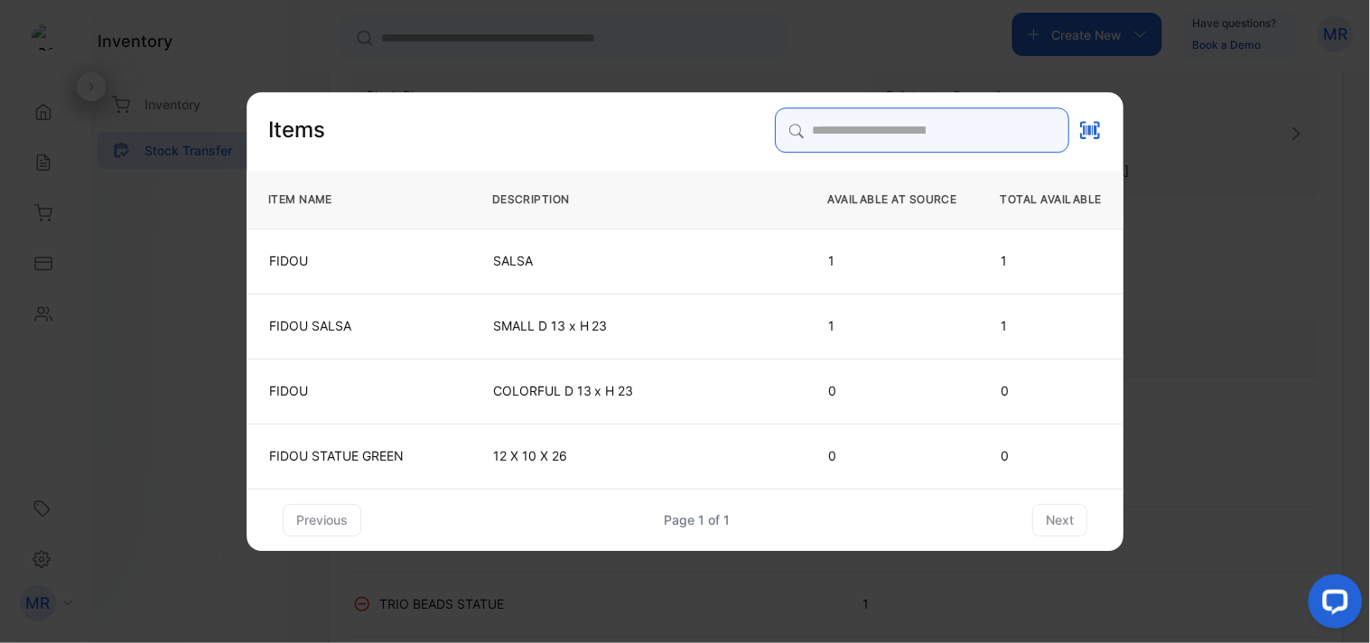
click at [819, 126] on input "search" at bounding box center [922, 129] width 294 height 45
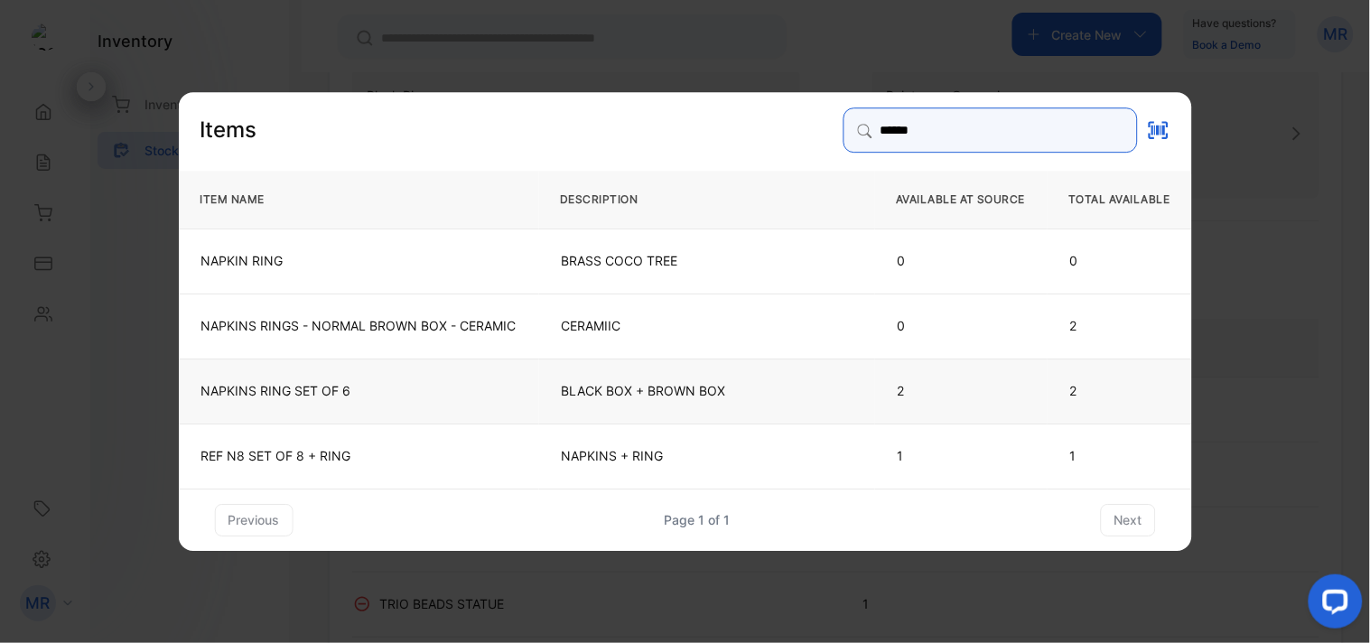
type input "******"
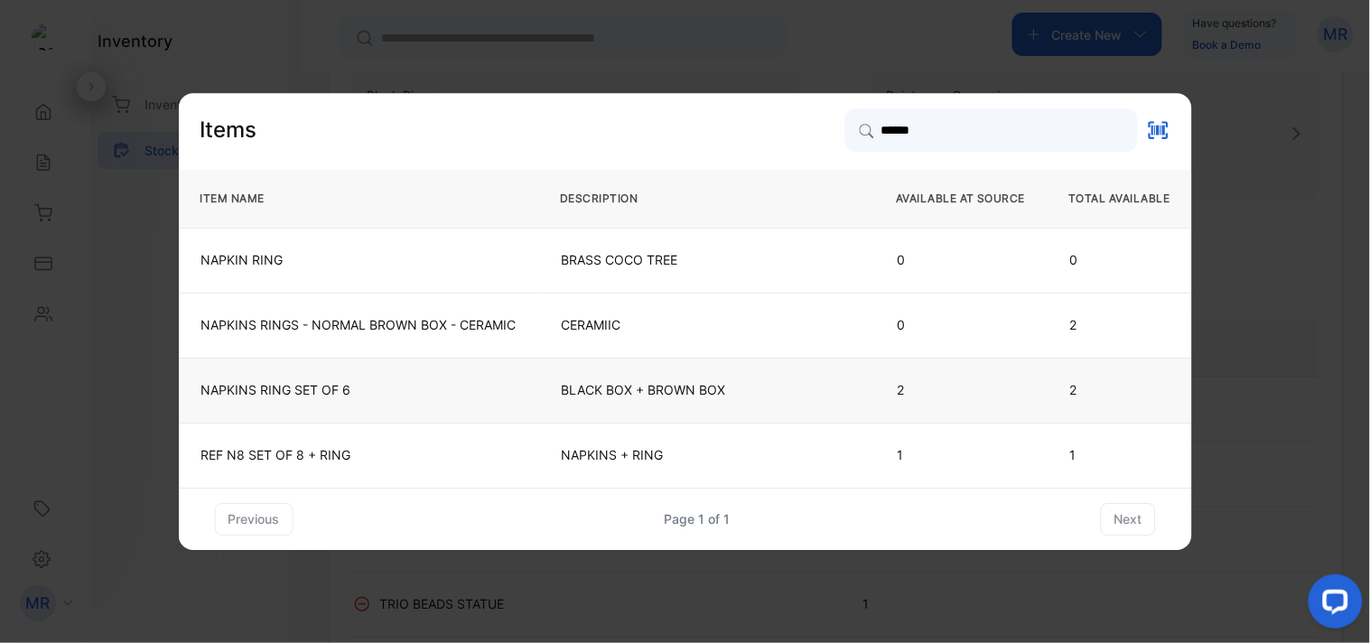
click at [542, 406] on td "BLACK BOX + BROWN BOX" at bounding box center [706, 390] width 336 height 65
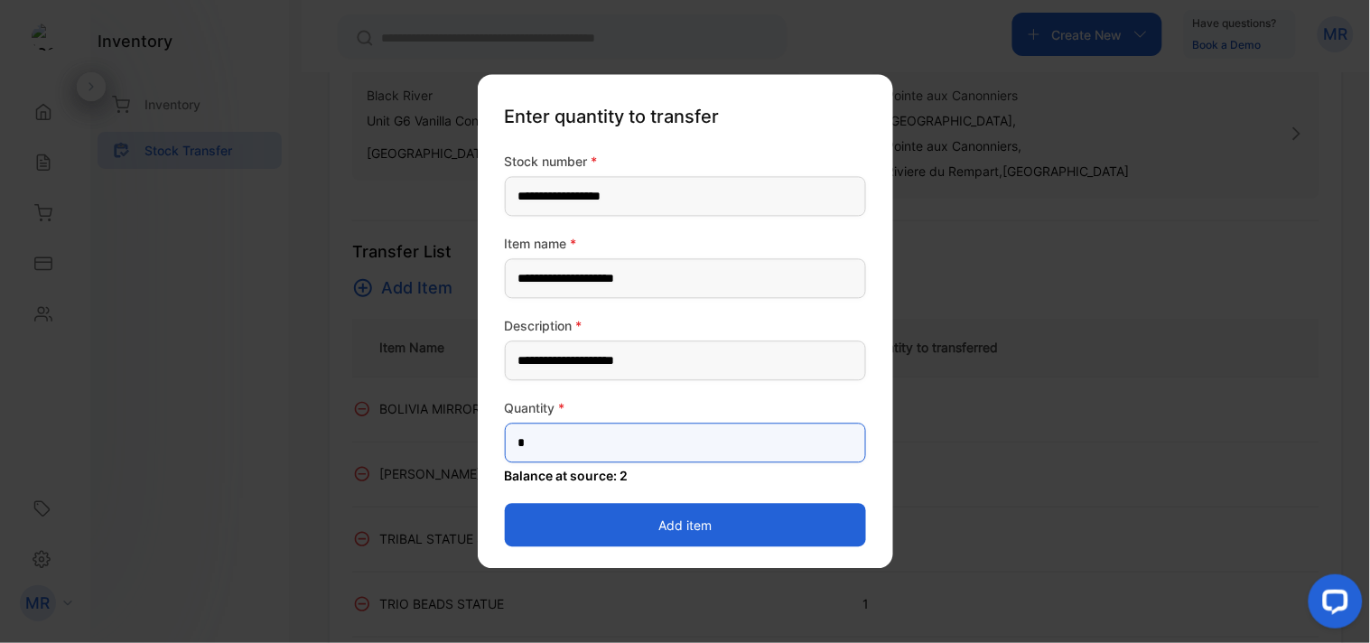
click at [569, 434] on input "*" at bounding box center [685, 444] width 361 height 40
type input "*"
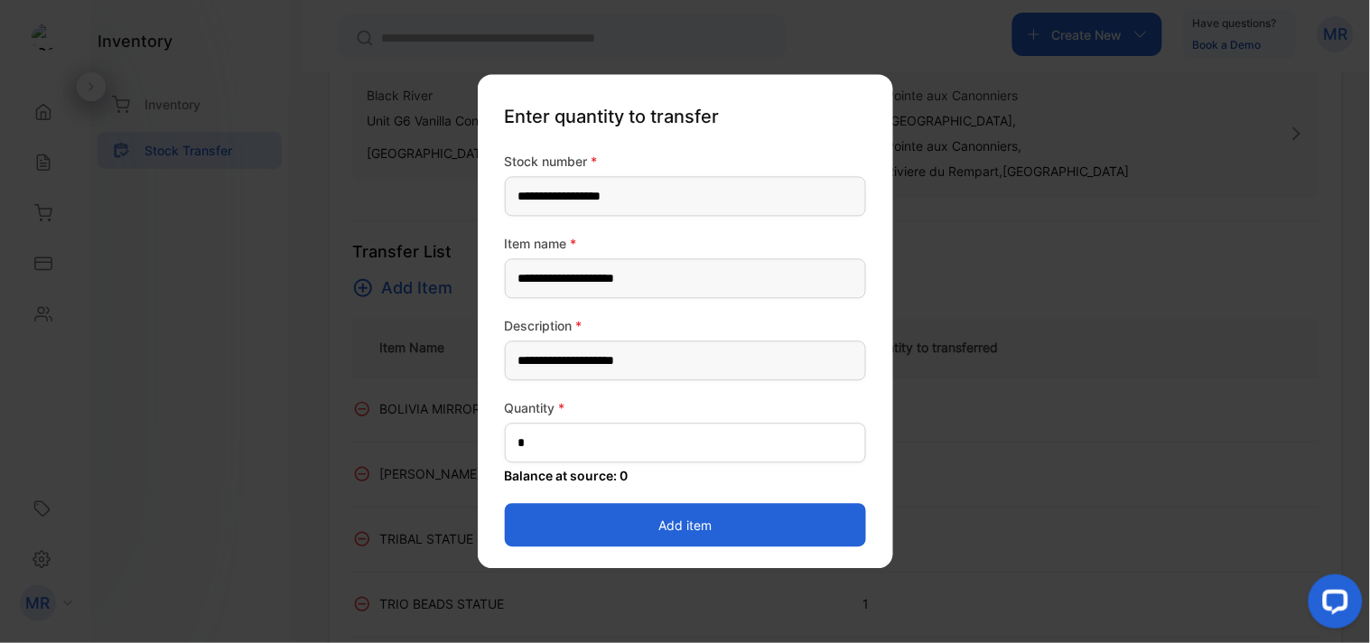
click at [674, 528] on button "Add item" at bounding box center [685, 525] width 361 height 43
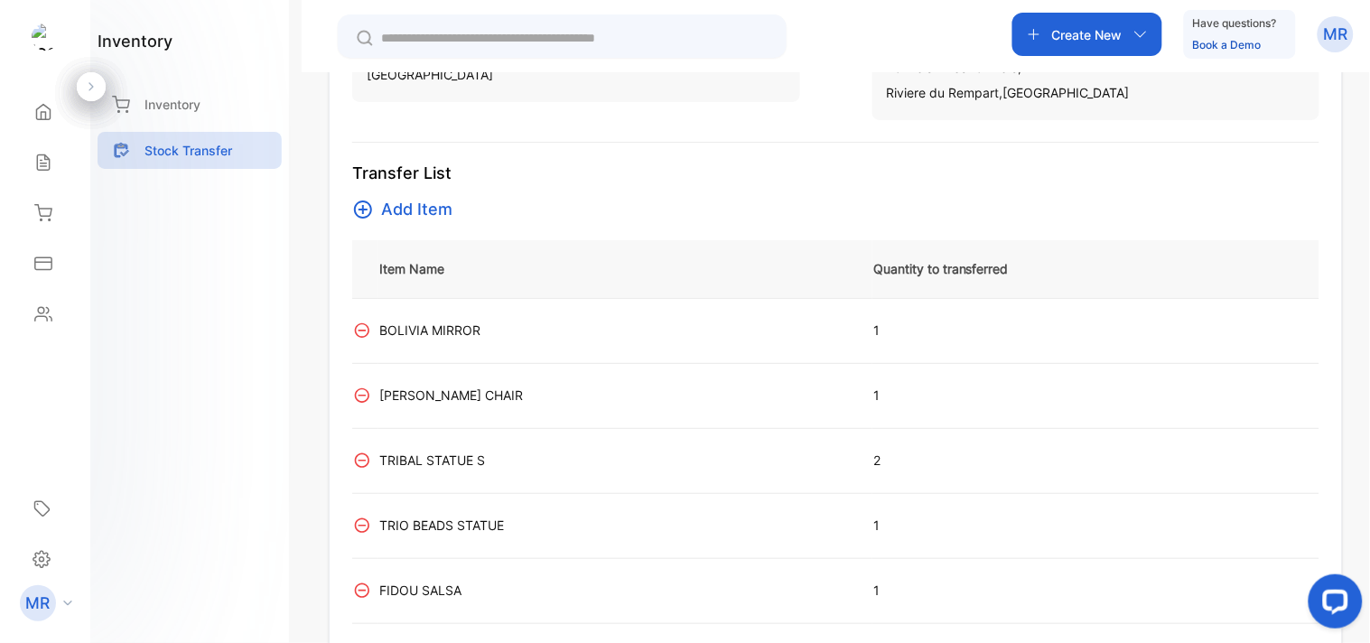
scroll to position [390, 0]
click at [432, 201] on span "Add Item" at bounding box center [416, 210] width 71 height 25
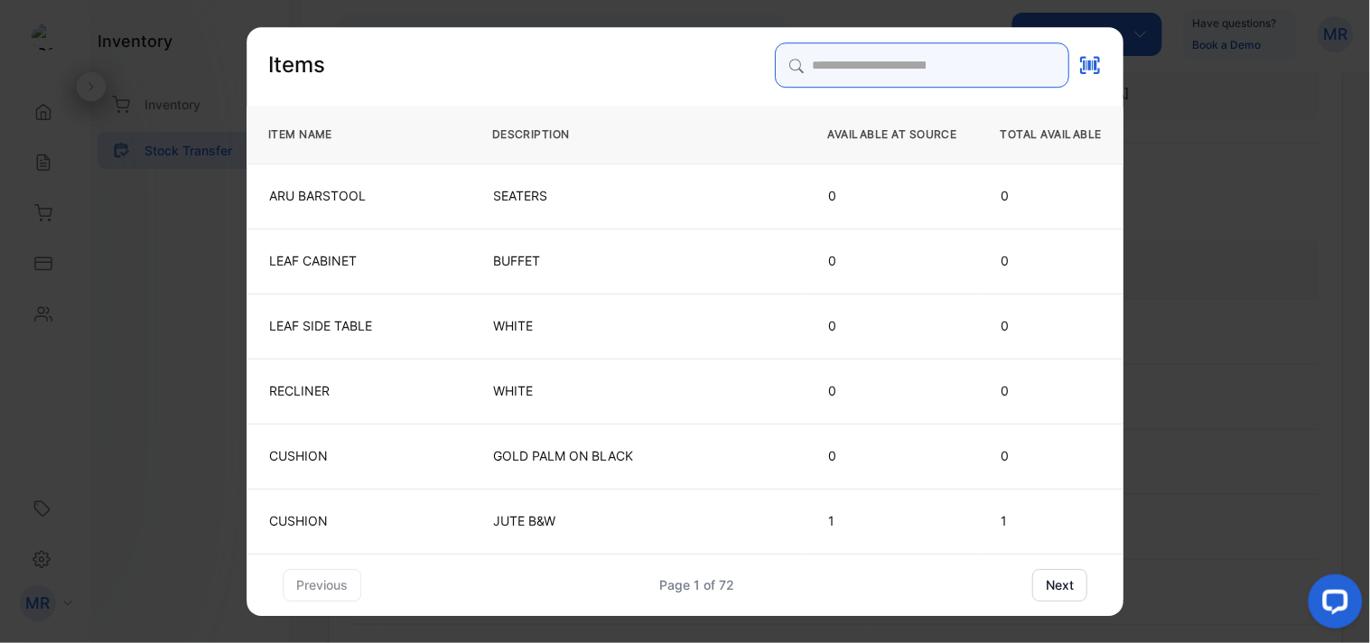
click at [791, 73] on input "search" at bounding box center [922, 64] width 294 height 45
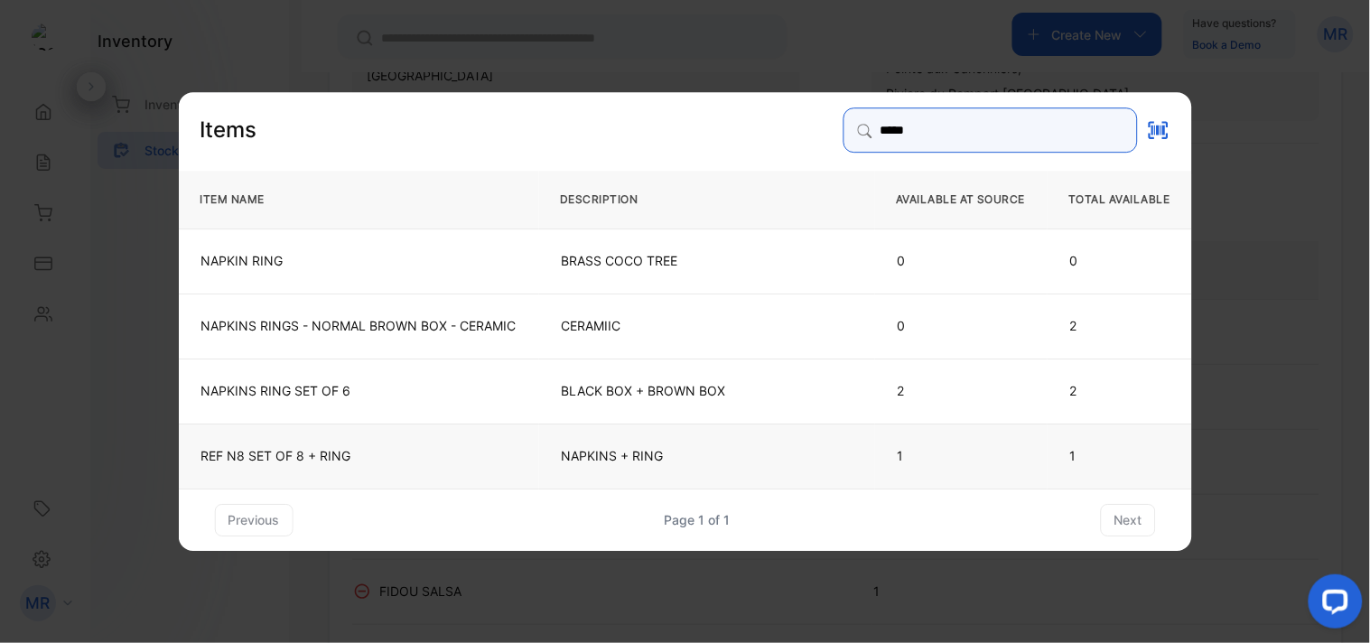
type input "*****"
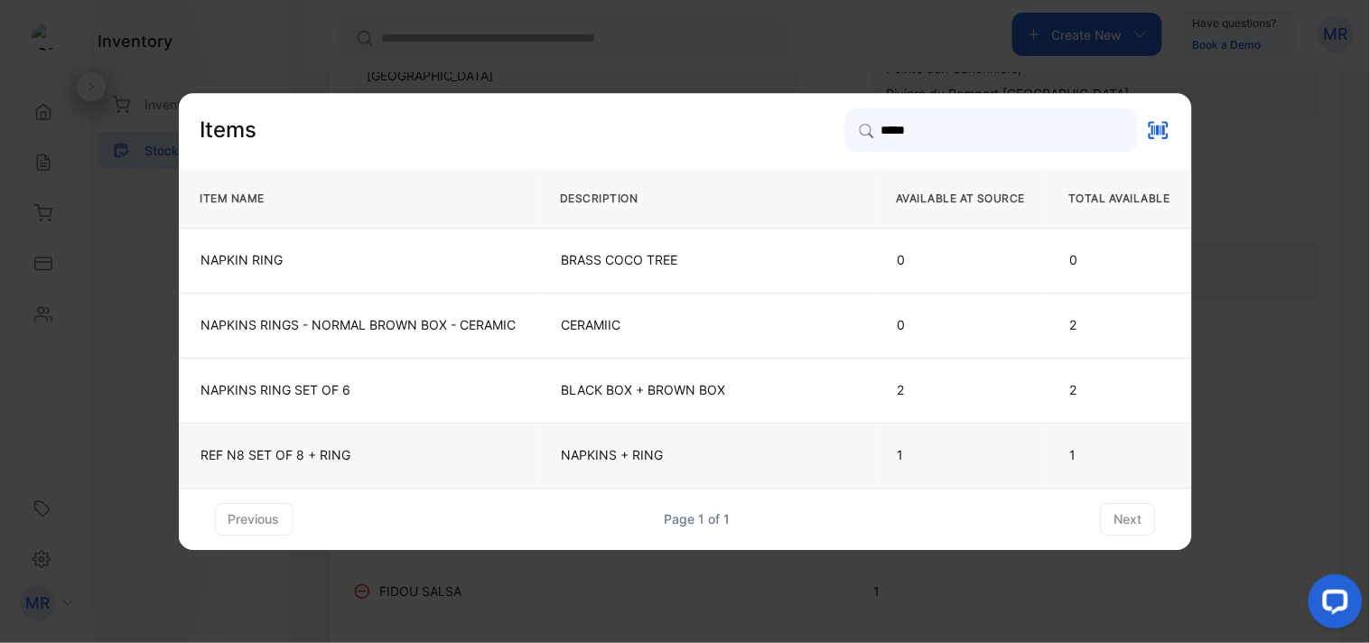
click at [739, 465] on td "NAPKINS + RING" at bounding box center [706, 455] width 336 height 65
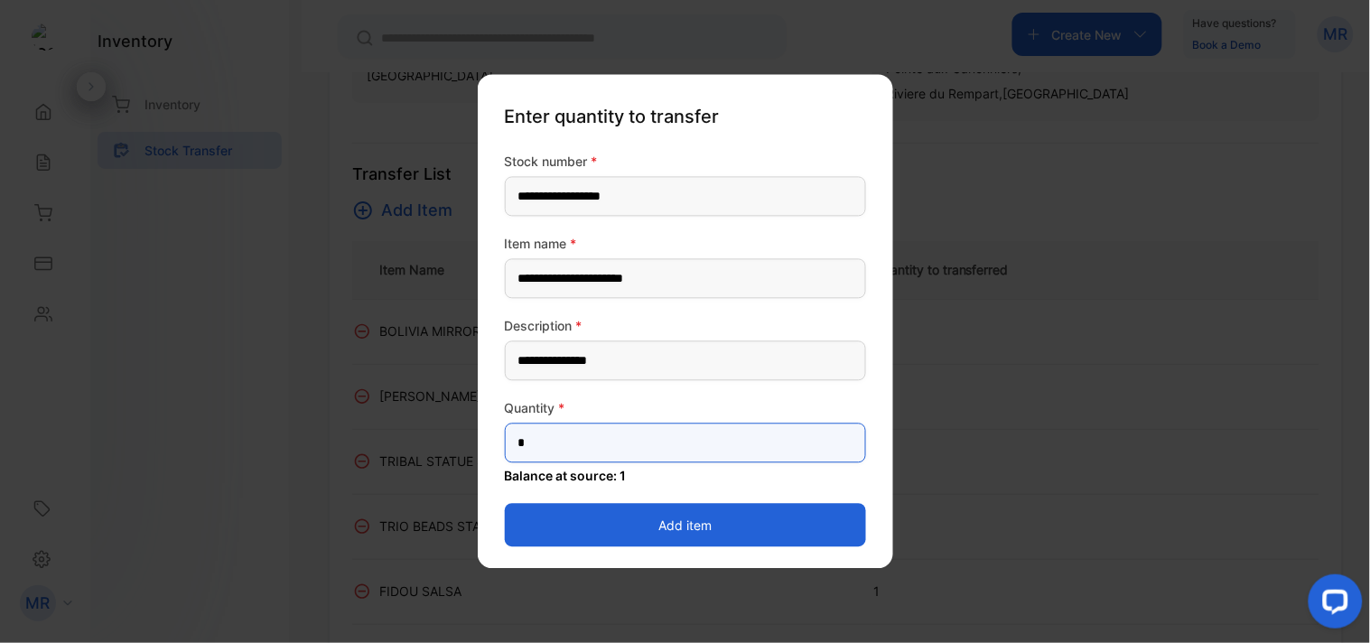
click at [605, 425] on input "*" at bounding box center [685, 444] width 361 height 40
type input "*"
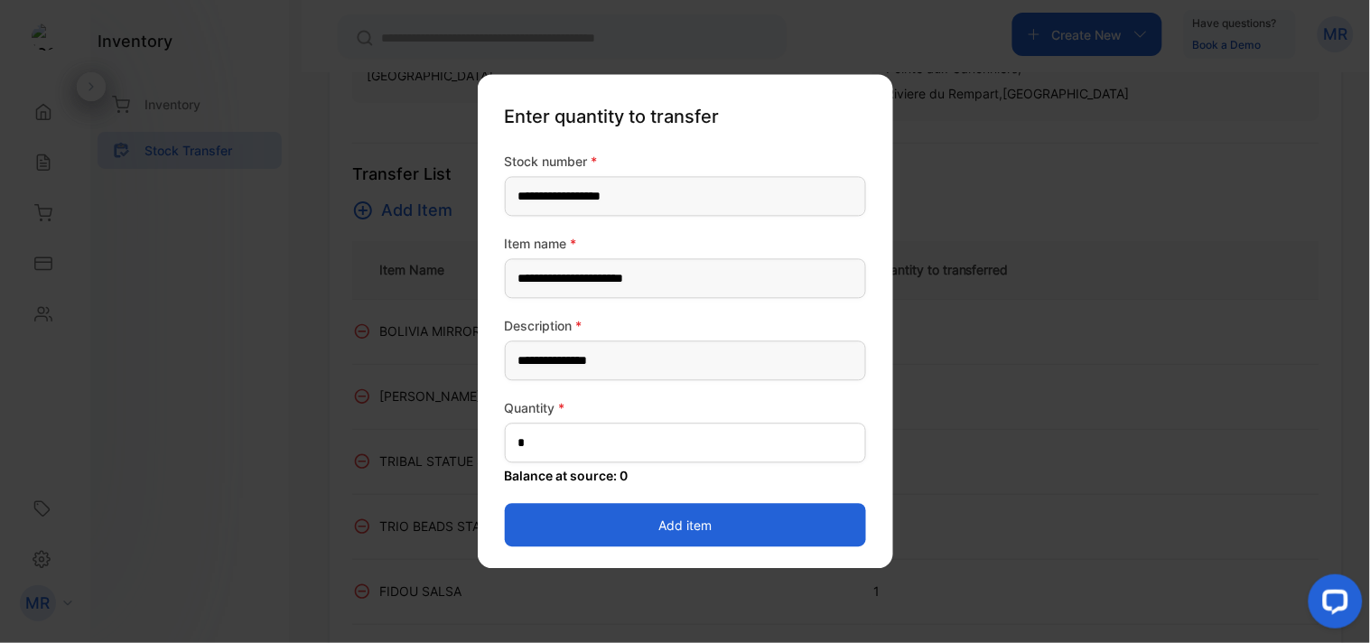
click at [800, 524] on button "Add item" at bounding box center [685, 525] width 361 height 43
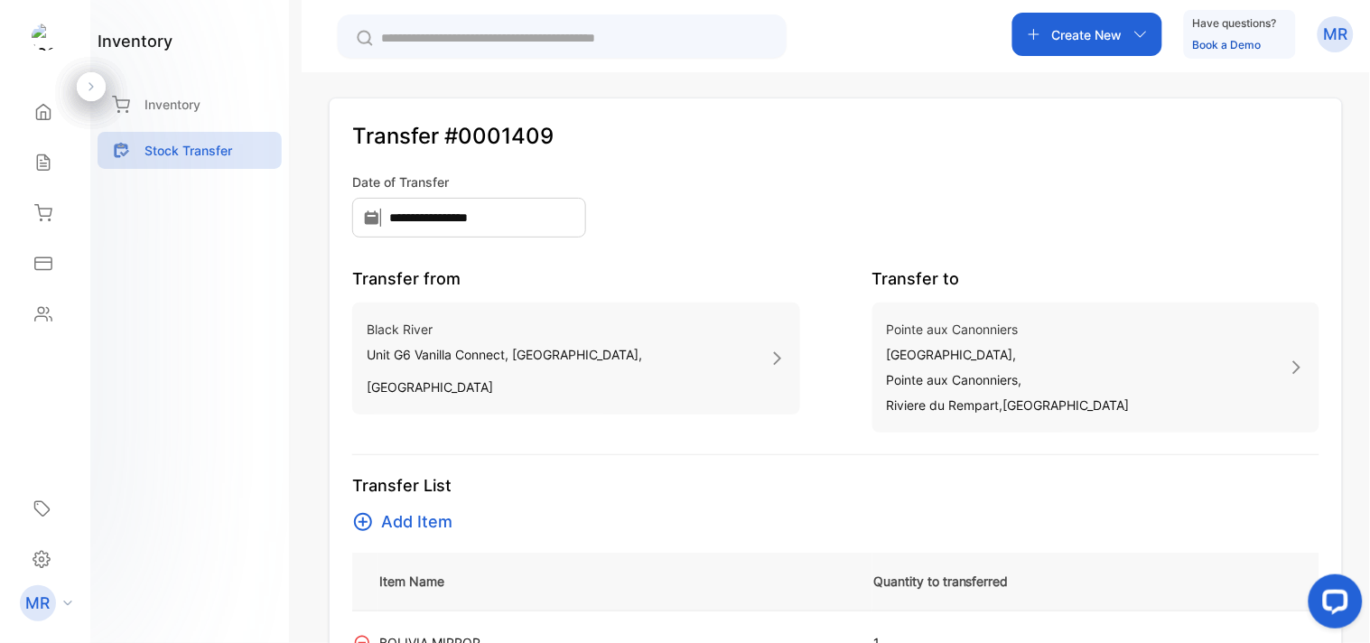
scroll to position [0, 0]
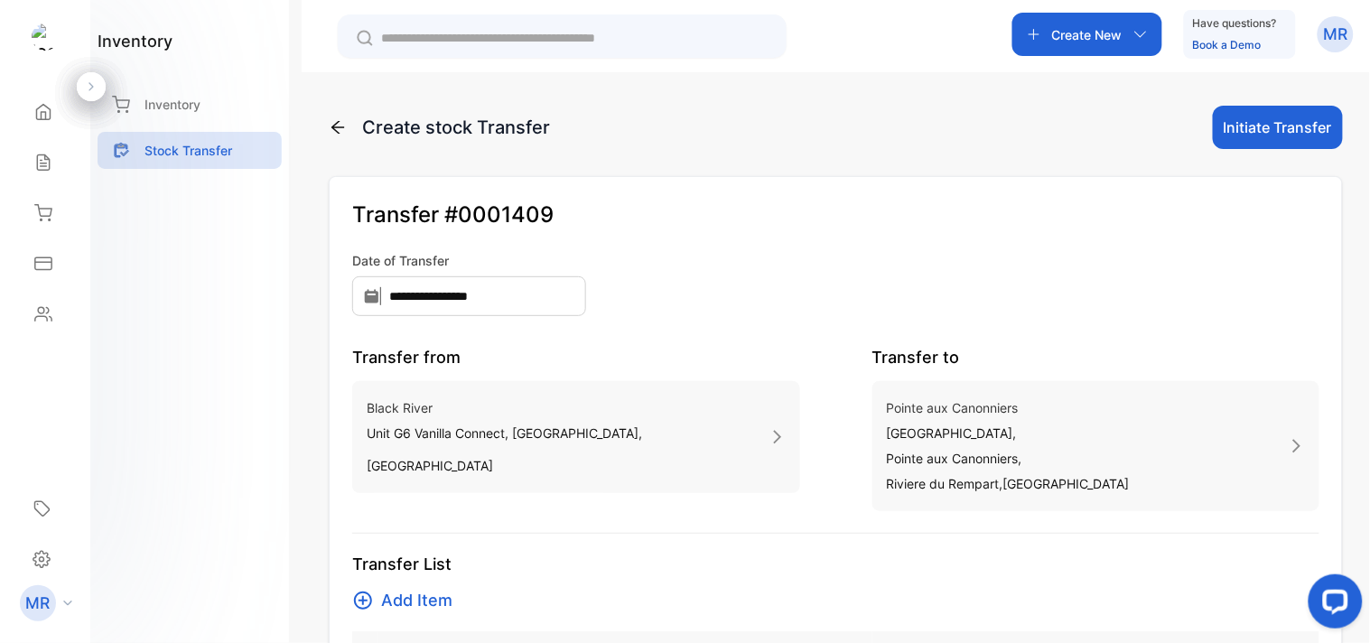
click at [1290, 127] on button "Initiate Transfer" at bounding box center [1278, 127] width 130 height 43
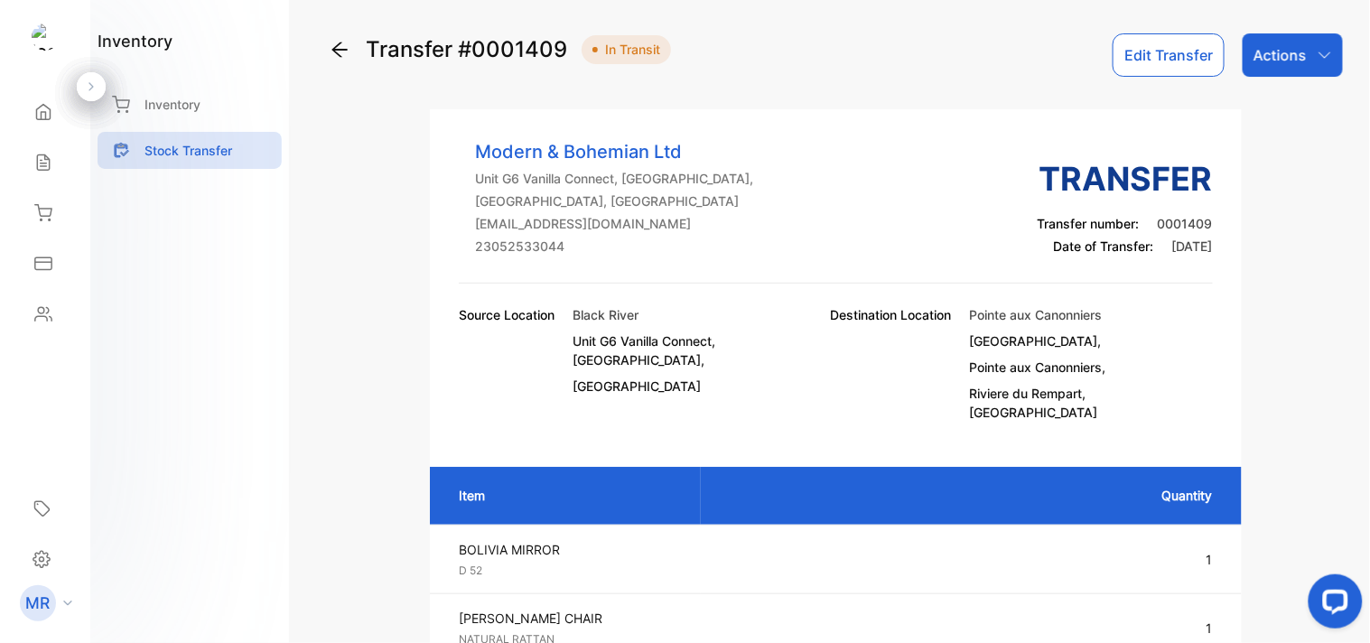
click at [1298, 60] on p "Actions" at bounding box center [1280, 55] width 53 height 22
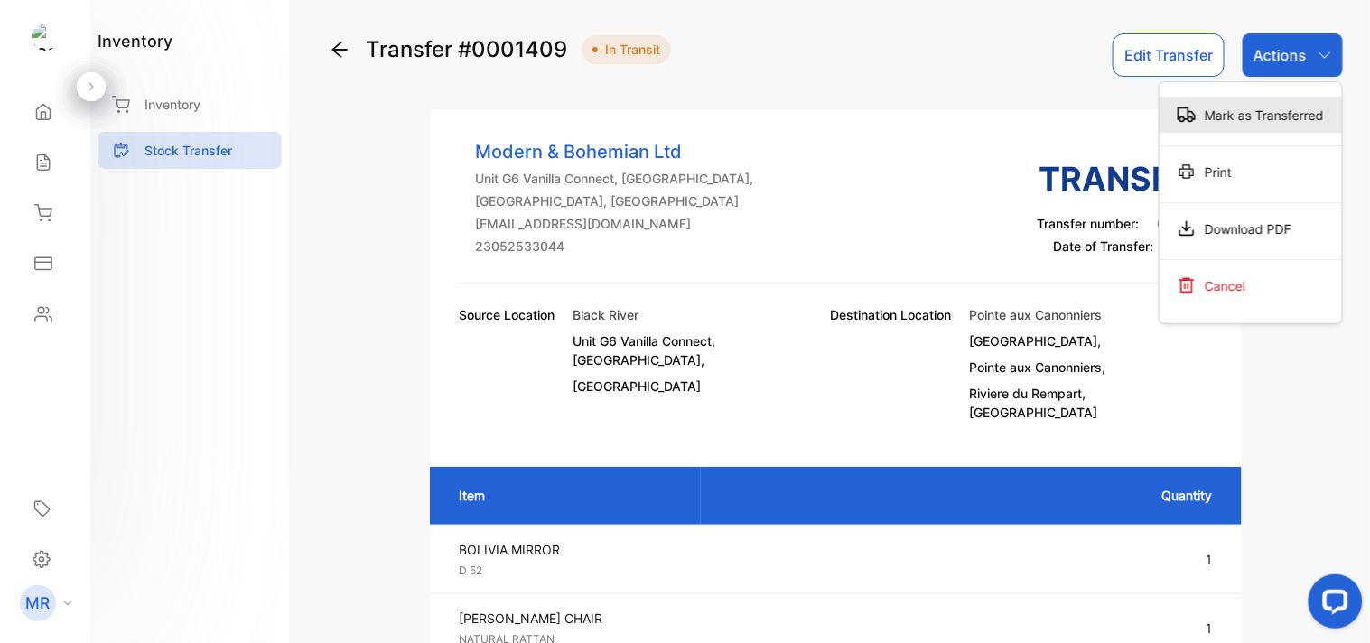
click at [1277, 121] on div "Mark as Transferred" at bounding box center [1251, 115] width 182 height 36
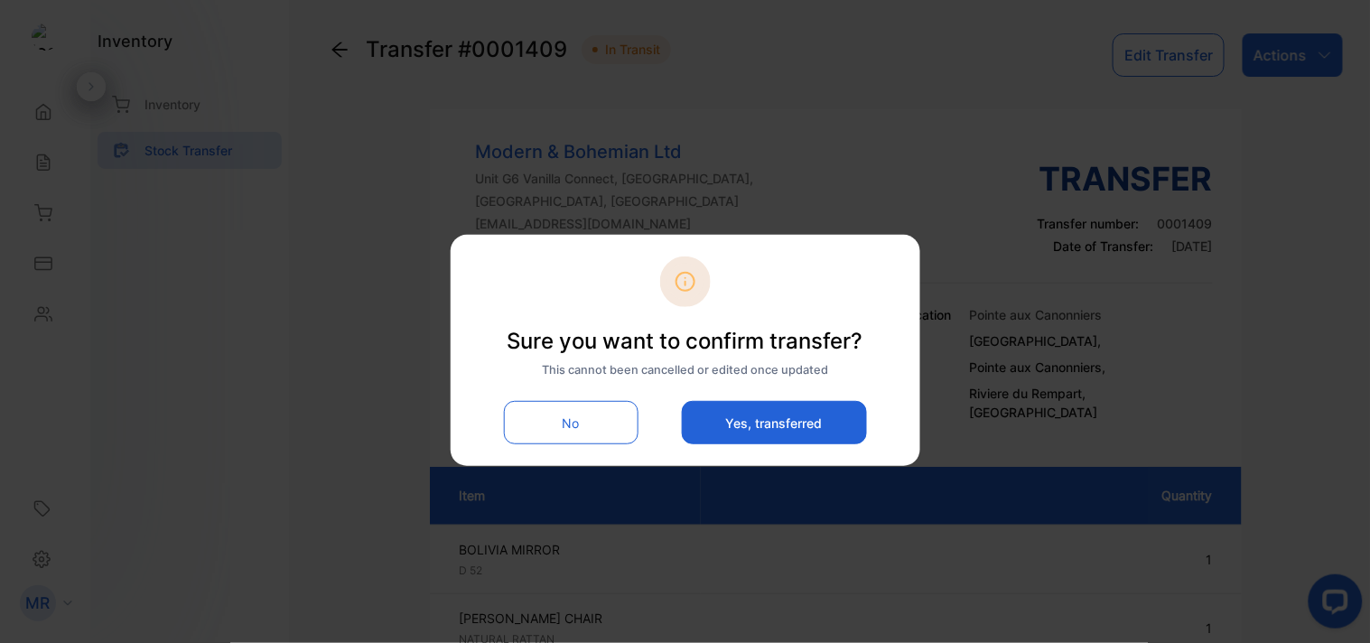
drag, startPoint x: 798, startPoint y: 398, endPoint x: 796, endPoint y: 416, distance: 17.3
click at [796, 416] on div "Sure you want to confirm transfer? This cannot been cancelled or edited once up…" at bounding box center [685, 351] width 426 height 188
click at [796, 416] on button "Yes, transferred" at bounding box center [774, 422] width 185 height 43
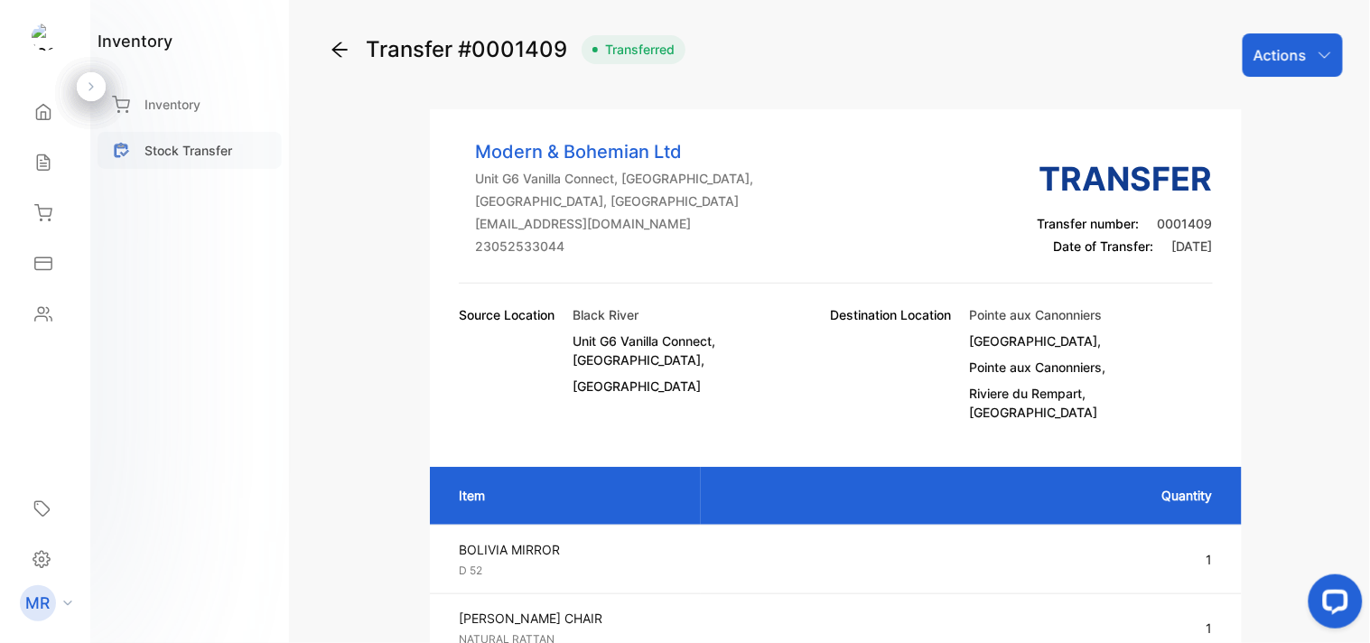
click at [201, 137] on div "Stock Transfer" at bounding box center [190, 150] width 184 height 37
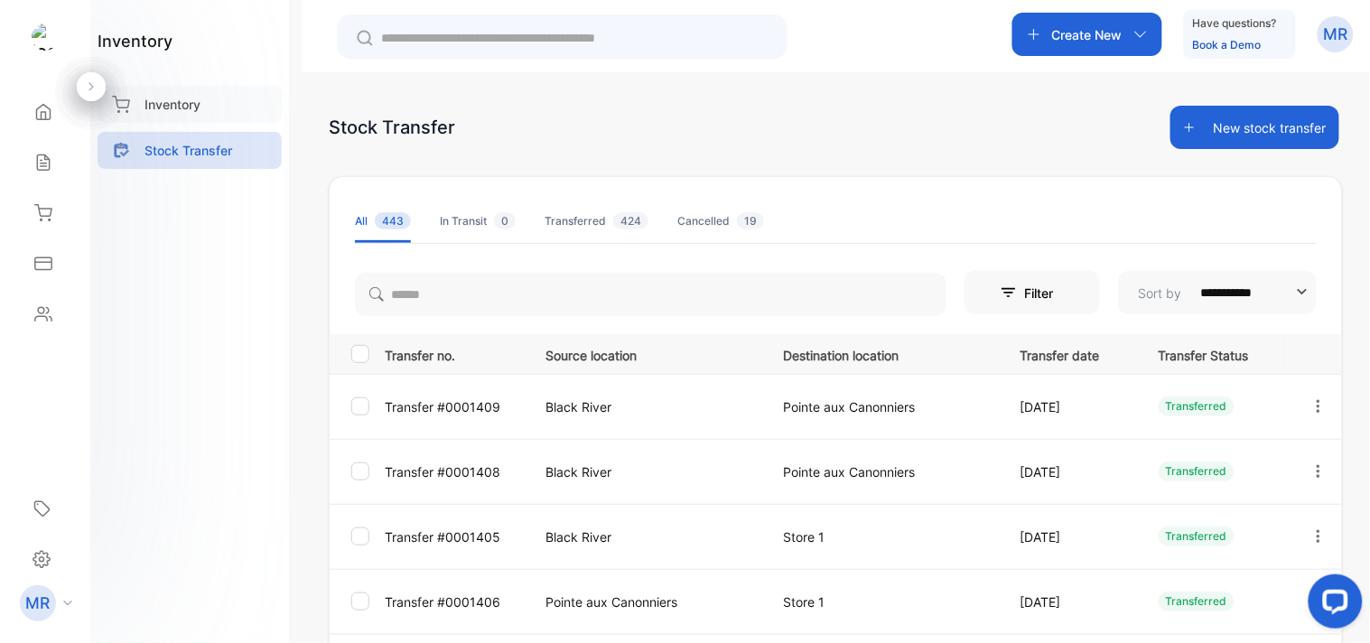
click at [172, 96] on p "Inventory" at bounding box center [173, 104] width 56 height 19
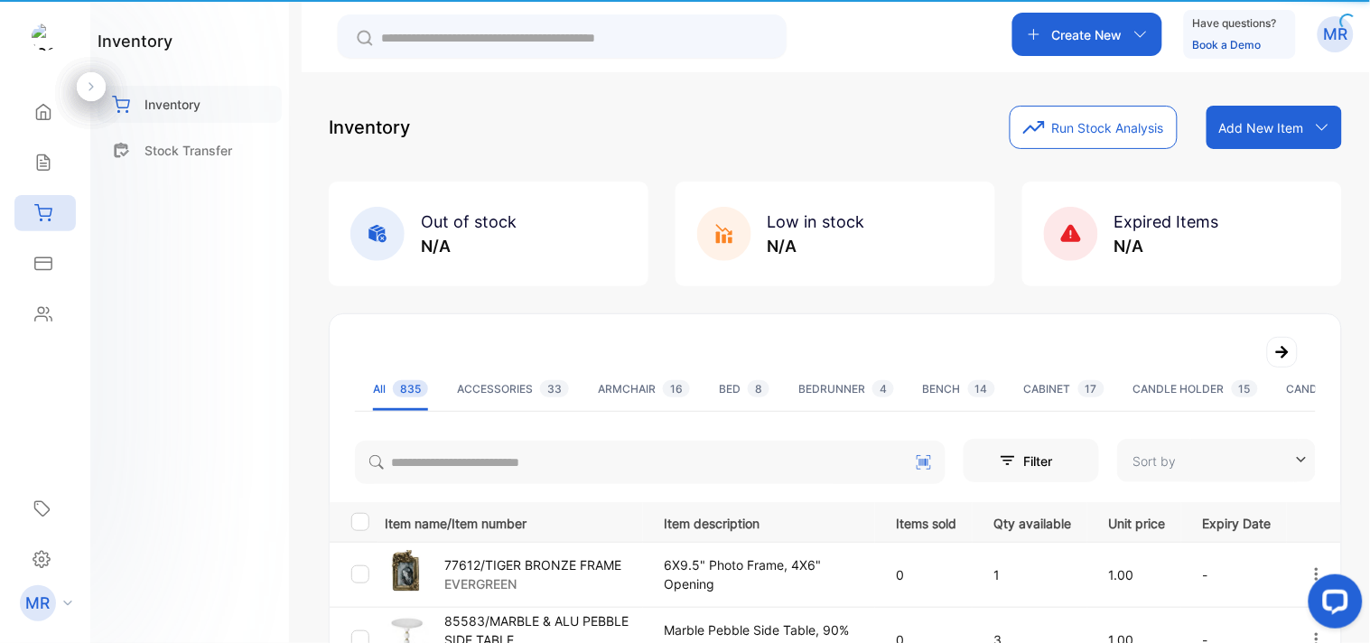
type input "**********"
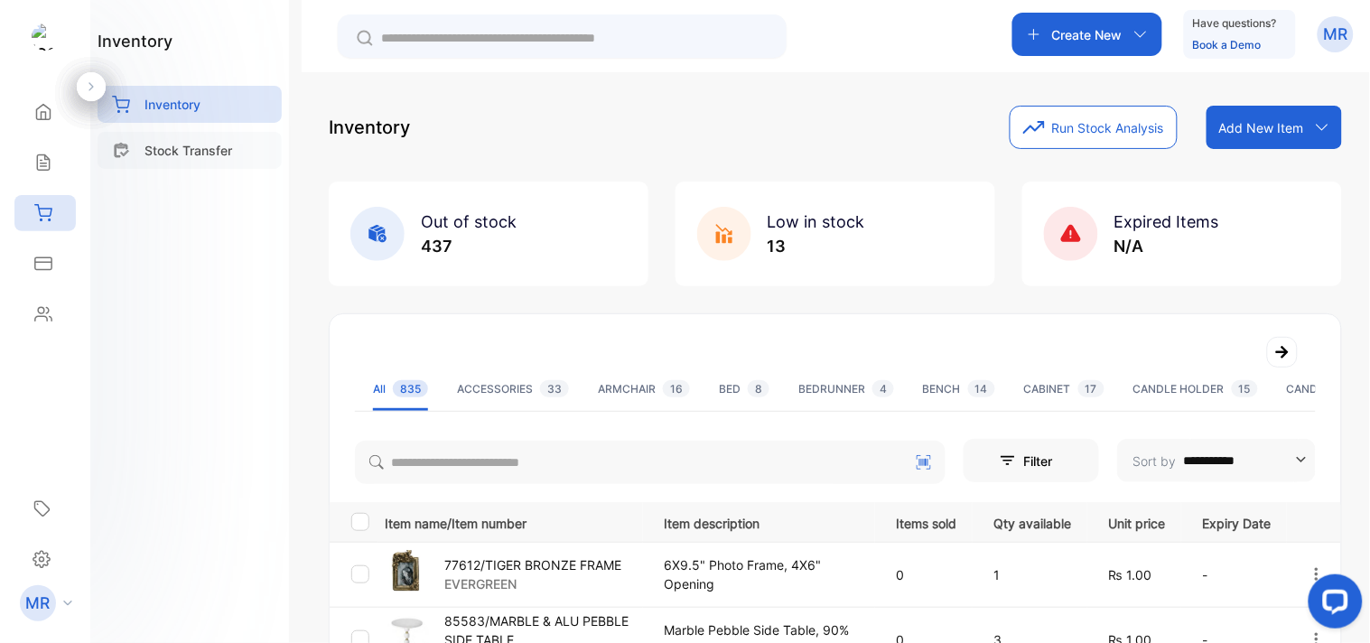
click at [208, 157] on p "Stock Transfer" at bounding box center [189, 150] width 88 height 19
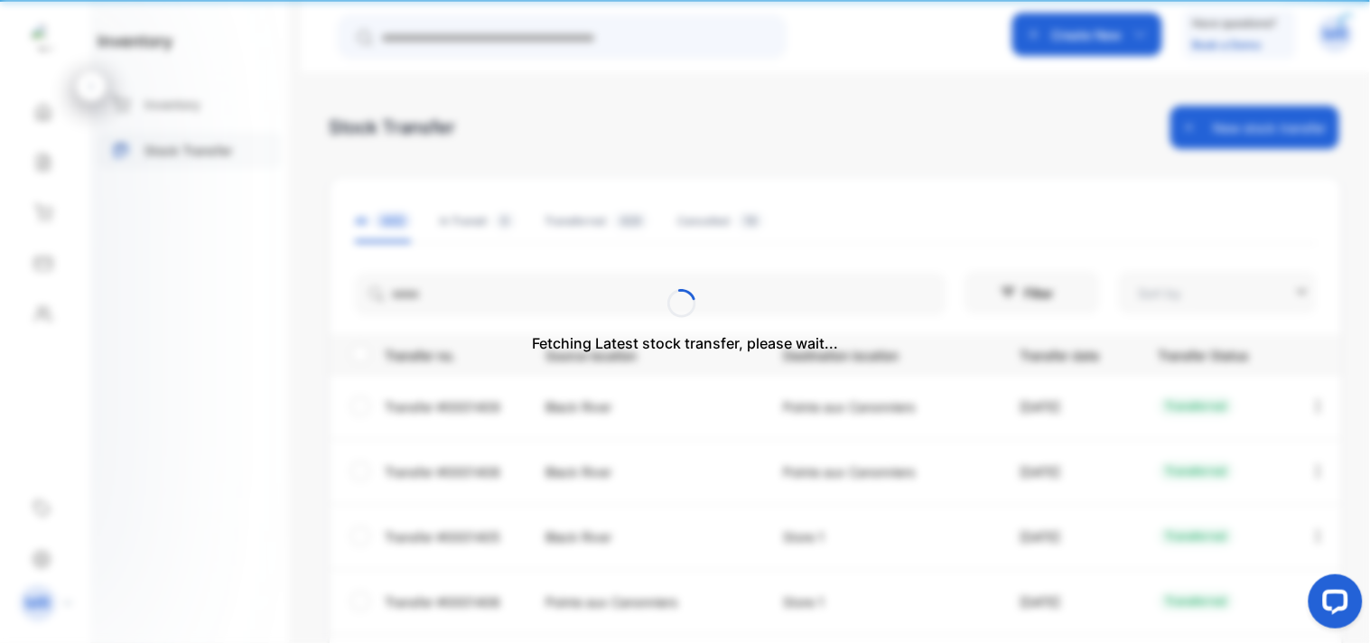
type input "**********"
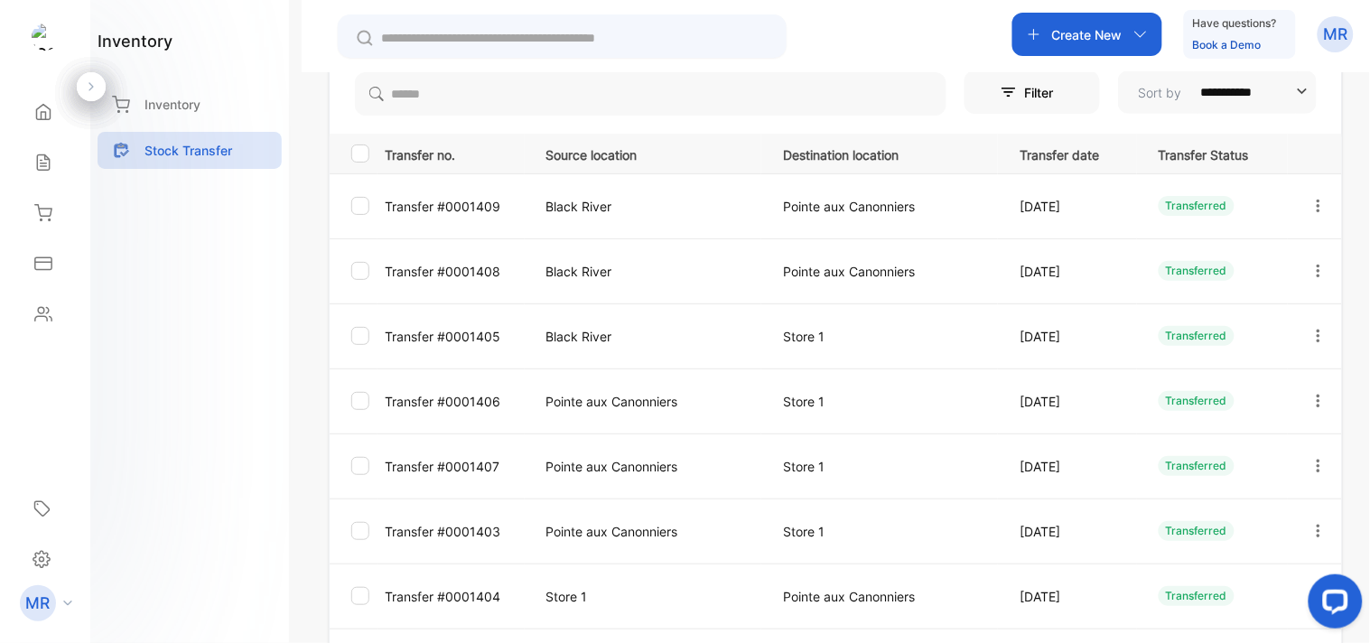
scroll to position [201, 0]
click at [1313, 197] on icon "button" at bounding box center [1319, 205] width 16 height 16
click at [1288, 256] on div "View/Edit" at bounding box center [1251, 256] width 203 height 36
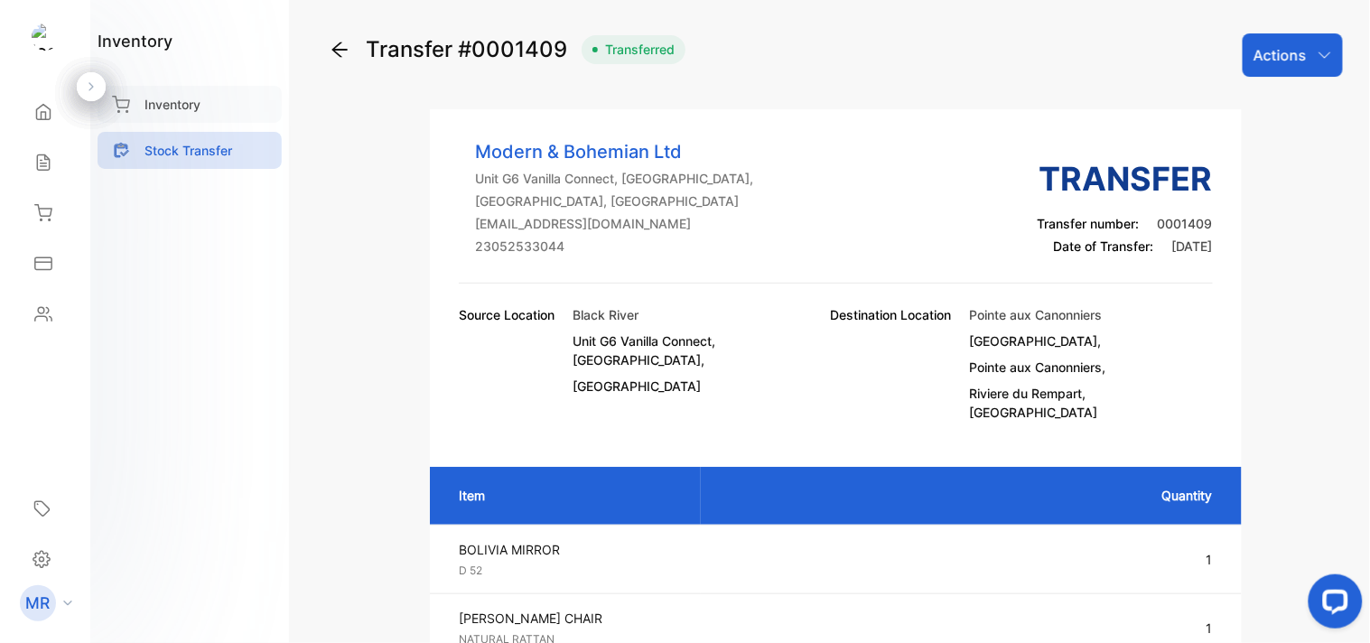
click at [181, 107] on p "Inventory" at bounding box center [173, 104] width 56 height 19
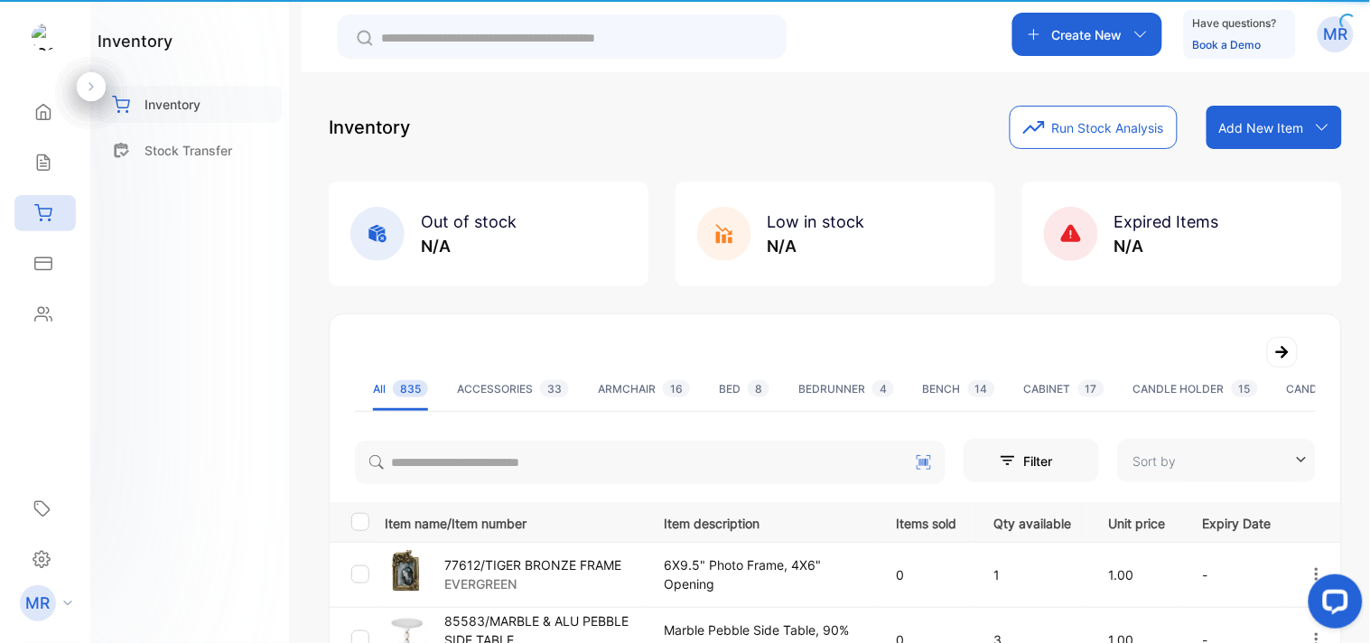
type input "**********"
